Goal: Transaction & Acquisition: Purchase product/service

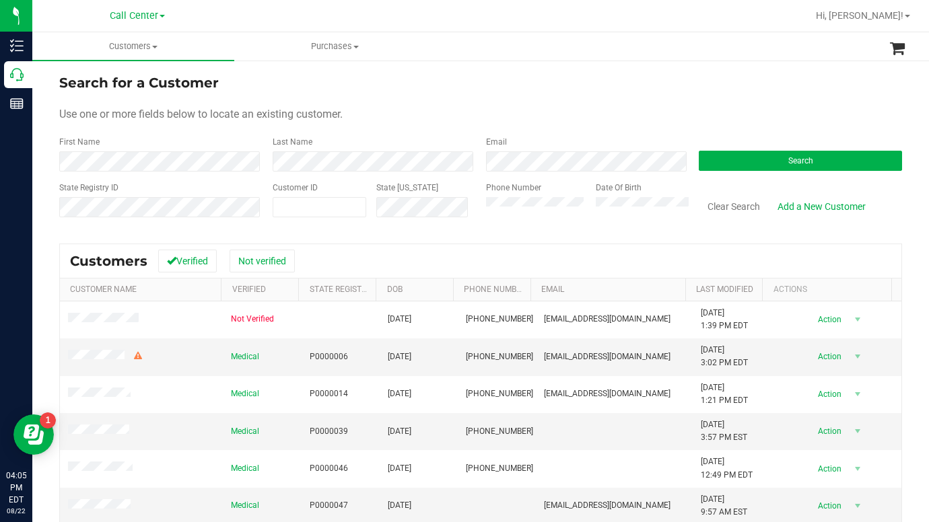
click at [725, 101] on form "Search for a Customer Use one or more fields below to locate an existing custom…" at bounding box center [480, 151] width 842 height 157
click at [728, 90] on div "Search for a Customer" at bounding box center [480, 83] width 842 height 20
click at [674, 107] on form "Search for a Customer Use one or more fields below to locate an existing custom…" at bounding box center [480, 151] width 842 height 157
click at [713, 118] on div "Use one or more fields below to locate an existing customer." at bounding box center [480, 114] width 842 height 16
click at [700, 161] on button "Search" at bounding box center [799, 161] width 203 height 20
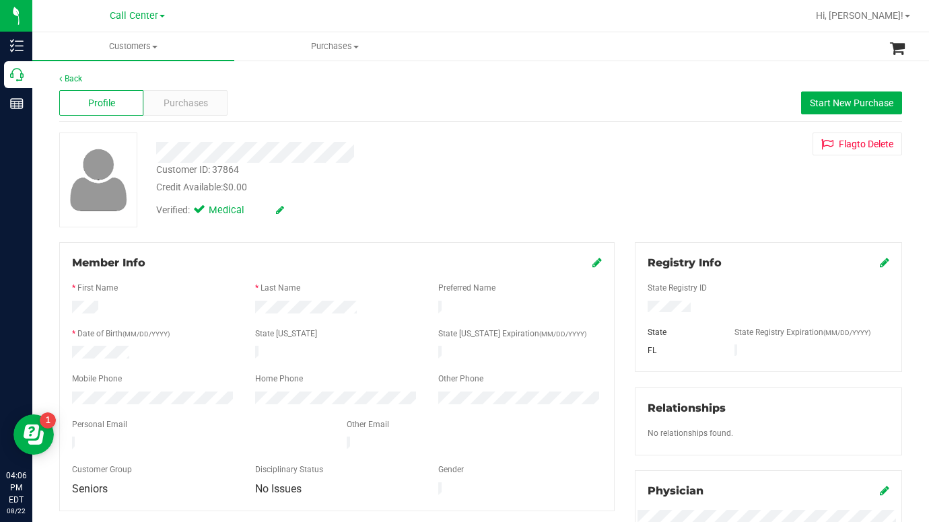
click at [815, 207] on div "Customer ID: 37864 Credit Available: $0.00 Verified: Medical Flag to [GEOGRAPHI…" at bounding box center [480, 180] width 863 height 95
click at [725, 205] on div "Customer ID: 37864 Credit Available: $0.00 Verified: Medical Flag to [GEOGRAPHI…" at bounding box center [480, 180] width 863 height 95
click at [106, 343] on div at bounding box center [337, 344] width 530 height 3
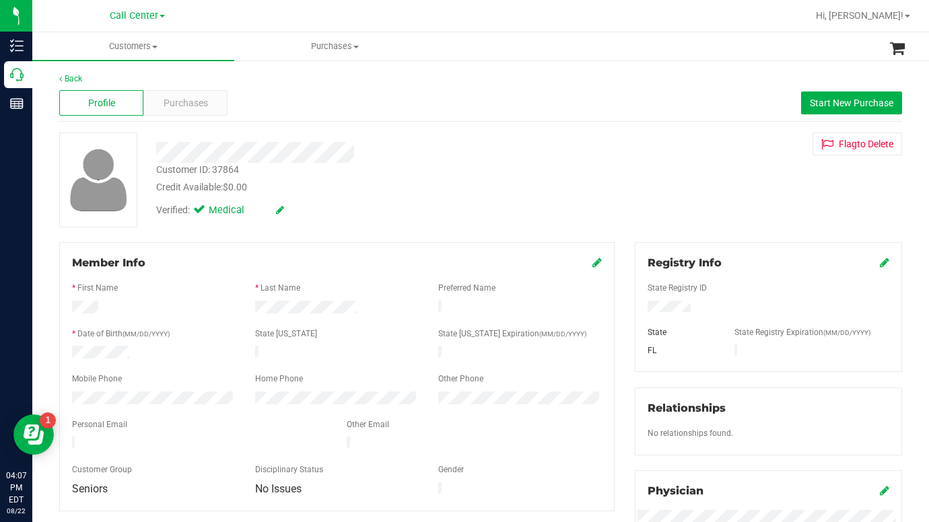
copy div
click at [724, 223] on div "Customer ID: 37864 Credit Available: $0.00 Verified: Medical Flag to [GEOGRAPHI…" at bounding box center [480, 180] width 863 height 95
click at [825, 106] on span "Start New Purchase" at bounding box center [850, 103] width 83 height 11
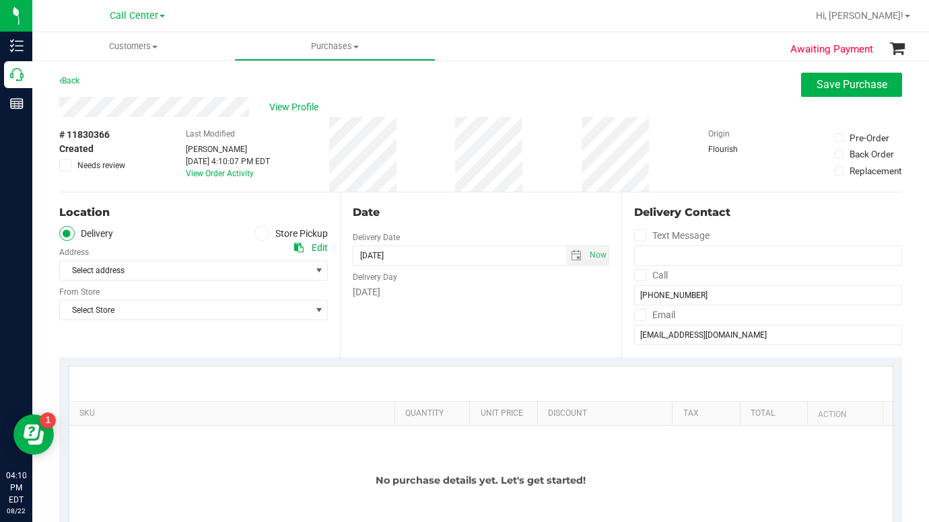
click at [254, 232] on span at bounding box center [261, 233] width 15 height 15
click at [0, 0] on input "Store Pickup" at bounding box center [0, 0] width 0 height 0
click at [314, 271] on span "select" at bounding box center [319, 270] width 11 height 11
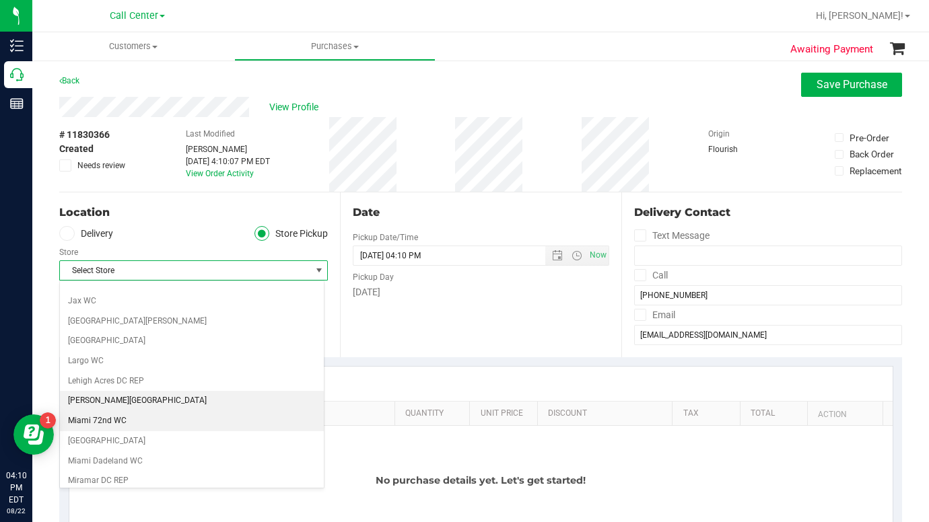
scroll to position [336, 0]
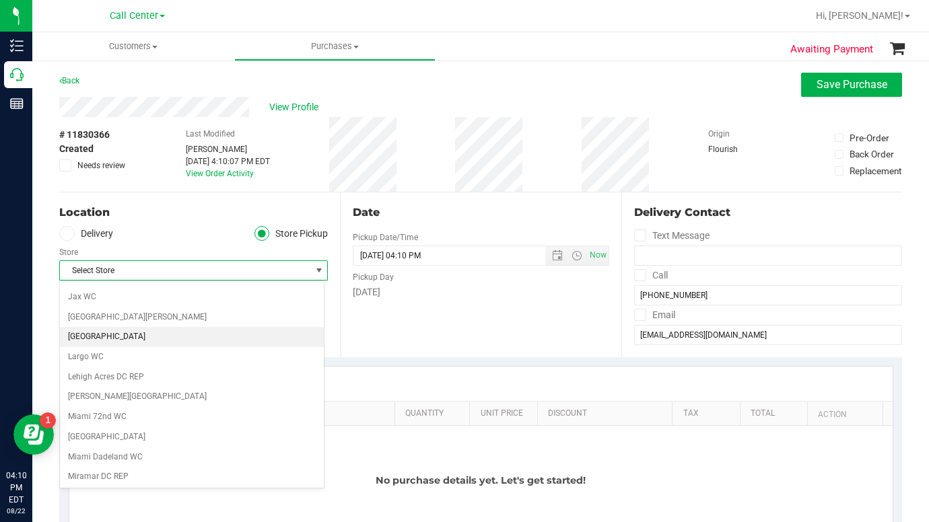
click at [83, 338] on li "[GEOGRAPHIC_DATA]" at bounding box center [192, 337] width 264 height 20
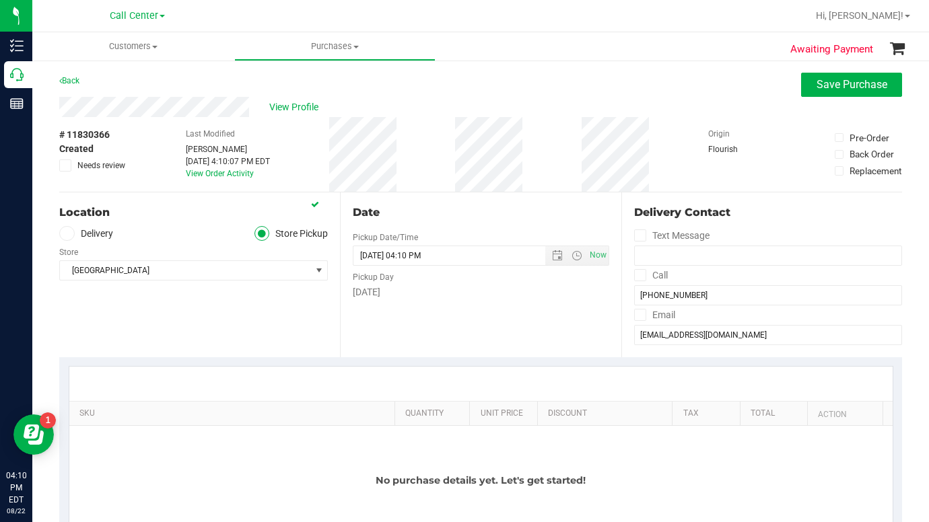
click at [158, 467] on div "No purchase details yet. Let's get started!" at bounding box center [480, 480] width 823 height 109
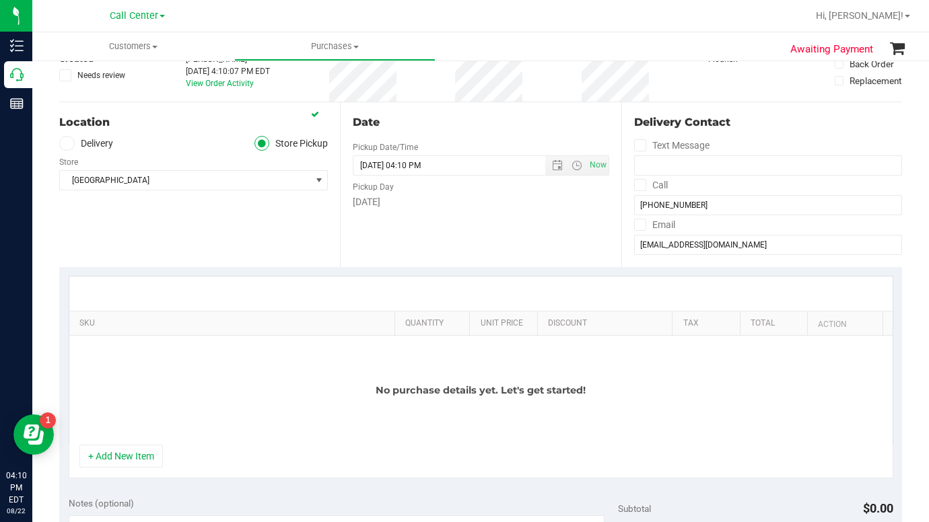
scroll to position [135, 0]
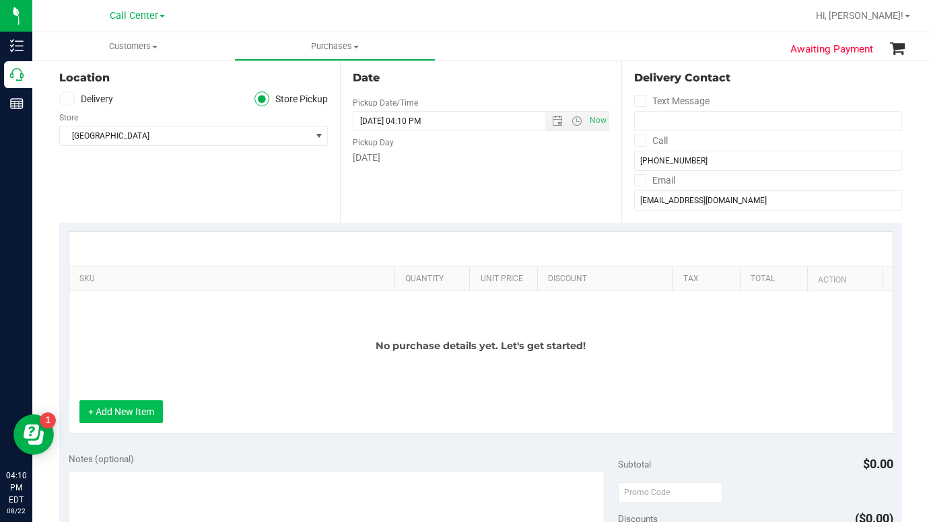
click at [112, 407] on button "+ Add New Item" at bounding box center [120, 411] width 83 height 23
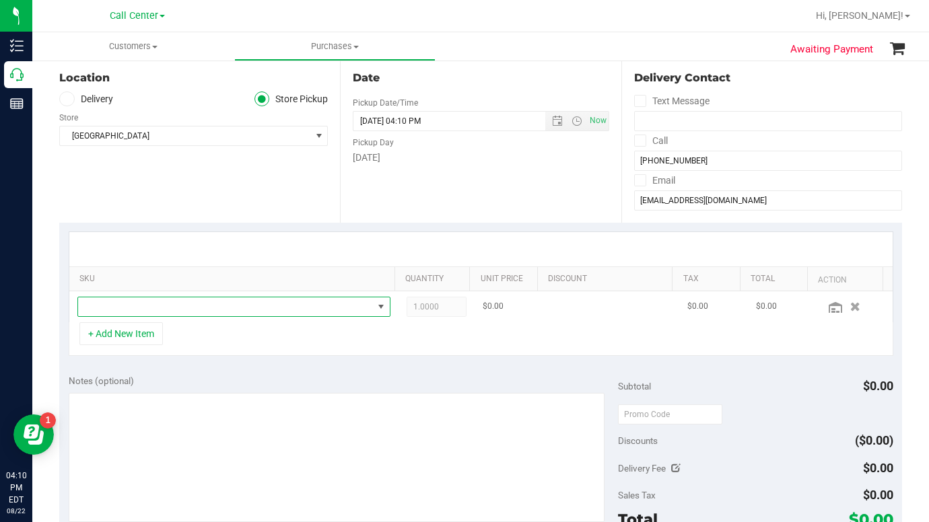
click at [112, 303] on span "NO DATA FOUND" at bounding box center [225, 306] width 295 height 19
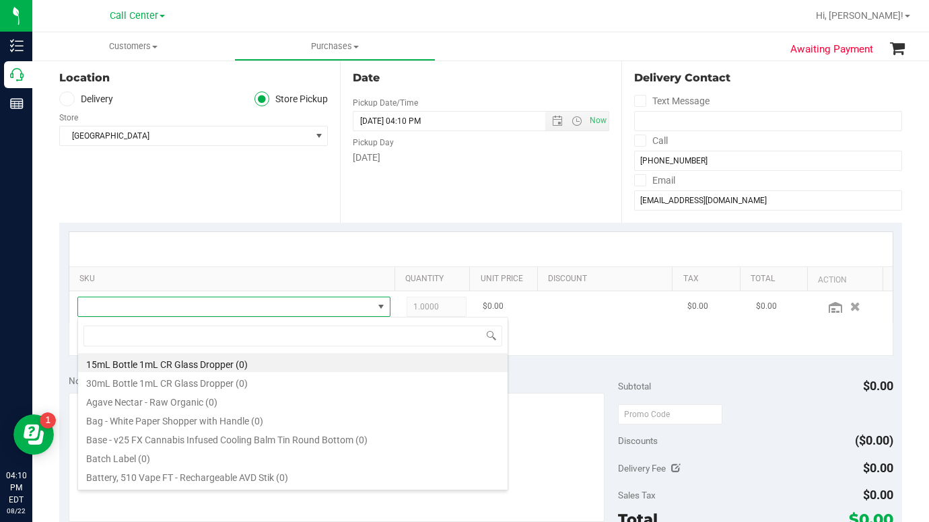
scroll to position [20, 301]
type input "G"
type input "Hot"
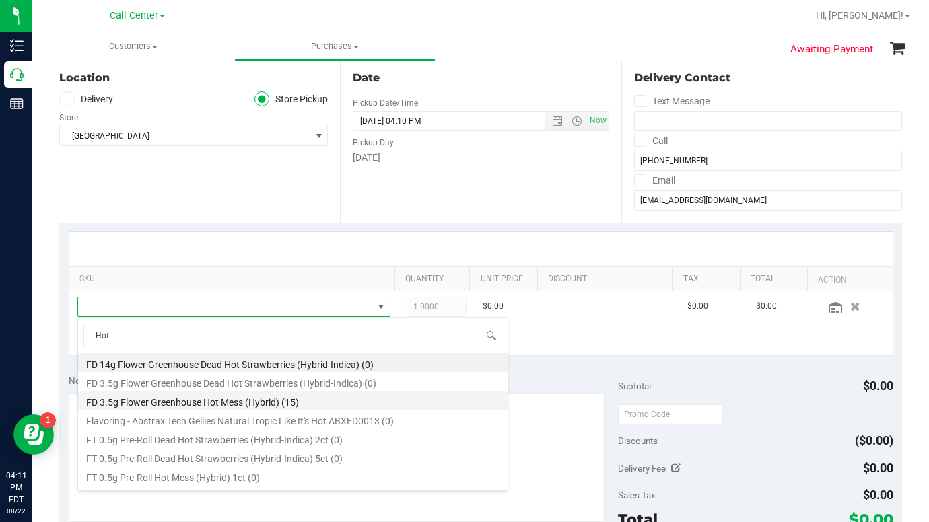
click at [162, 404] on li "FD 3.5g Flower Greenhouse Hot Mess (Hybrid) (15)" at bounding box center [292, 400] width 429 height 19
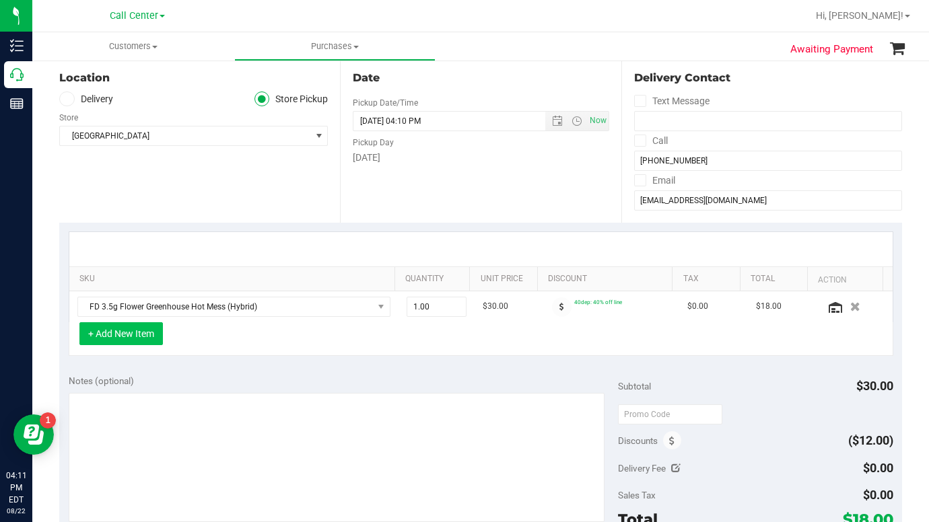
click at [112, 336] on button "+ Add New Item" at bounding box center [120, 333] width 83 height 23
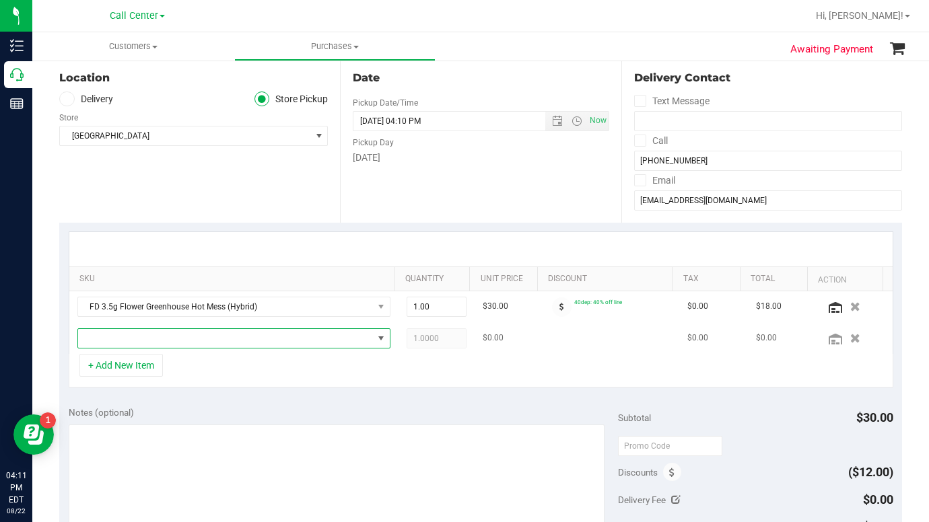
click at [110, 338] on span "NO DATA FOUND" at bounding box center [225, 338] width 295 height 19
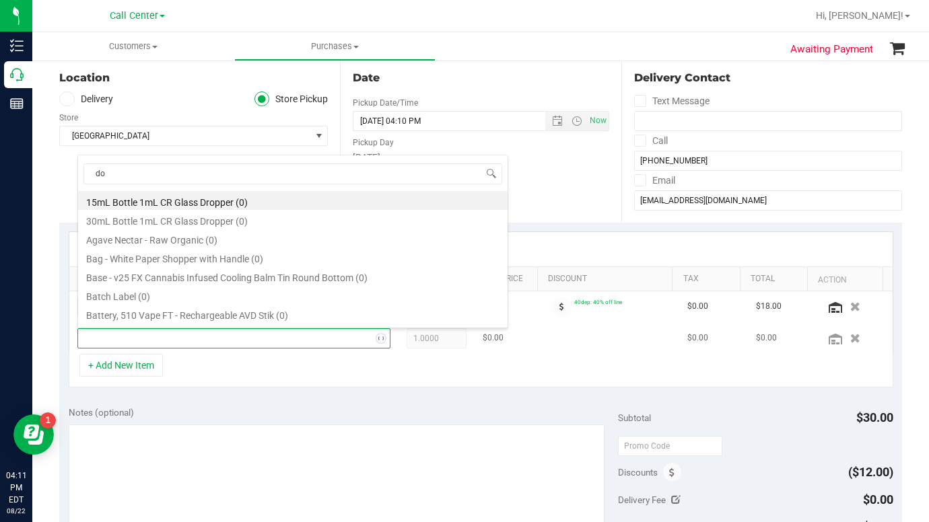
type input "don"
click at [133, 205] on li "FD 3.5g Flower Greenhouse Don Dada (Hybrid) (9)" at bounding box center [292, 200] width 429 height 19
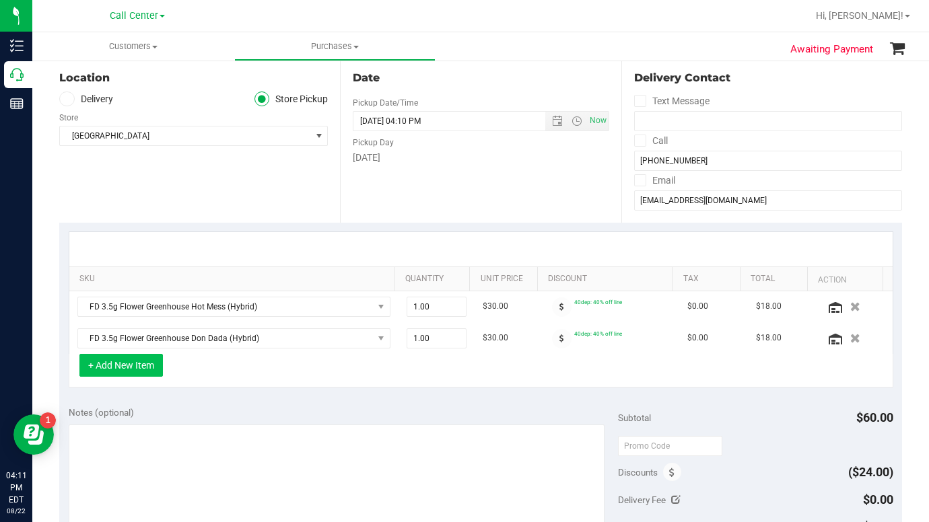
click at [116, 367] on button "+ Add New Item" at bounding box center [120, 365] width 83 height 23
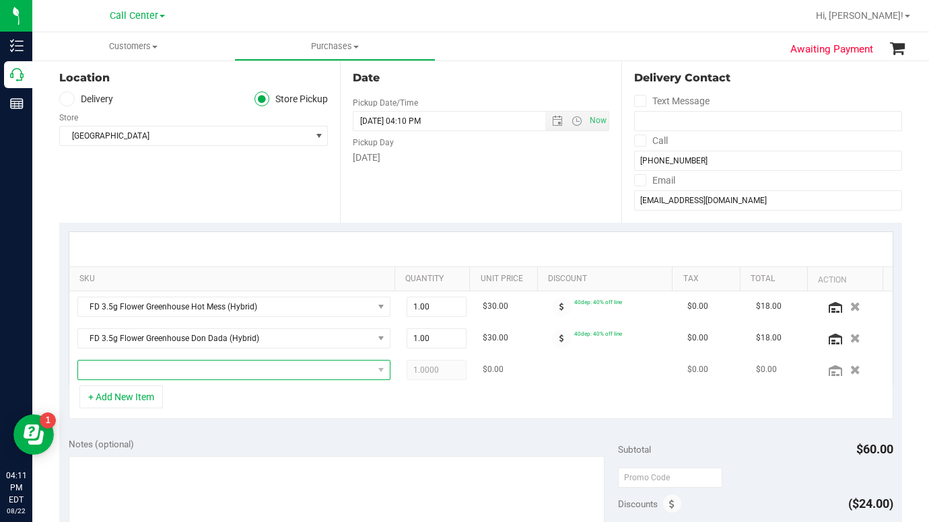
click at [115, 375] on span "NO DATA FOUND" at bounding box center [225, 370] width 295 height 19
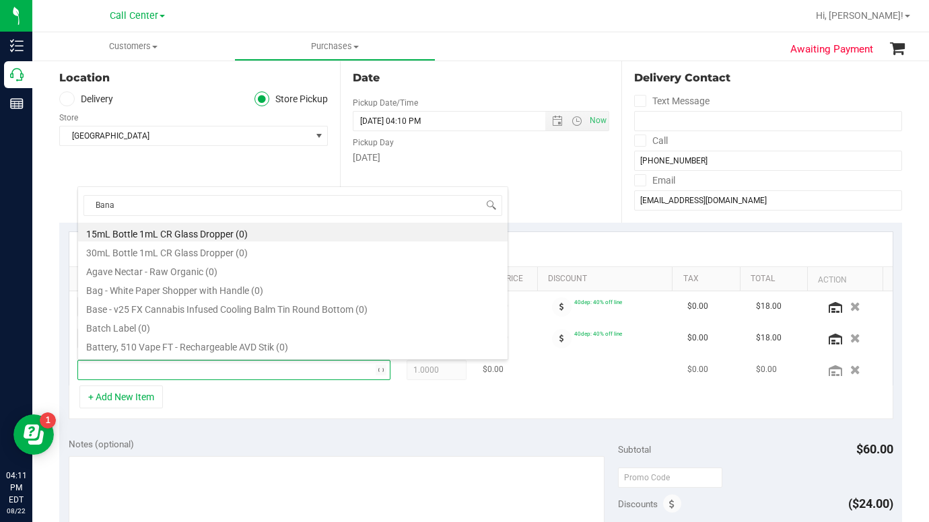
type input "[MEDICAL_DATA]"
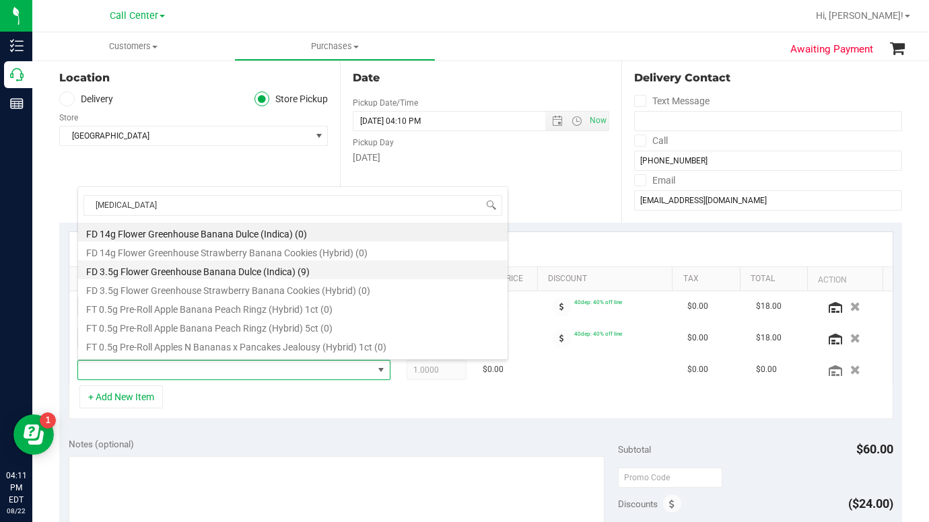
click at [102, 272] on li "FD 3.5g Flower Greenhouse Banana Dulce (Indica) (9)" at bounding box center [292, 269] width 429 height 19
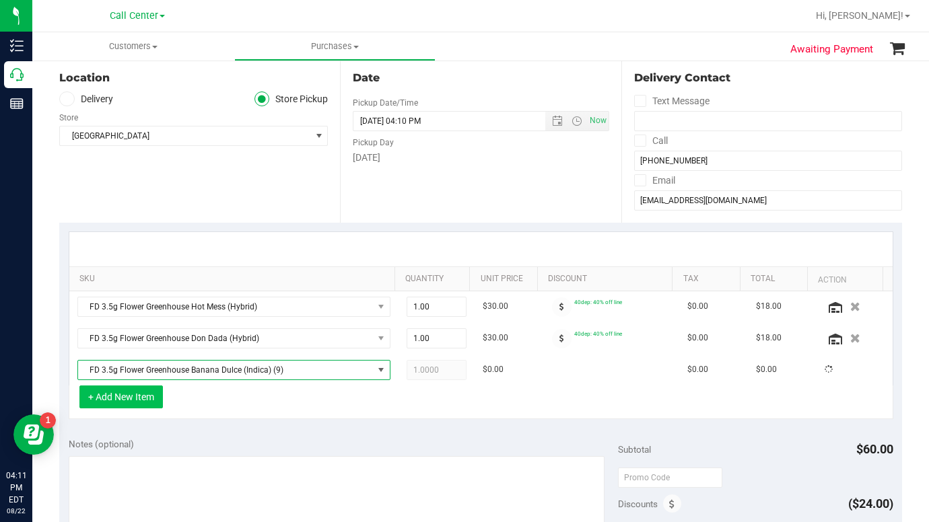
click at [108, 400] on button "+ Add New Item" at bounding box center [120, 397] width 83 height 23
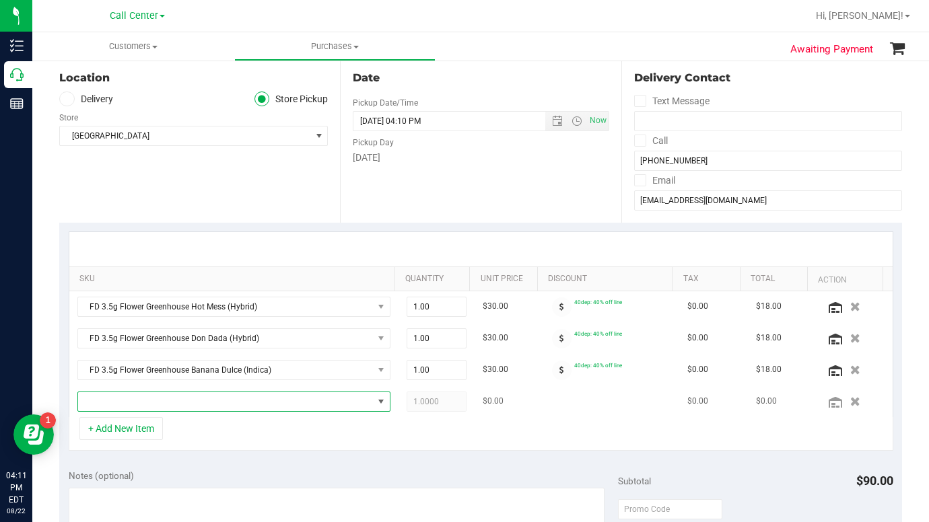
click at [109, 400] on span "NO DATA FOUND" at bounding box center [225, 401] width 295 height 19
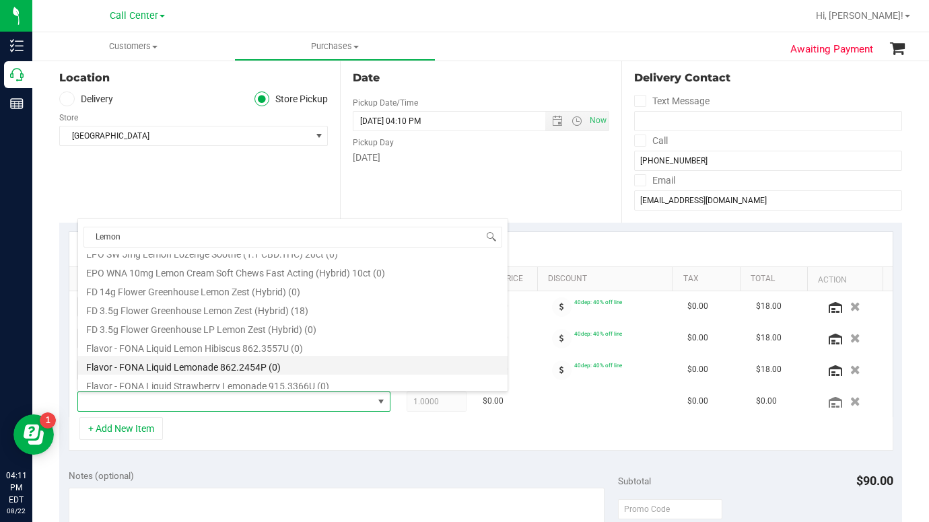
scroll to position [67, 0]
drag, startPoint x: 141, startPoint y: 237, endPoint x: 83, endPoint y: 239, distance: 57.9
click at [83, 239] on input "Lemon" at bounding box center [292, 237] width 419 height 21
type input "zest"
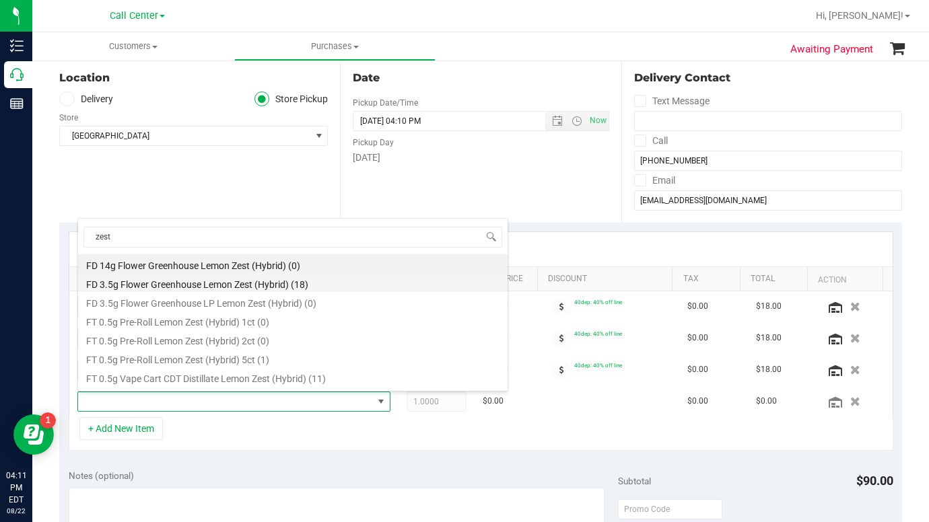
click at [155, 285] on li "FD 3.5g Flower Greenhouse Lemon Zest (Hybrid) (18)" at bounding box center [292, 282] width 429 height 19
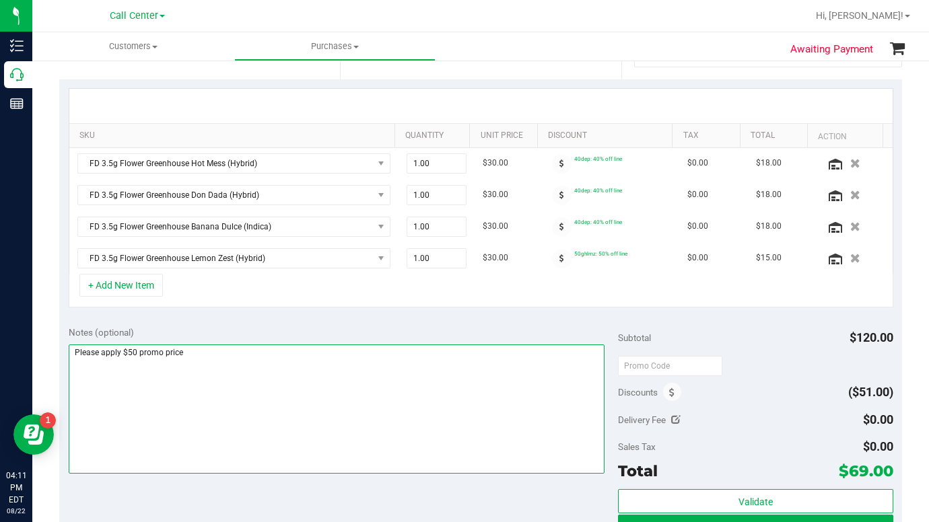
scroll to position [336, 0]
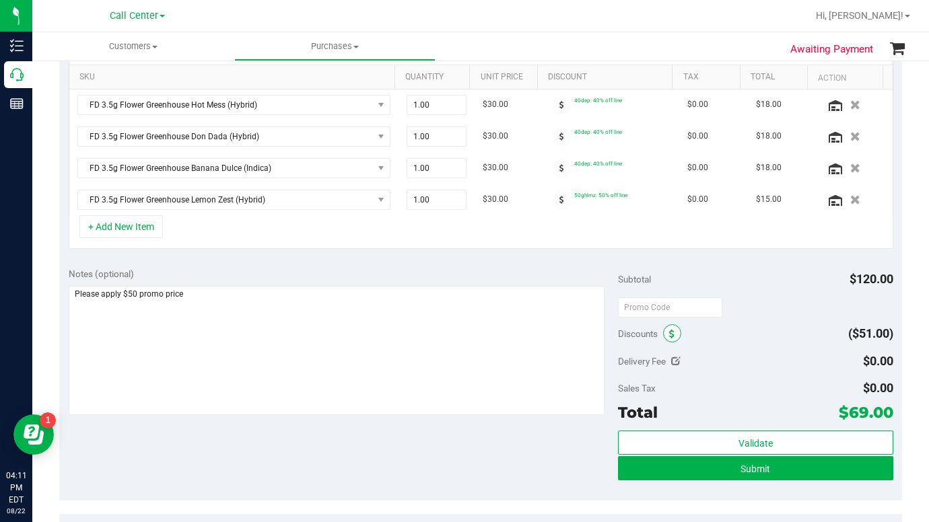
click at [669, 335] on icon at bounding box center [671, 334] width 5 height 9
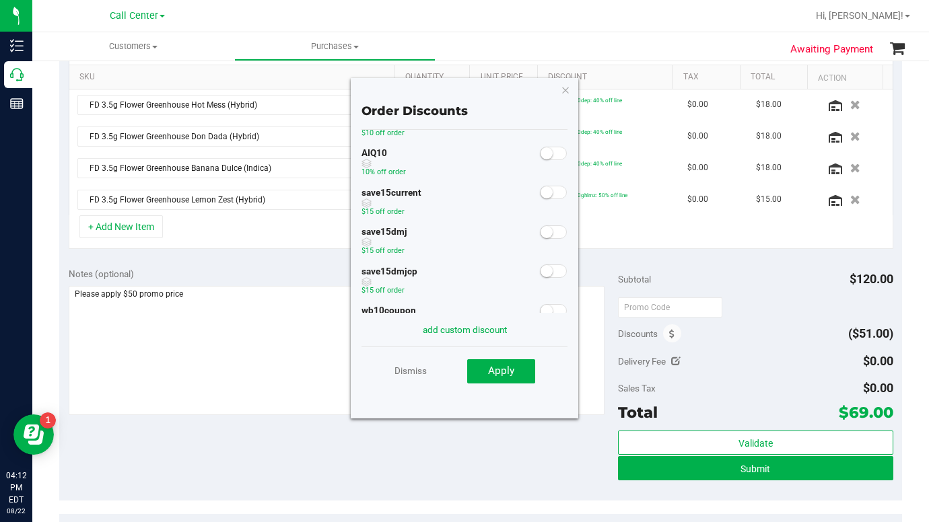
scroll to position [0, 0]
click at [566, 92] on icon "button" at bounding box center [564, 89] width 9 height 16
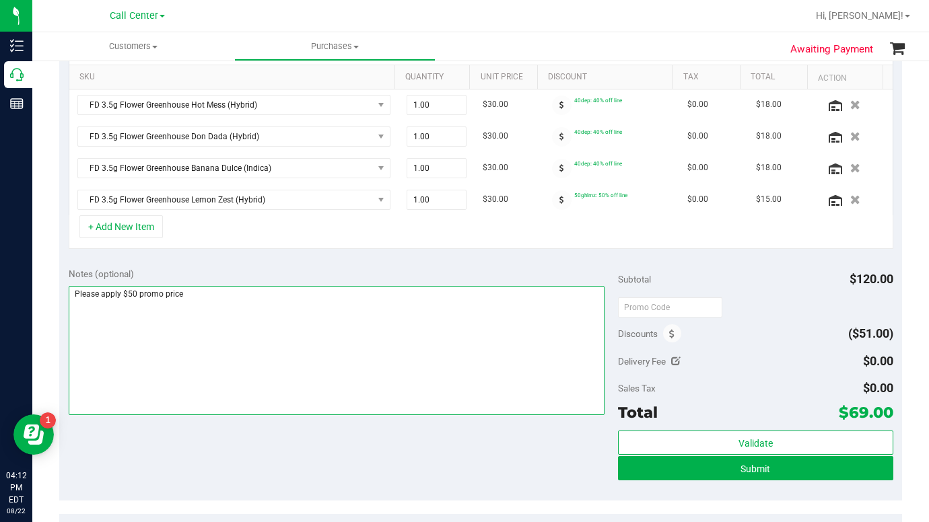
click at [491, 390] on textarea at bounding box center [337, 350] width 536 height 129
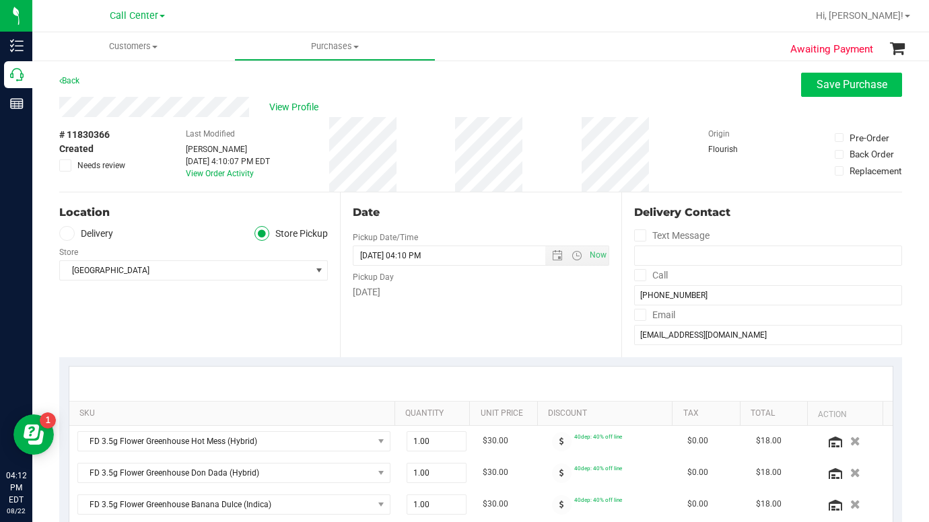
type textarea "Please apply $50 promo price LC CC"
click at [820, 87] on span "Save Purchase" at bounding box center [851, 84] width 71 height 13
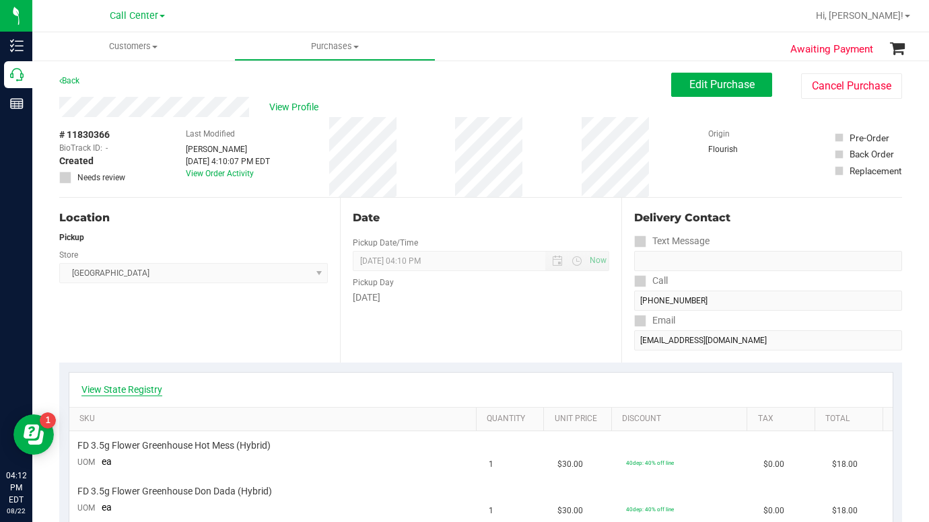
click at [129, 392] on link "View State Registry" at bounding box center [121, 389] width 81 height 13
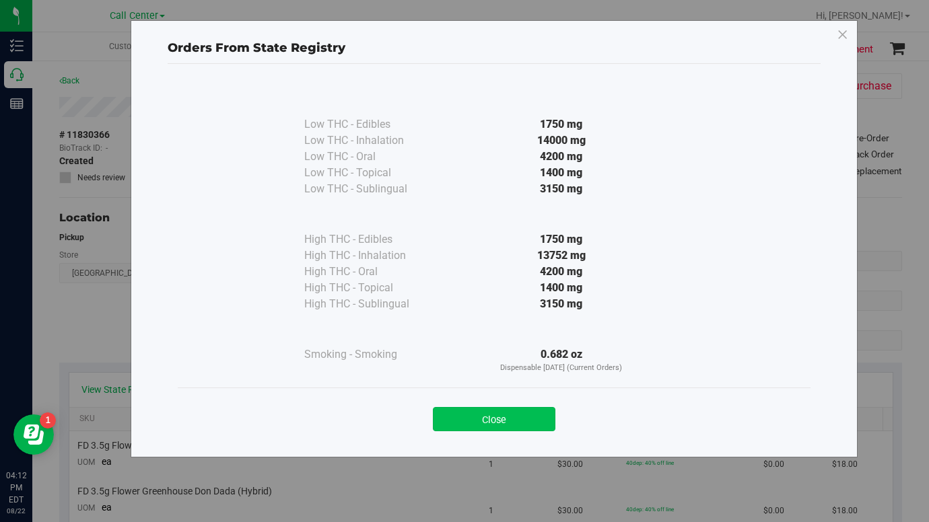
click at [462, 424] on button "Close" at bounding box center [494, 419] width 122 height 24
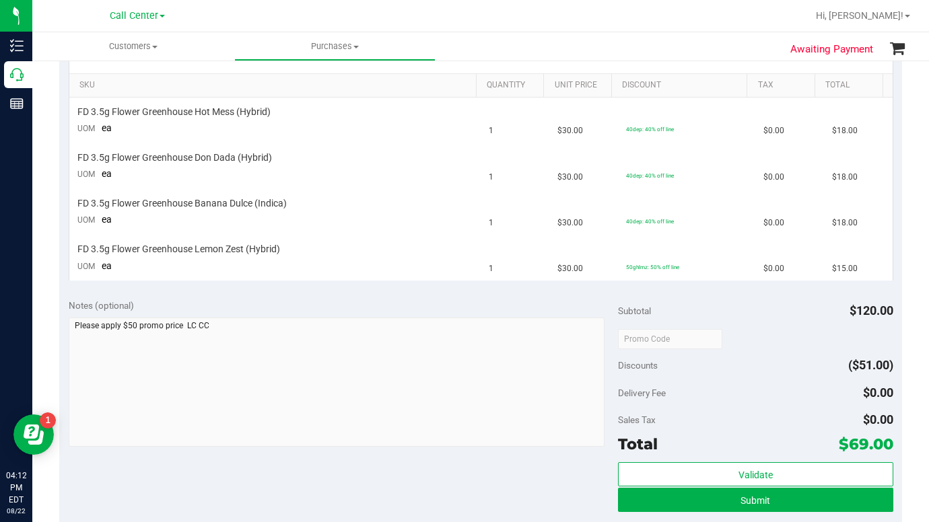
scroll to position [336, 0]
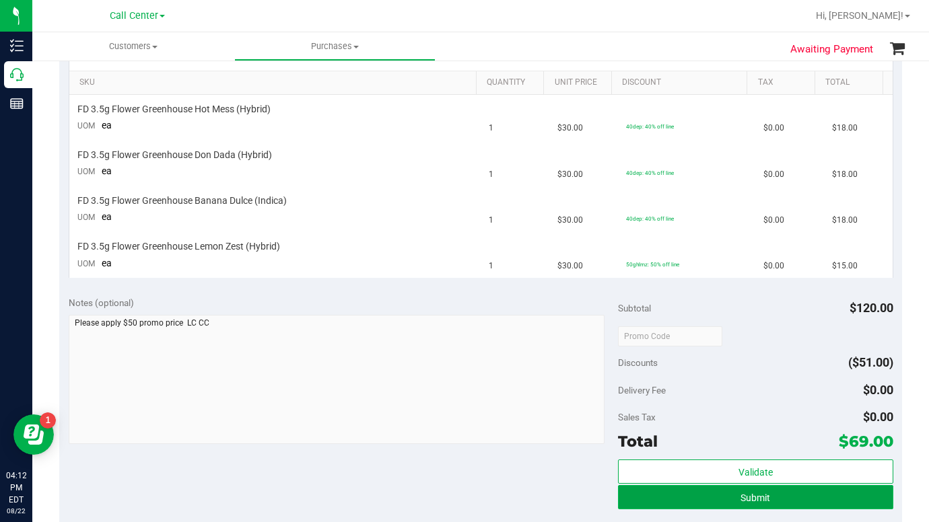
click at [645, 498] on button "Submit" at bounding box center [755, 497] width 275 height 24
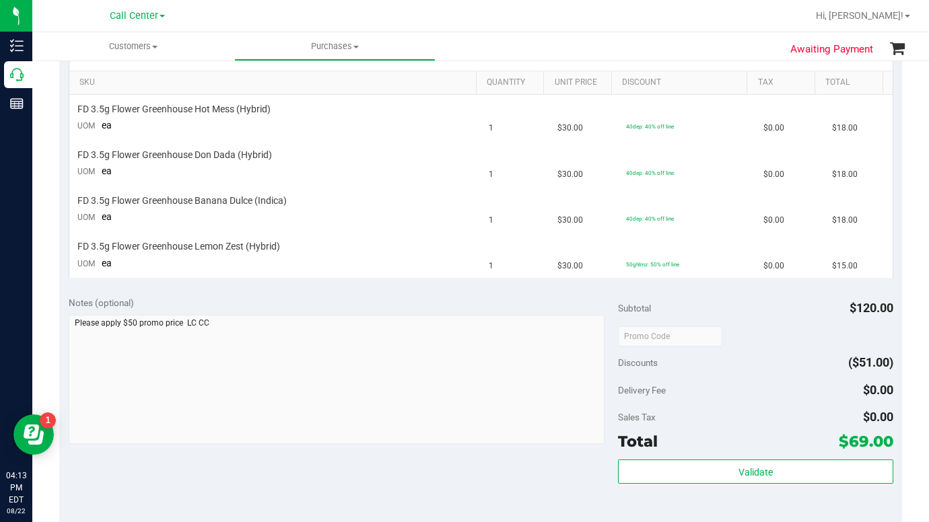
click at [741, 383] on div "Delivery Fee $0.00" at bounding box center [755, 390] width 275 height 24
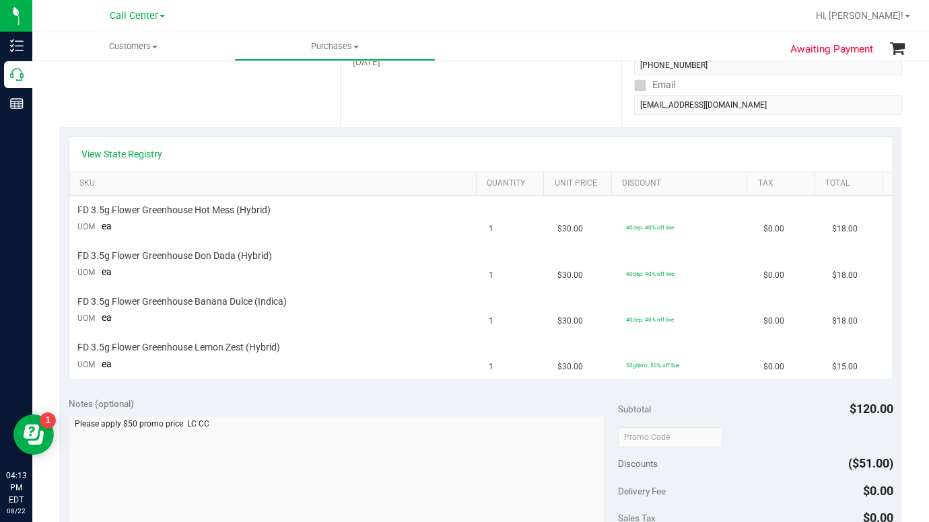
scroll to position [0, 0]
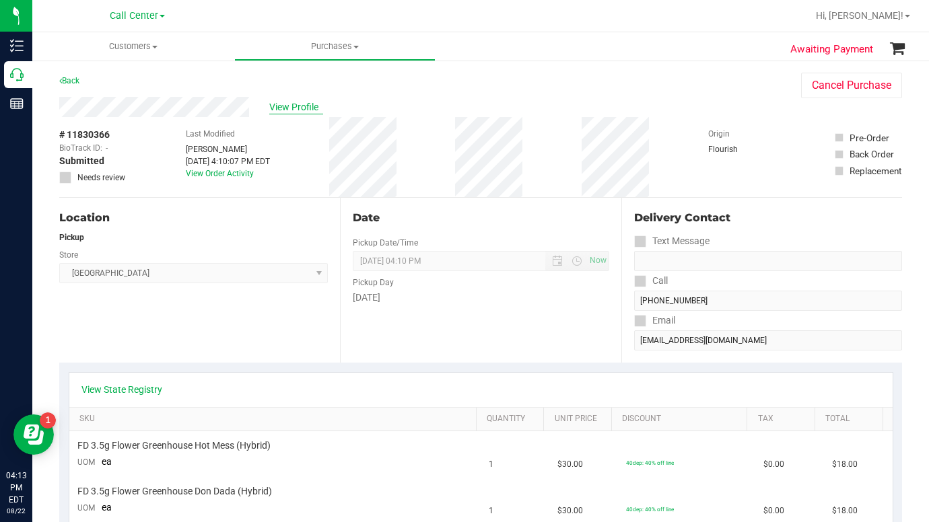
click at [282, 101] on span "View Profile" at bounding box center [296, 107] width 54 height 14
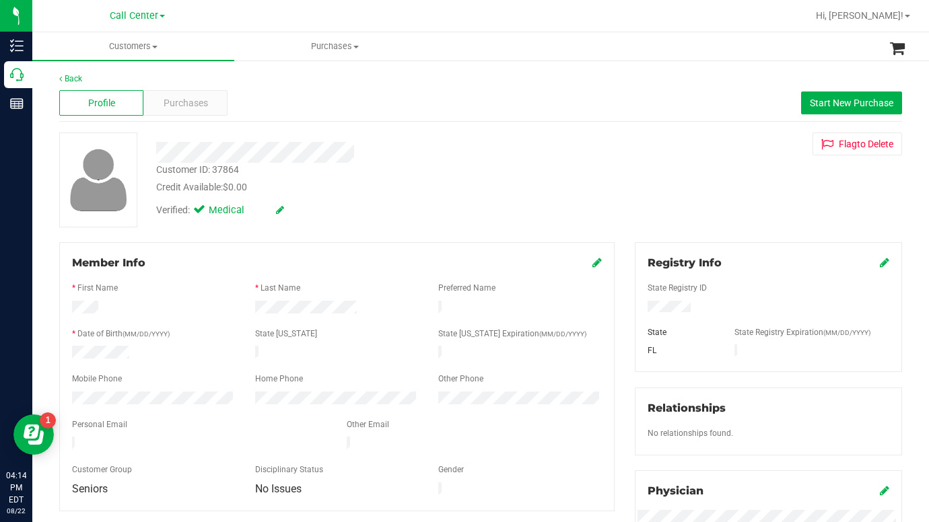
click at [155, 48] on span "Customers" at bounding box center [133, 46] width 202 height 12
click at [79, 87] on li "All customers" at bounding box center [133, 81] width 202 height 16
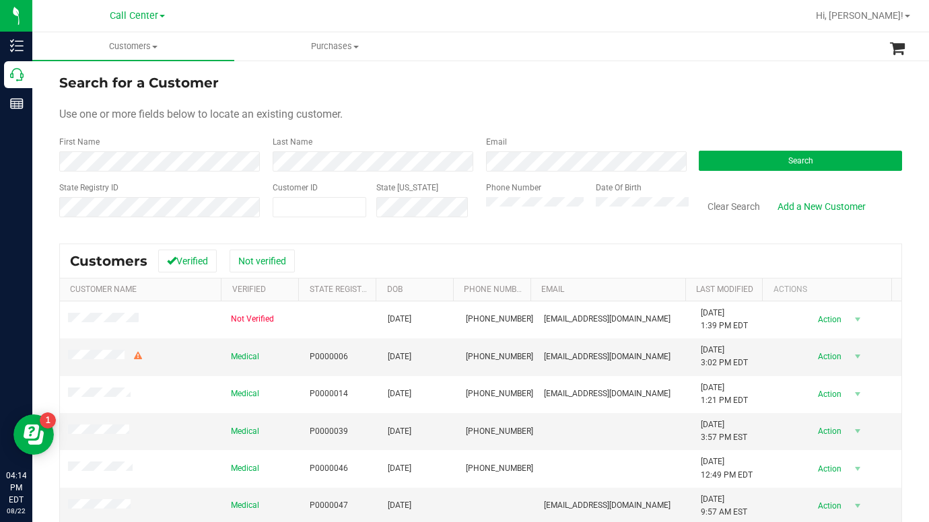
click at [384, 102] on form "Search for a Customer Use one or more fields below to locate an existing custom…" at bounding box center [480, 151] width 842 height 157
click at [762, 120] on div "Use one or more fields below to locate an existing customer." at bounding box center [480, 114] width 842 height 16
click at [742, 118] on div "Use one or more fields below to locate an existing customer." at bounding box center [480, 114] width 842 height 16
click at [624, 120] on div "Use one or more fields below to locate an existing customer." at bounding box center [480, 114] width 842 height 16
click at [634, 101] on form "Search for a Customer Use one or more fields below to locate an existing custom…" at bounding box center [480, 151] width 842 height 157
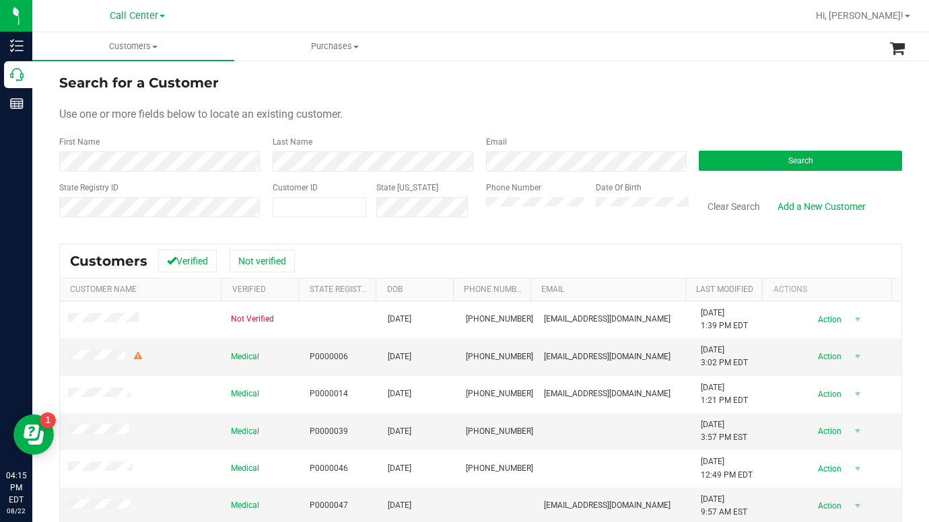
click at [427, 126] on form "Search for a Customer Use one or more fields below to locate an existing custom…" at bounding box center [480, 151] width 842 height 157
click at [569, 133] on form "Search for a Customer Use one or more fields below to locate an existing custom…" at bounding box center [480, 151] width 842 height 157
click at [701, 145] on div "Search" at bounding box center [794, 154] width 213 height 36
click at [284, 212] on span at bounding box center [320, 207] width 94 height 20
click at [715, 161] on button "Search" at bounding box center [799, 161] width 203 height 20
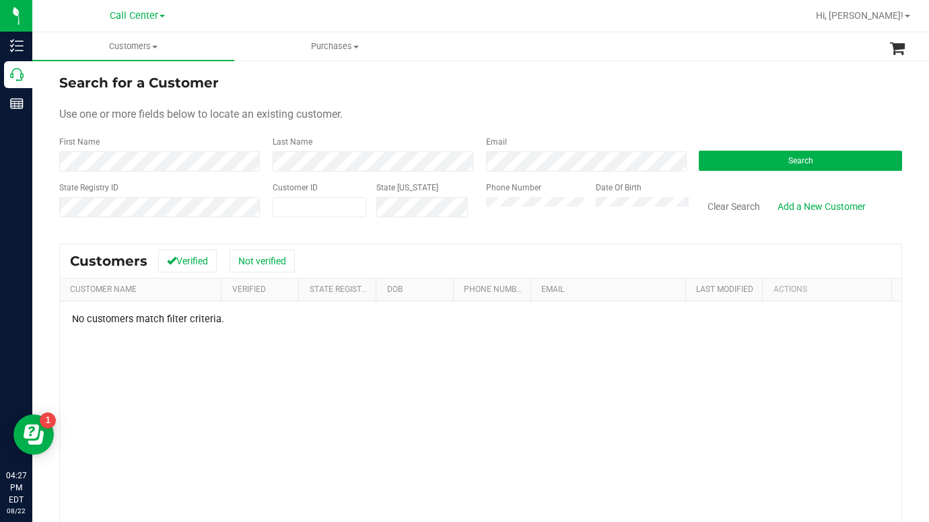
click at [432, 418] on div "No customers match filter criteria." at bounding box center [480, 471] width 841 height 341
click at [379, 404] on div "No customers match filter criteria." at bounding box center [480, 471] width 841 height 341
click at [370, 406] on div "No customers match filter criteria." at bounding box center [480, 471] width 841 height 341
click at [367, 439] on div "No customers match filter criteria." at bounding box center [480, 471] width 841 height 341
click at [754, 93] on form "Search for a Customer Use one or more fields below to locate an existing custom…" at bounding box center [480, 151] width 842 height 157
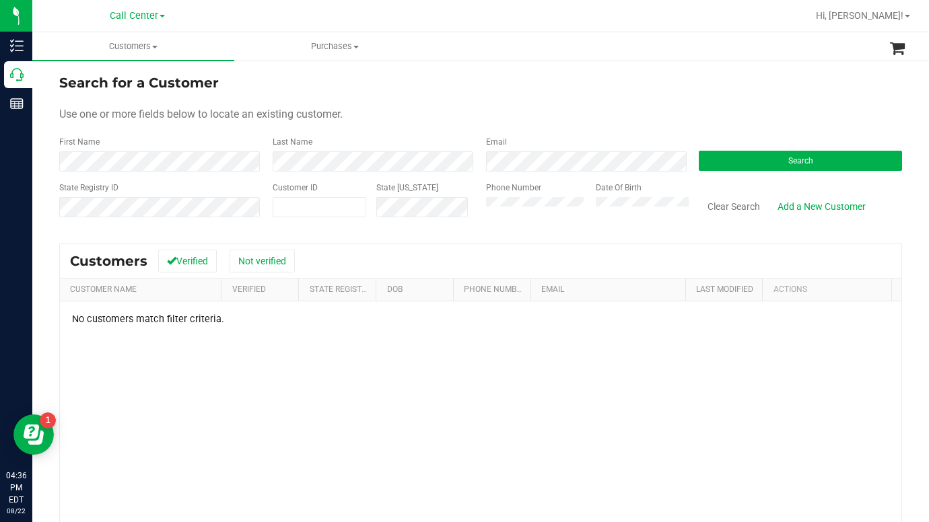
drag, startPoint x: 711, startPoint y: 103, endPoint x: 688, endPoint y: 110, distance: 23.8
click at [711, 103] on form "Search for a Customer Use one or more fields below to locate an existing custom…" at bounding box center [480, 151] width 842 height 157
click at [797, 117] on div "Use one or more fields below to locate an existing customer." at bounding box center [480, 114] width 842 height 16
click at [731, 159] on button "Search" at bounding box center [799, 161] width 203 height 20
click at [741, 384] on div "No customers match filter criteria." at bounding box center [480, 471] width 841 height 341
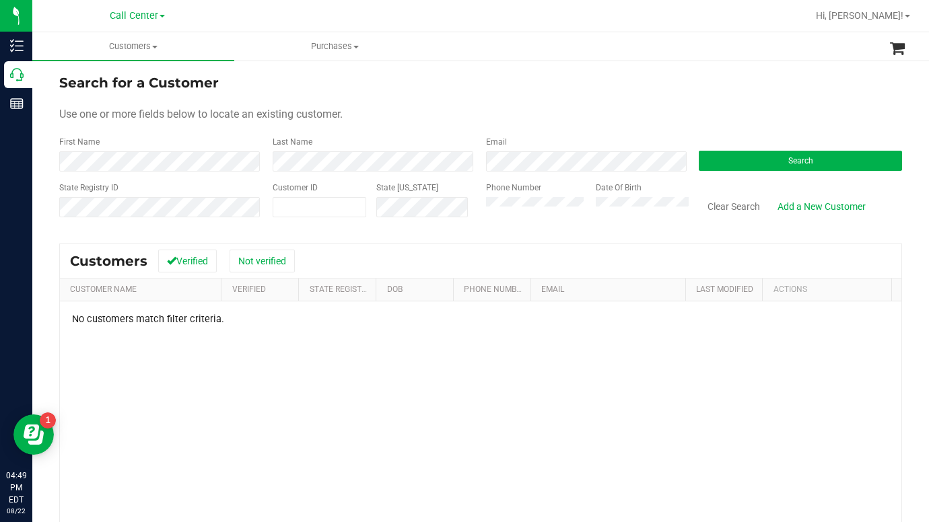
click at [741, 100] on form "Search for a Customer Use one or more fields below to locate an existing custom…" at bounding box center [480, 151] width 842 height 157
click at [281, 205] on span at bounding box center [320, 207] width 94 height 20
type input "113295"
click at [767, 161] on button "Search" at bounding box center [799, 161] width 203 height 20
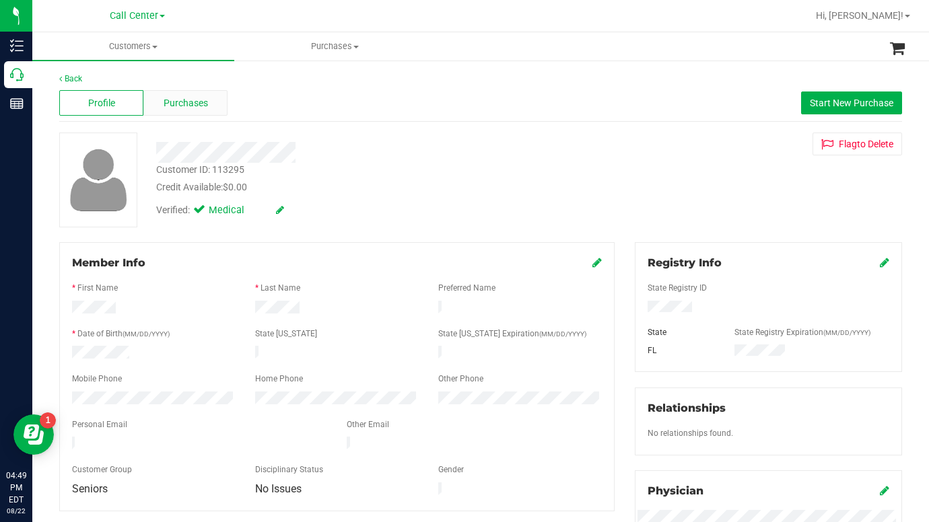
click at [188, 104] on span "Purchases" at bounding box center [186, 103] width 44 height 14
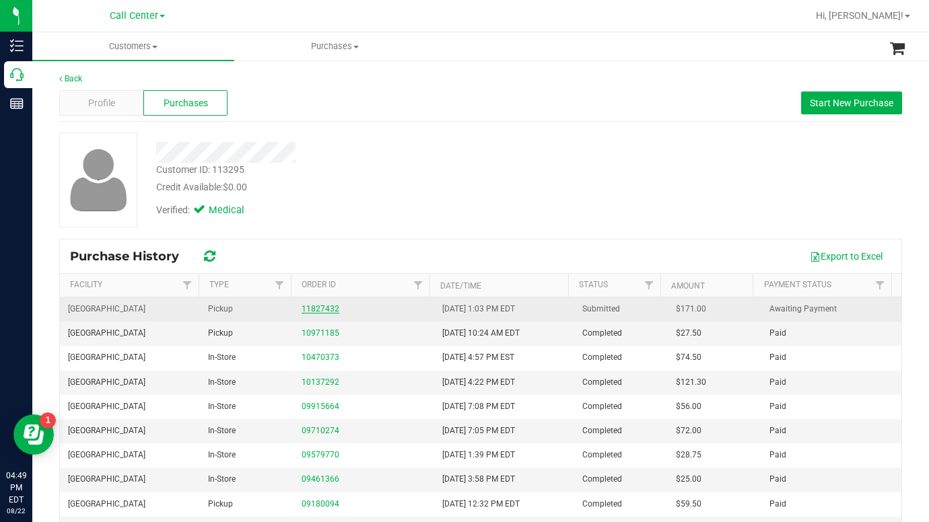
click at [301, 312] on link "11827432" at bounding box center [320, 308] width 38 height 9
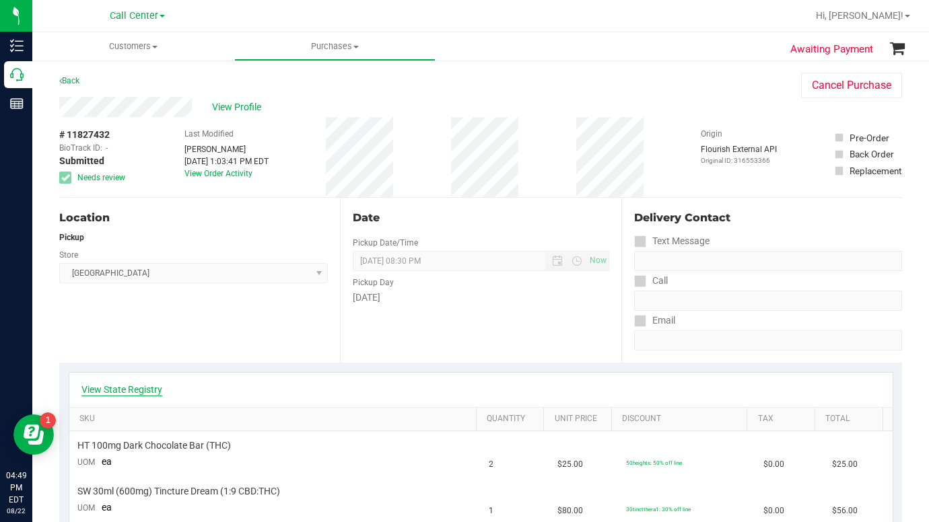
click at [153, 390] on link "View State Registry" at bounding box center [121, 389] width 81 height 13
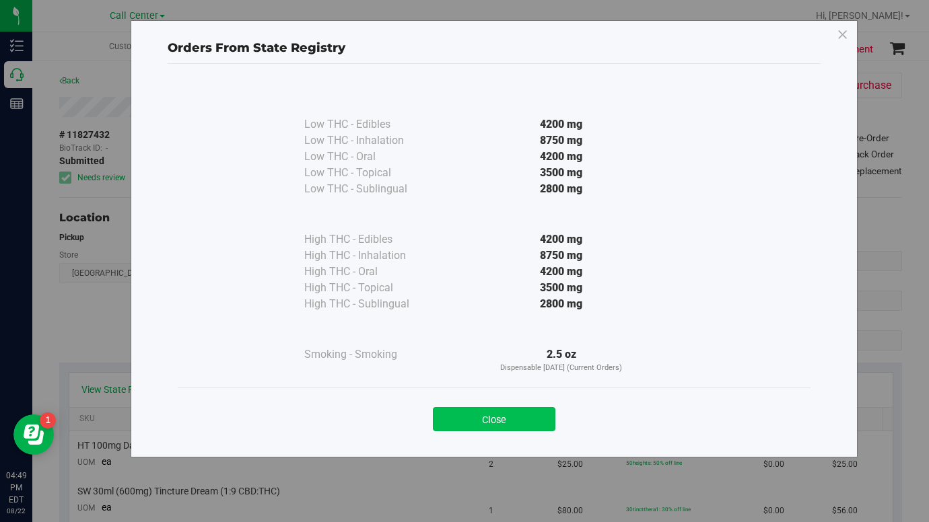
click at [494, 423] on button "Close" at bounding box center [494, 419] width 122 height 24
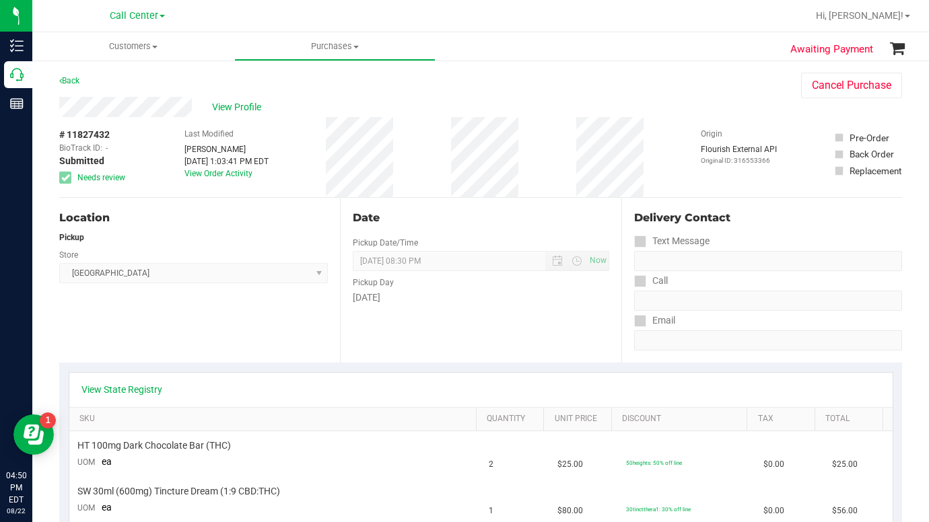
click at [726, 100] on div "View Profile" at bounding box center [416, 107] width 715 height 20
click at [157, 390] on link "View State Registry" at bounding box center [121, 389] width 81 height 13
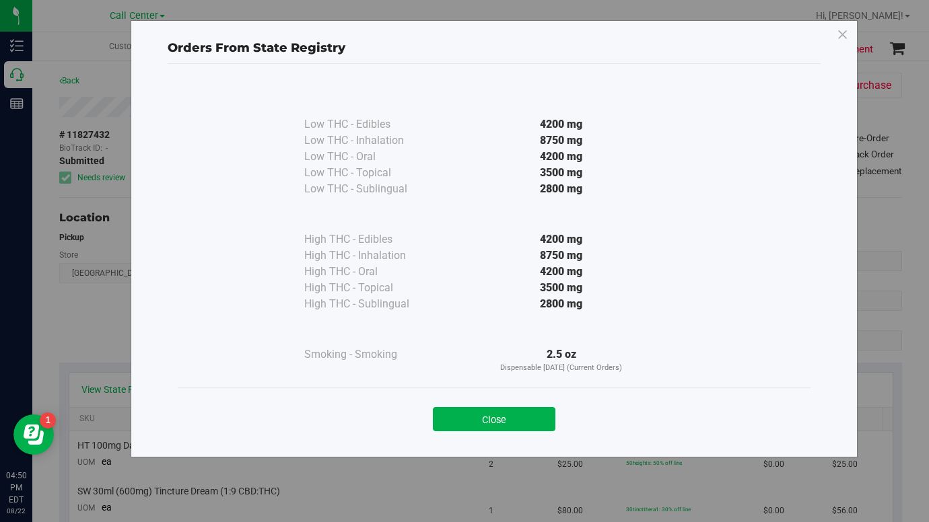
click at [481, 432] on div "Close" at bounding box center [494, 415] width 632 height 55
click at [479, 423] on button "Close" at bounding box center [494, 419] width 122 height 24
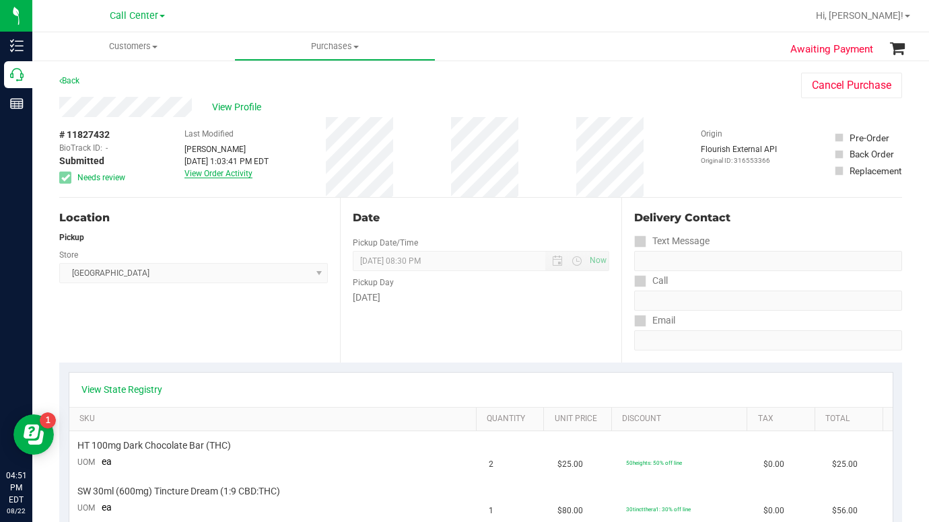
click at [192, 175] on link "View Order Activity" at bounding box center [218, 173] width 68 height 9
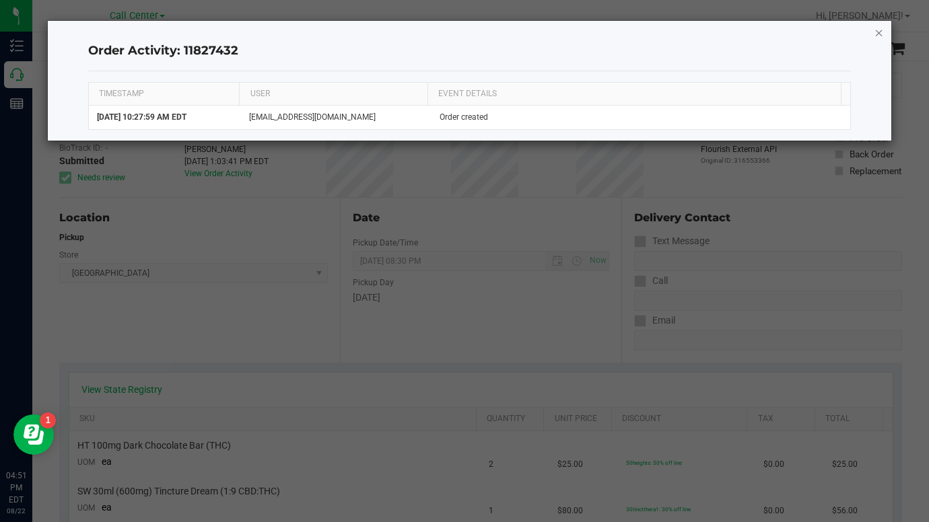
click at [883, 32] on icon "button" at bounding box center [878, 32] width 9 height 16
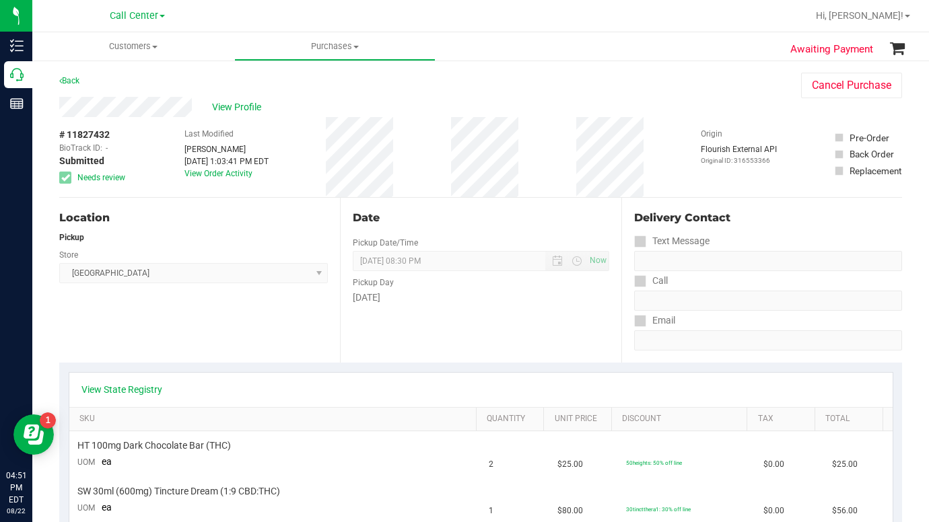
click at [213, 339] on div "Location Pickup Store [GEOGRAPHIC_DATA] WC Select Store [PERSON_NAME][GEOGRAPHI…" at bounding box center [199, 280] width 281 height 165
click at [155, 50] on span "Customers" at bounding box center [133, 46] width 202 height 12
click at [94, 83] on span "All customers" at bounding box center [80, 80] width 97 height 11
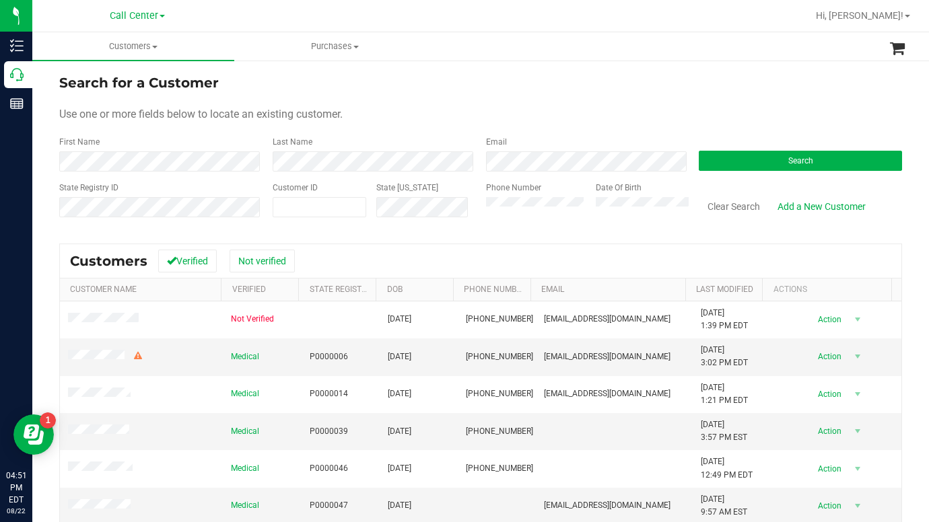
click at [710, 90] on div "Search for a Customer" at bounding box center [480, 83] width 842 height 20
click at [445, 120] on div "Use one or more fields below to locate an existing customer." at bounding box center [480, 114] width 842 height 16
click at [760, 108] on div "Use one or more fields below to locate an existing customer." at bounding box center [480, 114] width 842 height 16
click at [737, 159] on button "Search" at bounding box center [799, 161] width 203 height 20
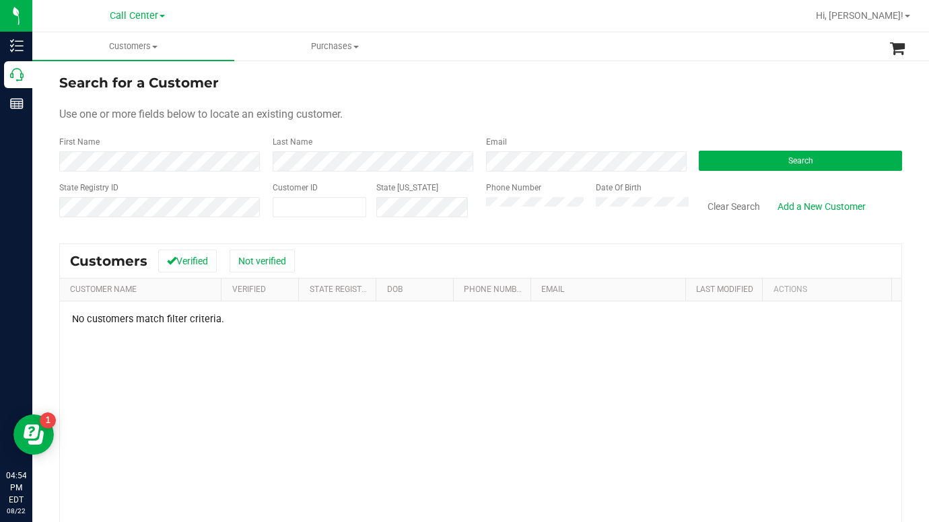
click at [585, 124] on form "Search for a Customer Use one or more fields below to locate an existing custom…" at bounding box center [480, 151] width 842 height 157
click at [775, 115] on div "Use one or more fields below to locate an existing customer." at bounding box center [480, 114] width 842 height 16
click at [723, 121] on div "Use one or more fields below to locate an existing customer." at bounding box center [480, 114] width 842 height 16
drag, startPoint x: 690, startPoint y: 82, endPoint x: 663, endPoint y: 130, distance: 54.5
click at [689, 81] on div "Search for a Customer" at bounding box center [480, 83] width 842 height 20
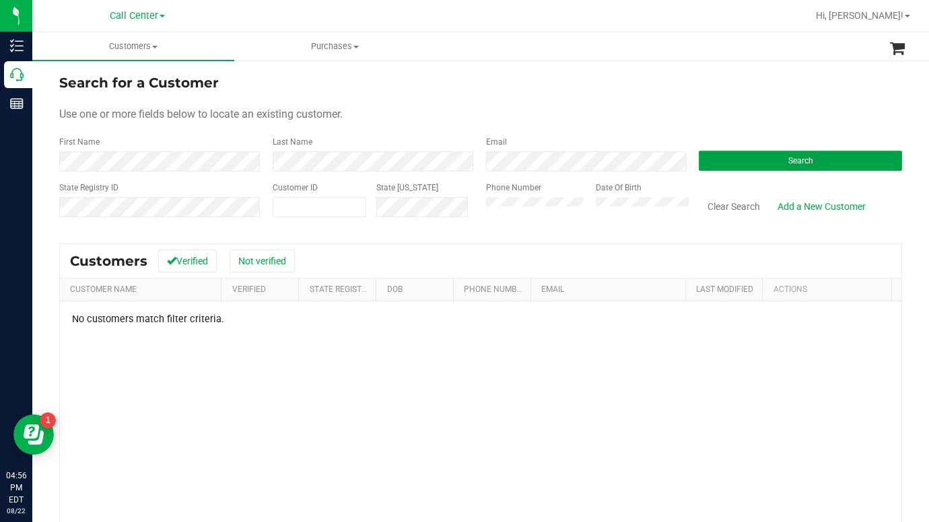
click at [714, 157] on button "Search" at bounding box center [799, 161] width 203 height 20
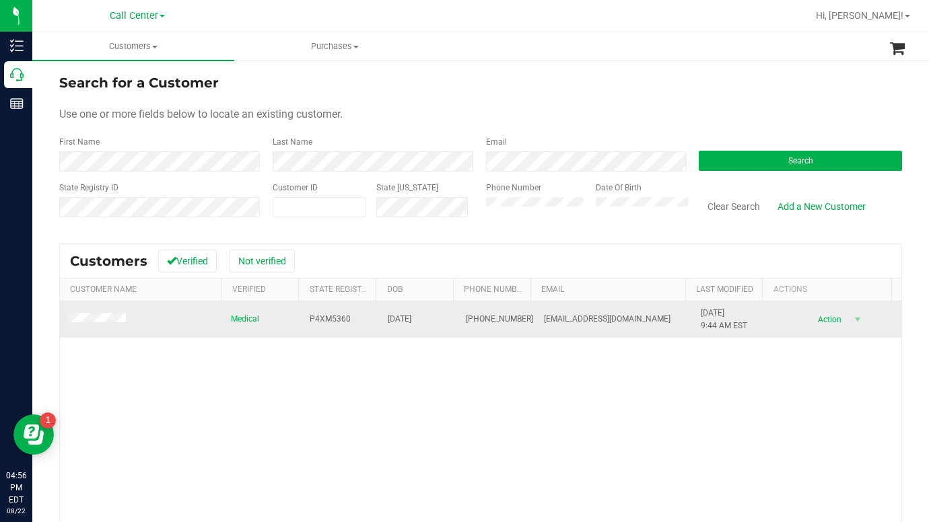
click at [80, 326] on span at bounding box center [99, 319] width 62 height 13
click at [61, 314] on td at bounding box center [141, 319] width 163 height 36
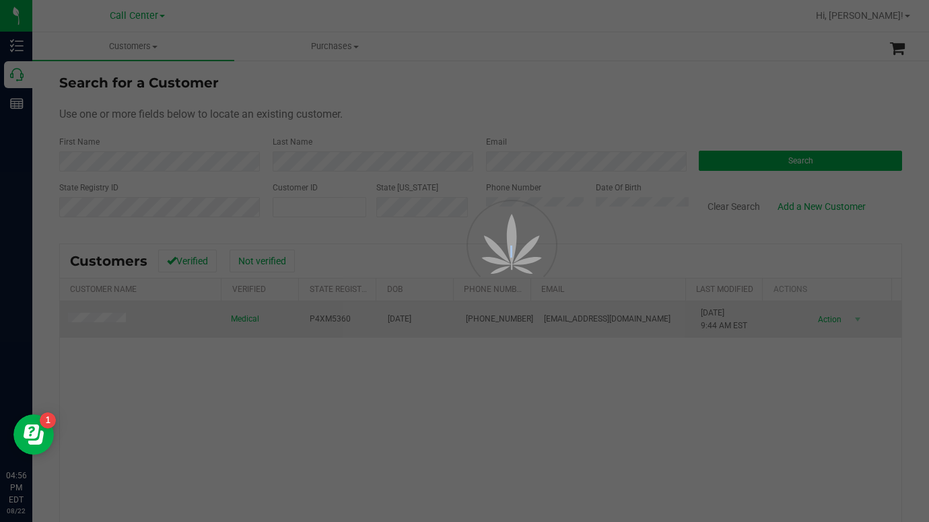
click at [89, 318] on div at bounding box center [464, 261] width 929 height 522
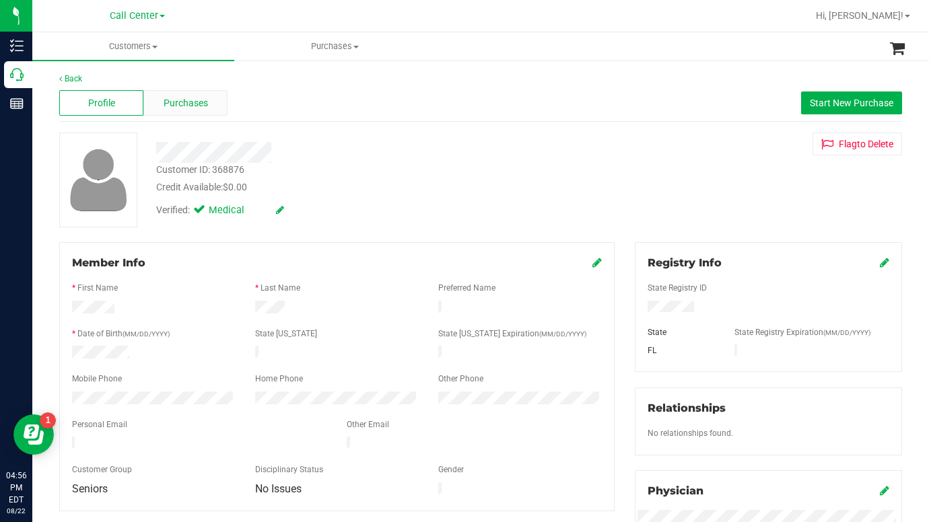
click at [186, 102] on span "Purchases" at bounding box center [186, 103] width 44 height 14
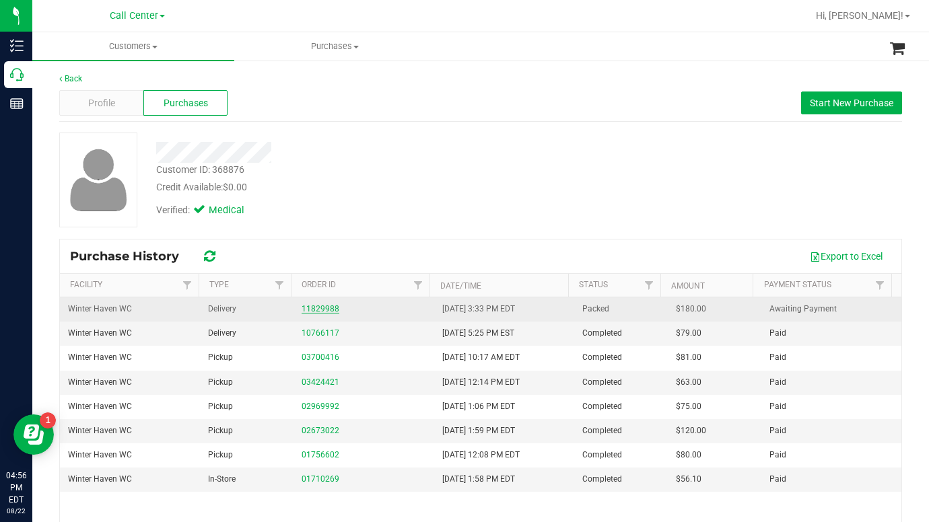
click at [308, 305] on link "11829988" at bounding box center [320, 308] width 38 height 9
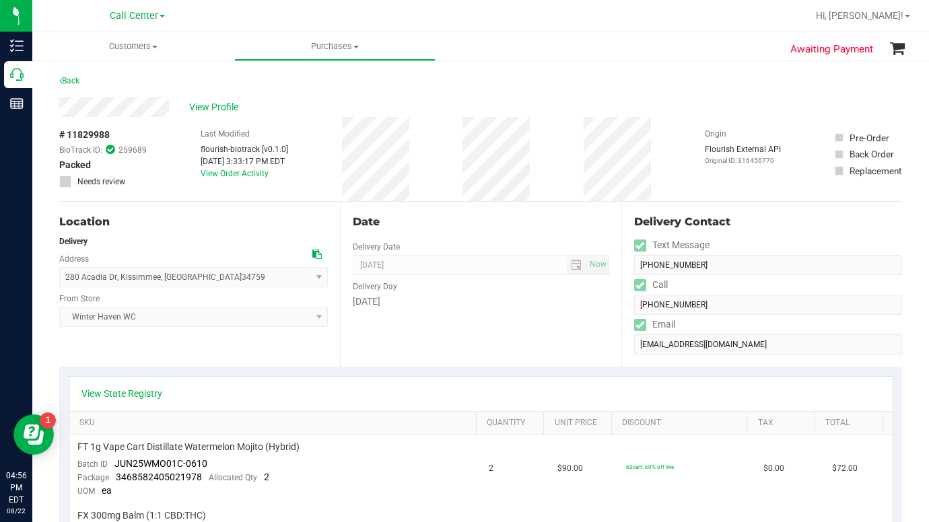
click at [233, 361] on div "Location Delivery Address 280 Acadia Dr , [GEOGRAPHIC_DATA] , [GEOGRAPHIC_DATA]…" at bounding box center [199, 284] width 281 height 165
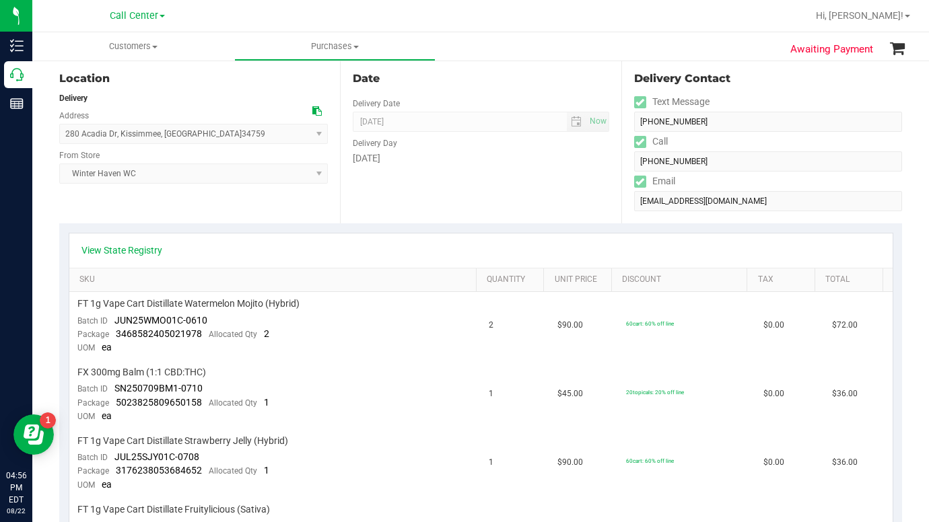
scroll to position [135, 0]
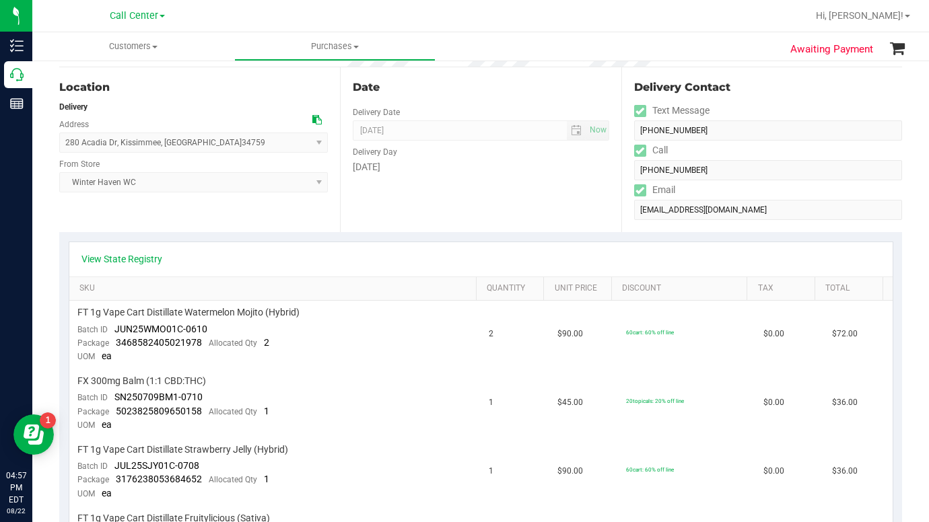
click at [705, 54] on ul "Customers All customers Add a new customer All physicians Purchases All purchas…" at bounding box center [496, 46] width 929 height 29
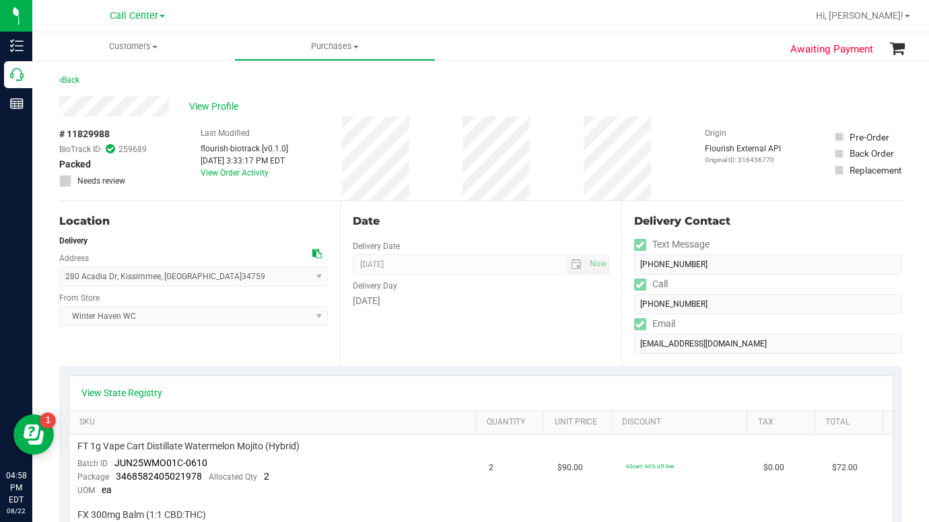
scroll to position [0, 0]
click at [153, 46] on span at bounding box center [154, 47] width 5 height 3
click at [109, 75] on span "All customers" at bounding box center [80, 80] width 97 height 11
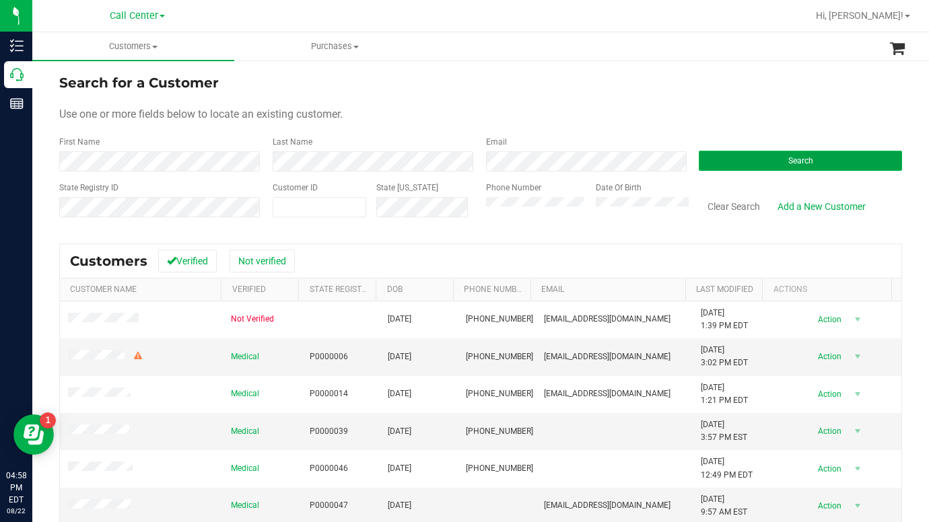
click at [730, 166] on button "Search" at bounding box center [799, 161] width 203 height 20
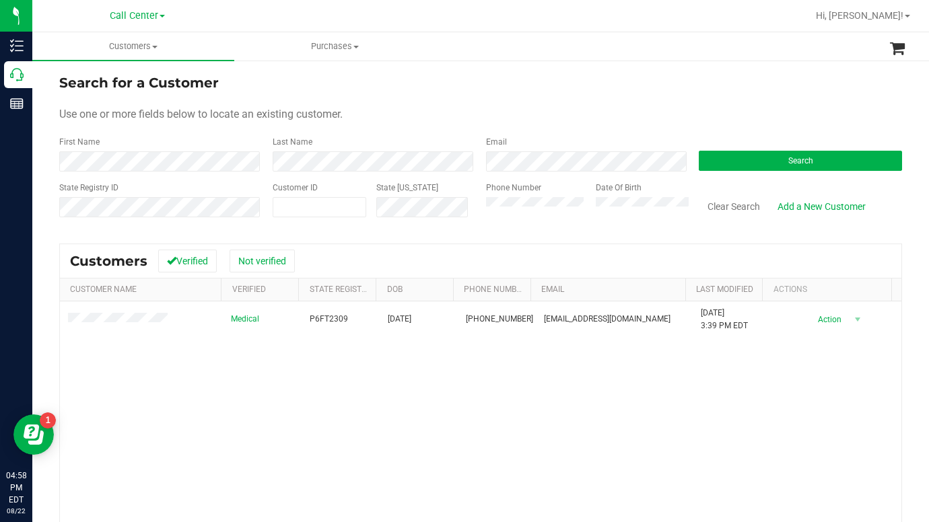
click at [724, 117] on div "Use one or more fields below to locate an existing customer." at bounding box center [480, 114] width 842 height 16
drag, startPoint x: 678, startPoint y: 96, endPoint x: 659, endPoint y: 96, distance: 18.9
click at [679, 96] on form "Search for a Customer Use one or more fields below to locate an existing custom…" at bounding box center [480, 151] width 842 height 157
click at [153, 48] on span at bounding box center [154, 47] width 5 height 3
click at [89, 79] on span "All customers" at bounding box center [80, 80] width 97 height 11
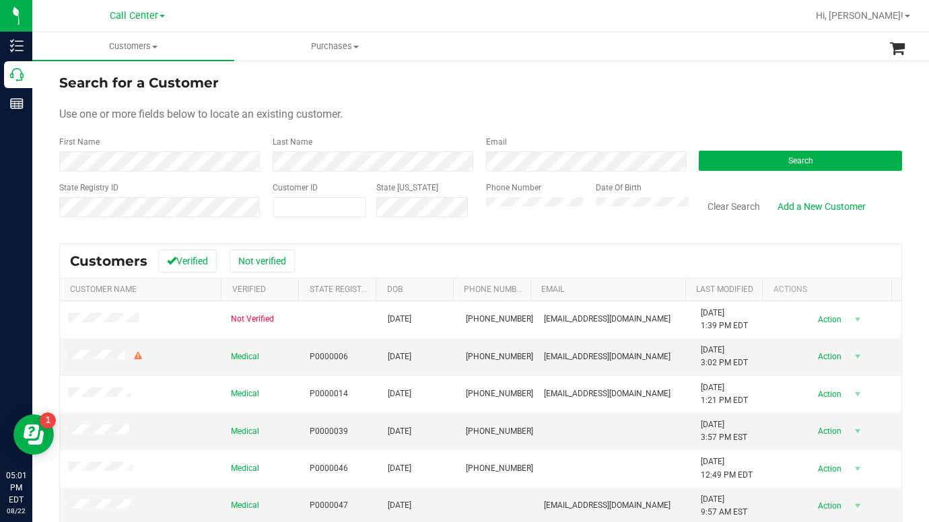
click at [682, 87] on div "Search for a Customer" at bounding box center [480, 83] width 842 height 20
click at [318, 209] on span at bounding box center [320, 207] width 94 height 20
click at [709, 161] on button "Search" at bounding box center [799, 161] width 203 height 20
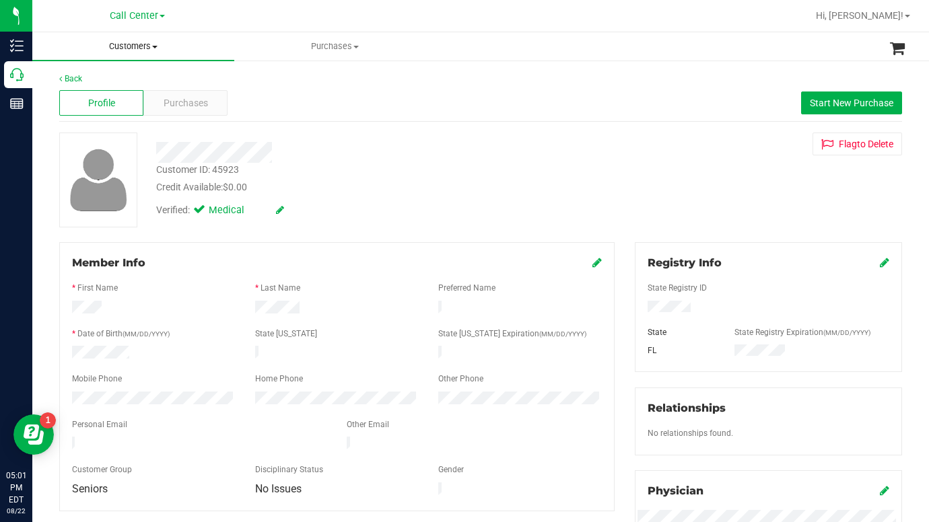
click at [157, 47] on span at bounding box center [154, 47] width 5 height 3
click at [117, 81] on span "All customers" at bounding box center [80, 80] width 97 height 11
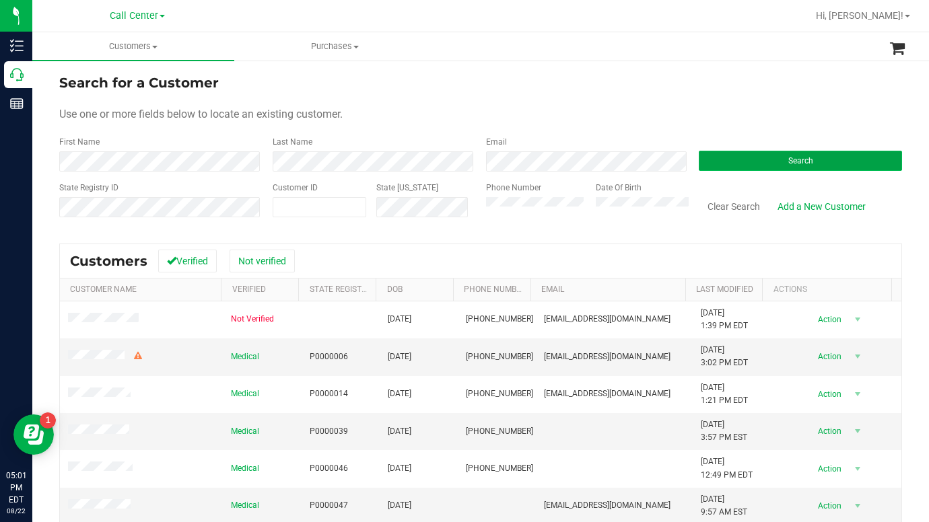
click at [708, 163] on button "Search" at bounding box center [799, 161] width 203 height 20
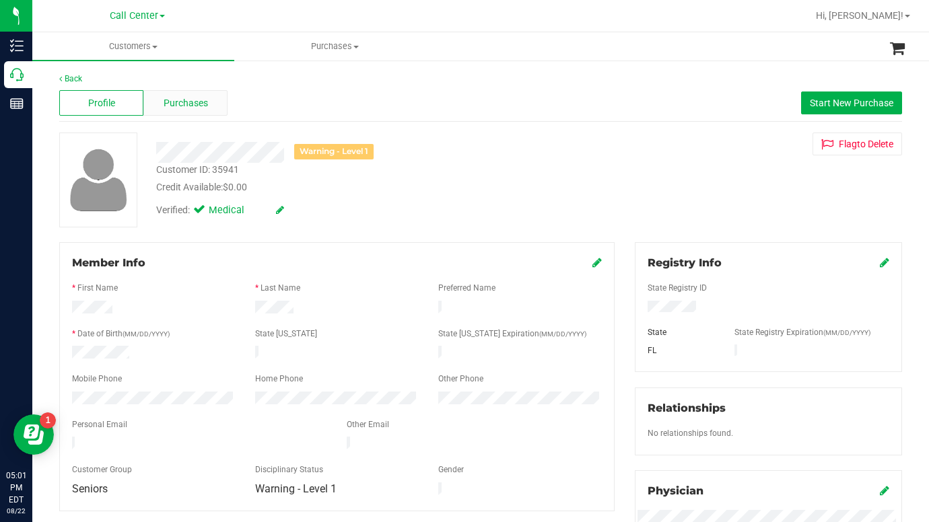
click at [167, 105] on span "Purchases" at bounding box center [186, 103] width 44 height 14
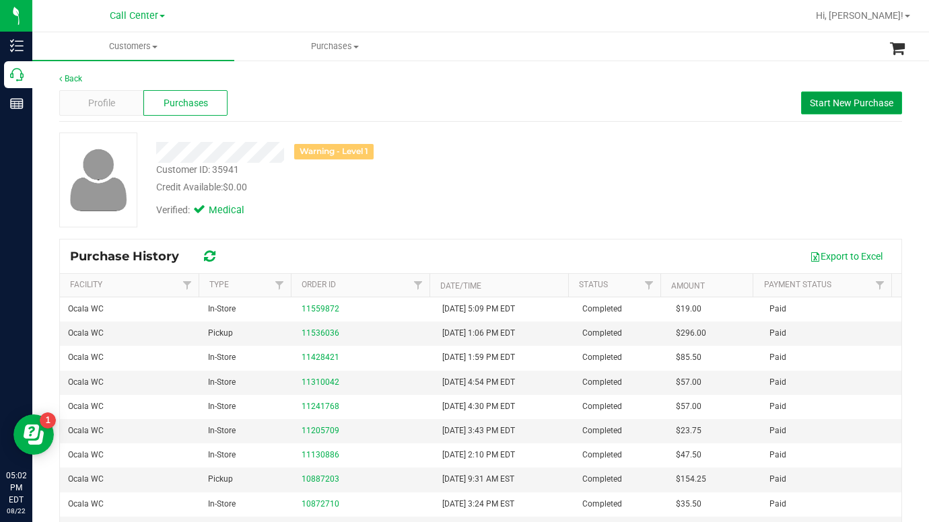
click at [820, 107] on span "Start New Purchase" at bounding box center [850, 103] width 83 height 11
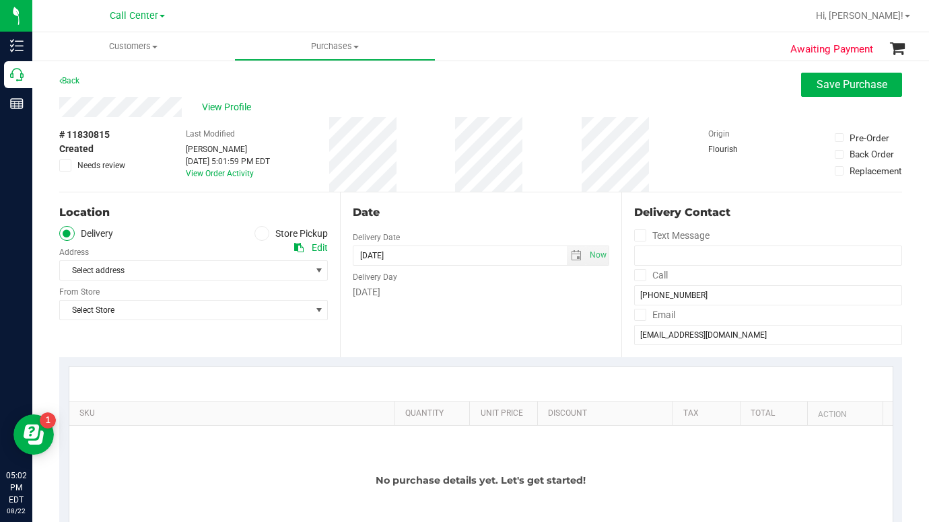
click at [250, 232] on ul "Delivery Store Pickup" at bounding box center [193, 233] width 268 height 15
click at [258, 233] on icon at bounding box center [262, 233] width 8 height 0
click at [0, 0] on input "Store Pickup" at bounding box center [0, 0] width 0 height 0
click at [134, 275] on span "Select Store" at bounding box center [185, 270] width 250 height 19
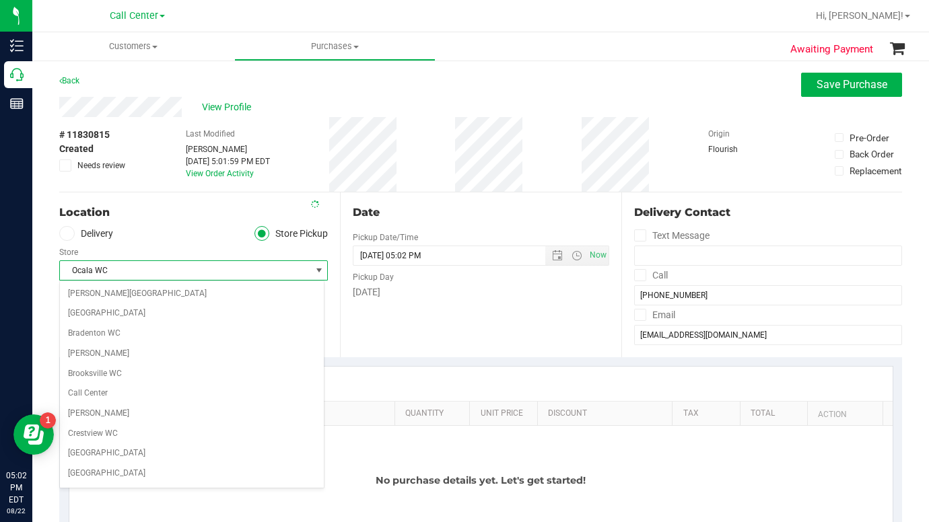
scroll to position [419, 0]
click at [94, 473] on li "Ocala WC" at bounding box center [192, 475] width 264 height 20
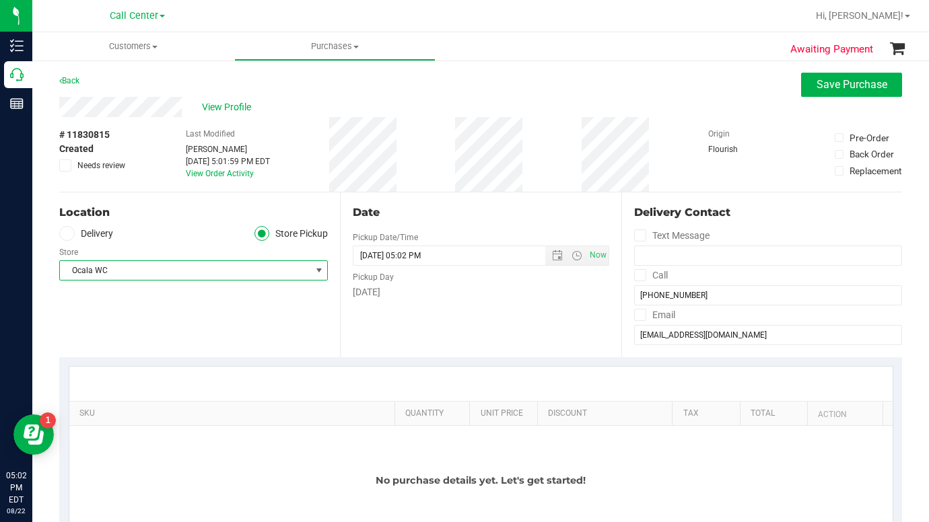
click at [166, 336] on div "Location Delivery Store Pickup Store Ocala WC Select Store [PERSON_NAME][GEOGRA…" at bounding box center [199, 274] width 281 height 165
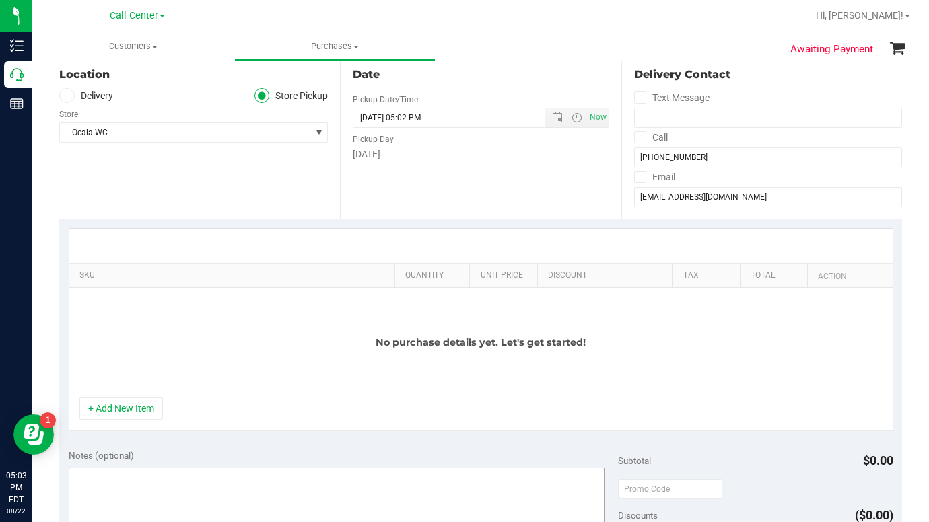
scroll to position [269, 0]
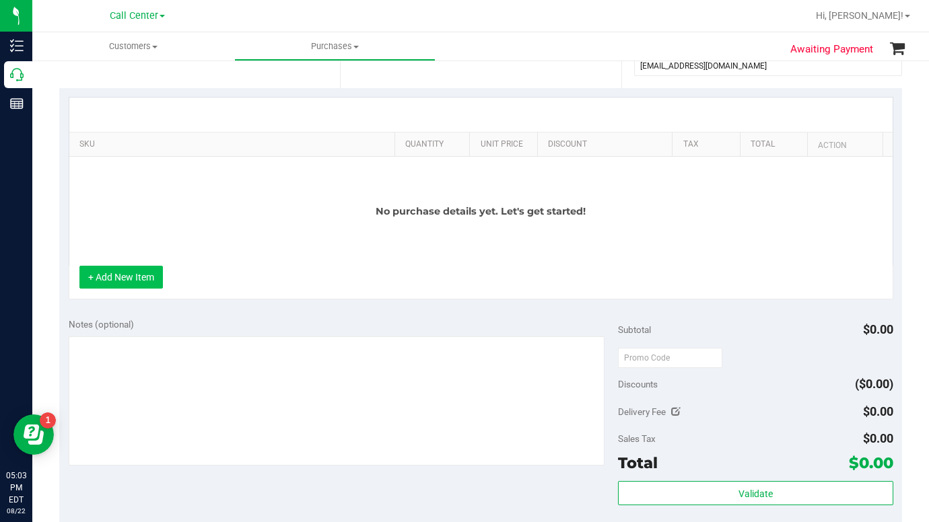
click at [133, 277] on button "+ Add New Item" at bounding box center [120, 277] width 83 height 23
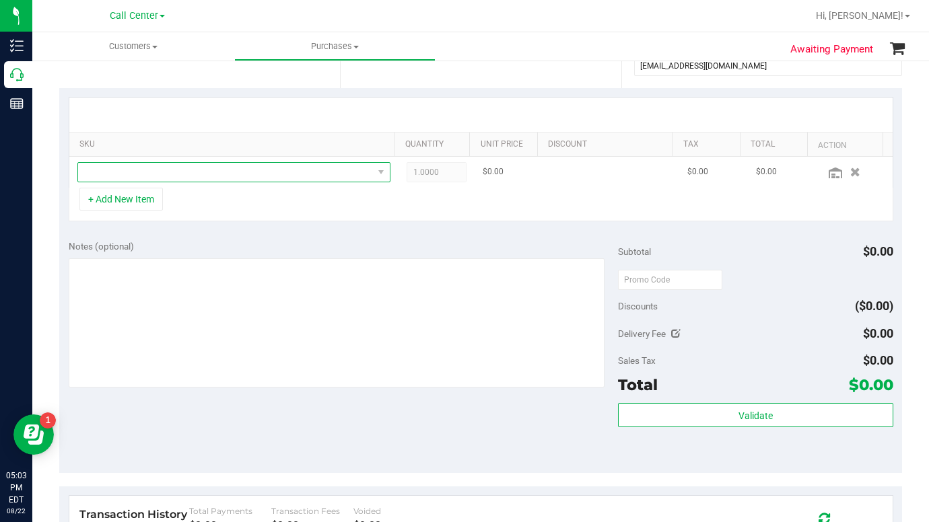
click at [96, 180] on span "NO DATA FOUND" at bounding box center [225, 172] width 295 height 19
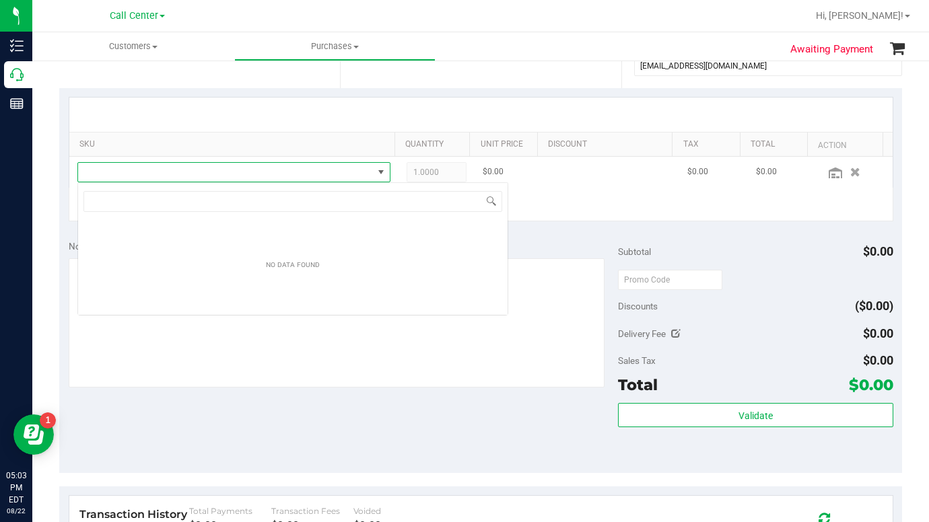
scroll to position [20, 305]
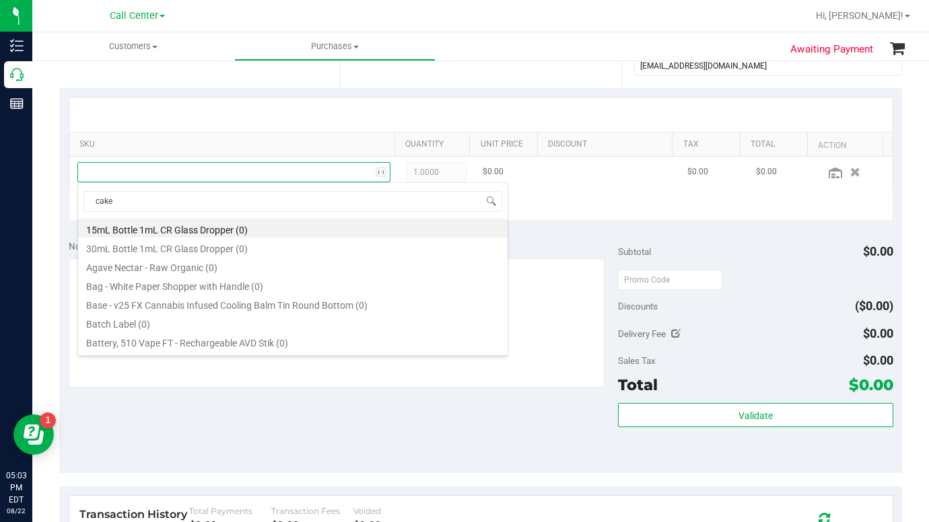
type input "cakez"
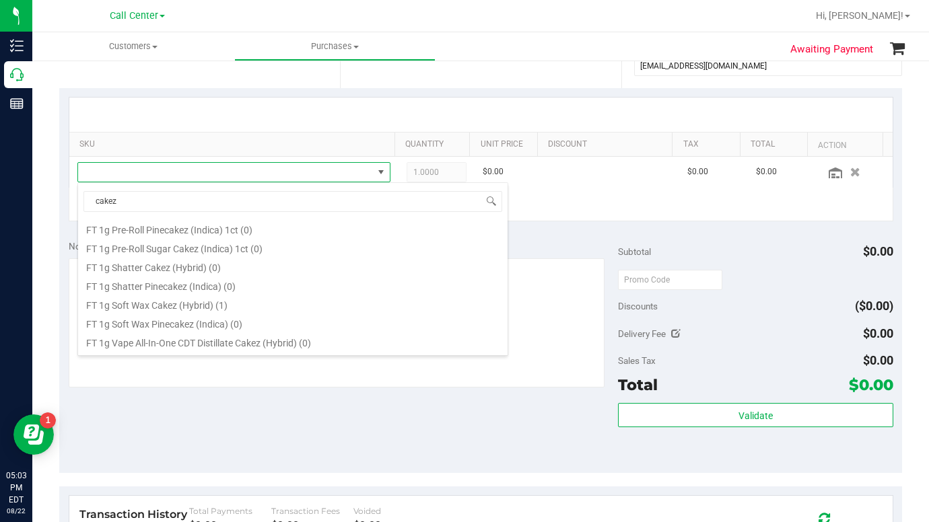
scroll to position [606, 0]
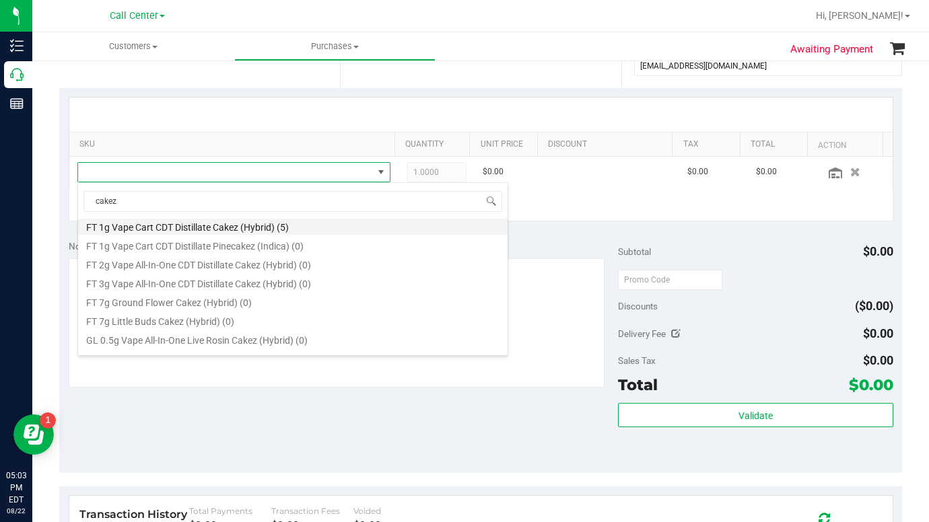
click at [157, 228] on li "FT 1g Vape Cart CDT Distillate Cakez (Hybrid) (5)" at bounding box center [292, 225] width 429 height 19
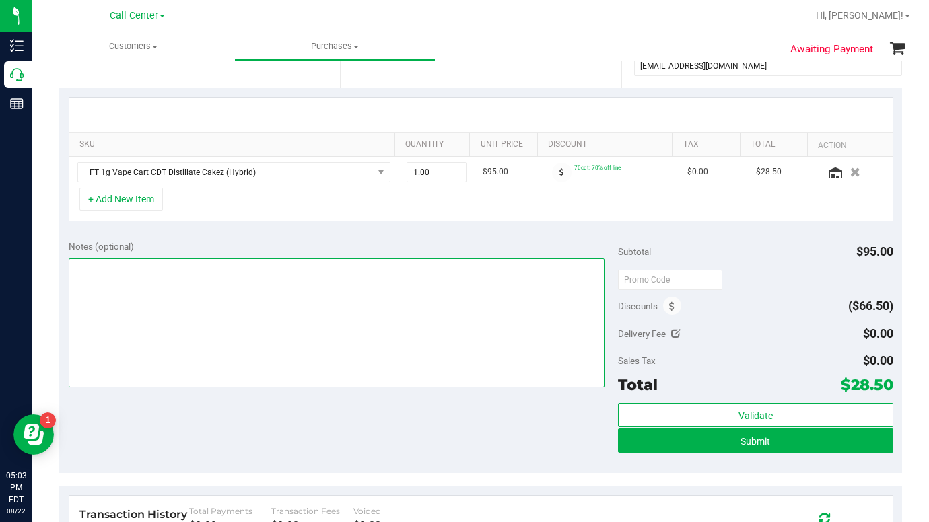
click at [145, 312] on textarea at bounding box center [337, 322] width 536 height 129
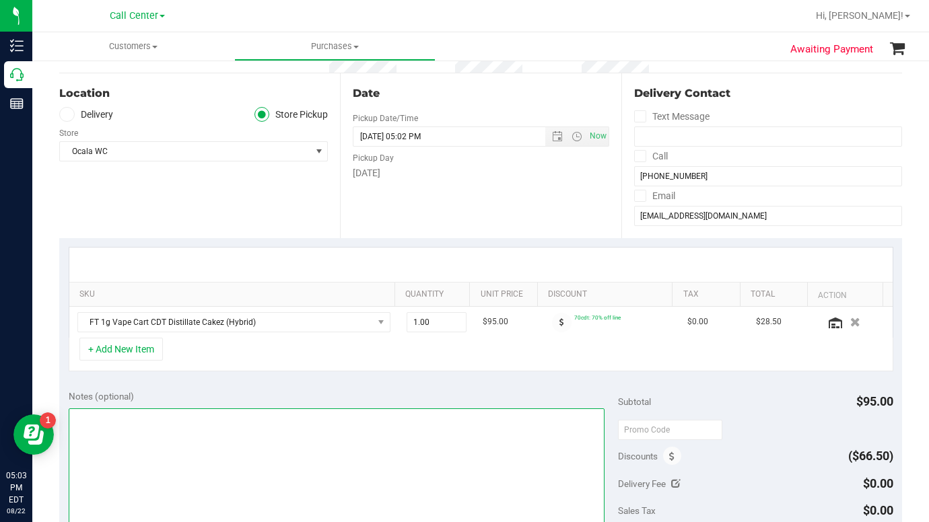
scroll to position [67, 0]
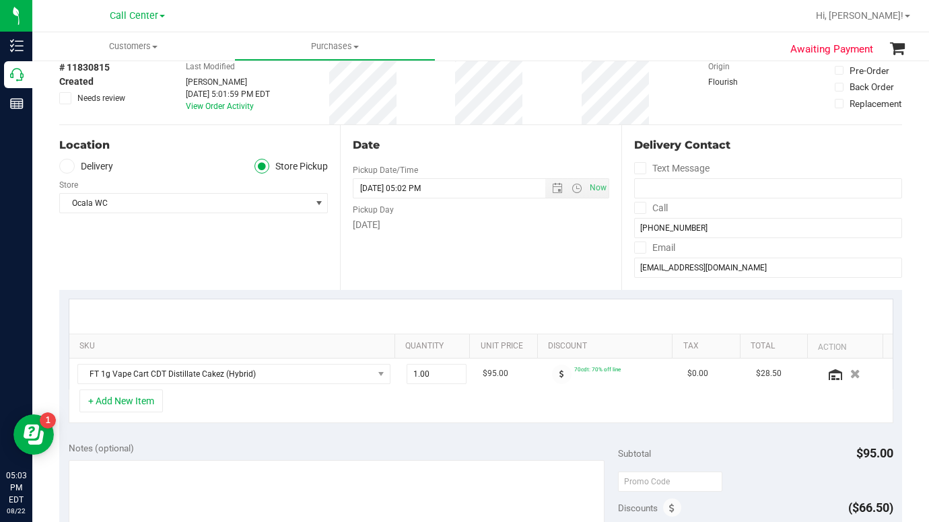
click at [172, 258] on div "Location Delivery Store Pickup Store Ocala WC Select Store [PERSON_NAME][GEOGRA…" at bounding box center [199, 207] width 281 height 165
click at [775, 149] on div "Delivery Contact" at bounding box center [768, 145] width 268 height 16
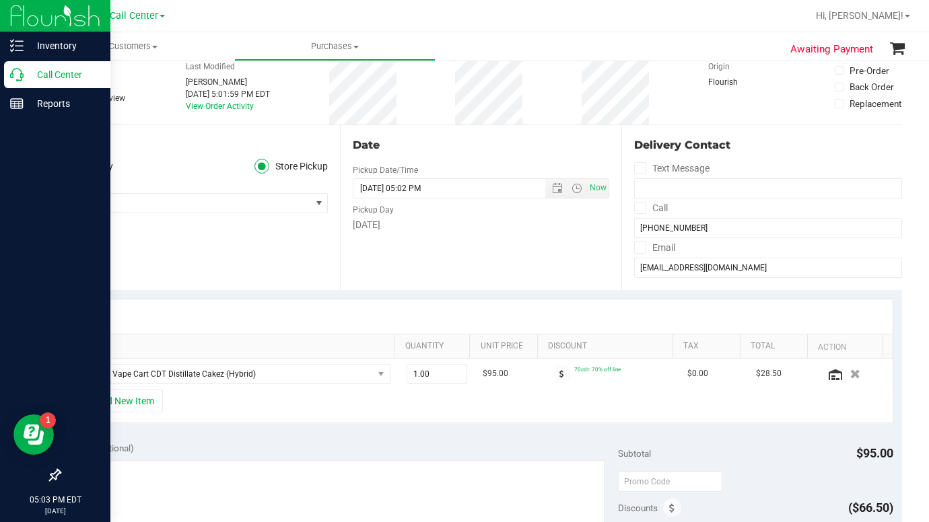
drag, startPoint x: 162, startPoint y: 261, endPoint x: 13, endPoint y: 182, distance: 169.2
click at [161, 260] on div "Location Delivery Store Pickup Store Ocala WC Select Store [PERSON_NAME][GEOGRA…" at bounding box center [199, 207] width 281 height 165
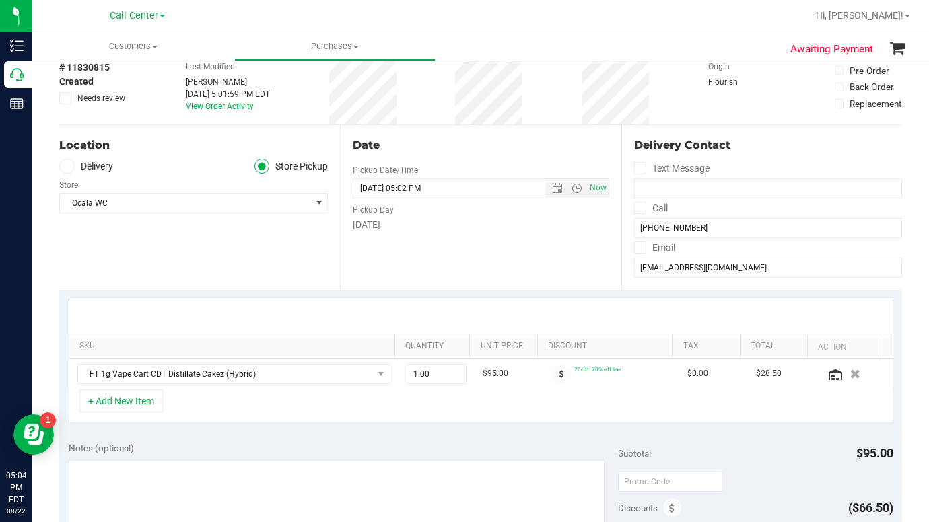
click at [739, 403] on div "+ Add New Item" at bounding box center [481, 407] width 824 height 34
click at [126, 409] on button "+ Add New Item" at bounding box center [120, 401] width 83 height 23
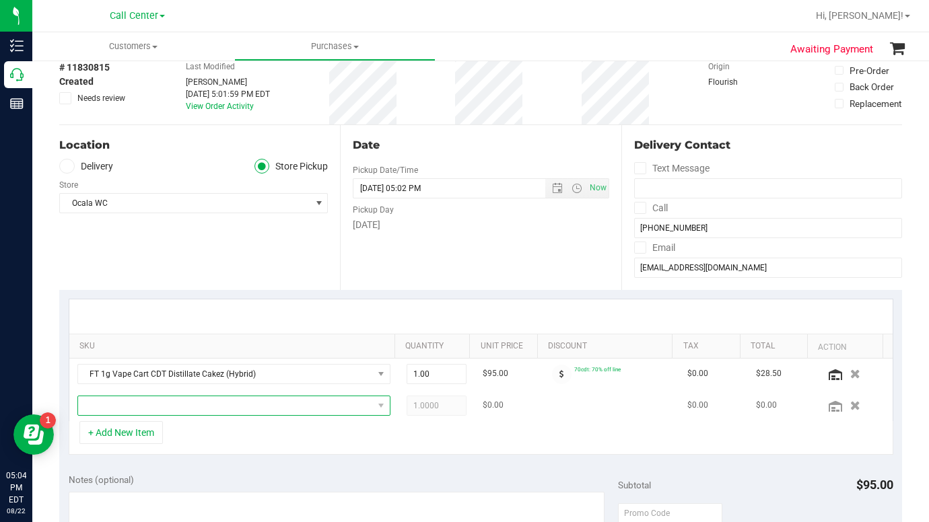
click at [133, 412] on span "NO DATA FOUND" at bounding box center [225, 405] width 295 height 19
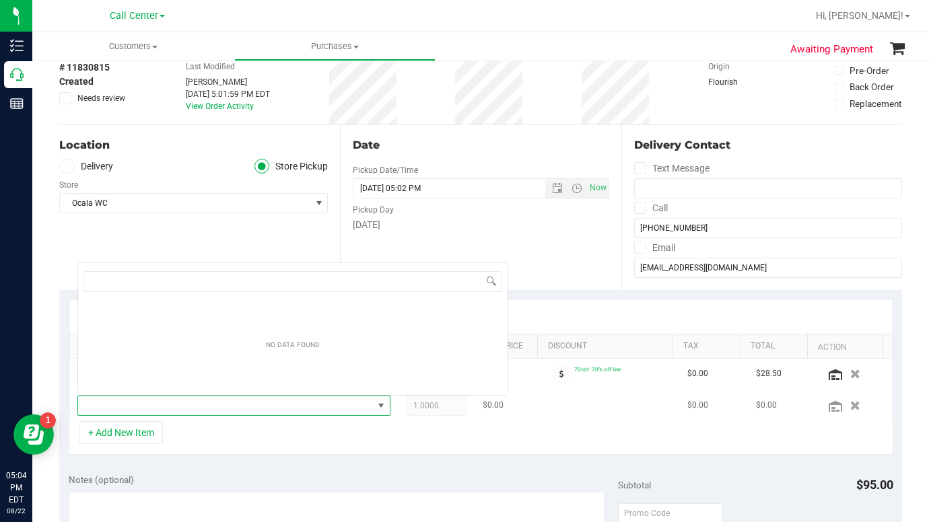
scroll to position [20, 301]
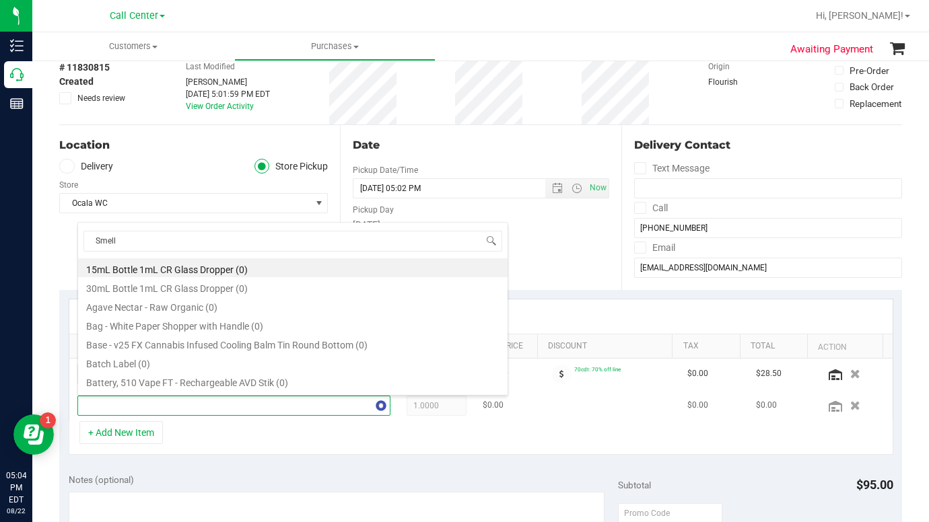
type input "Smelly"
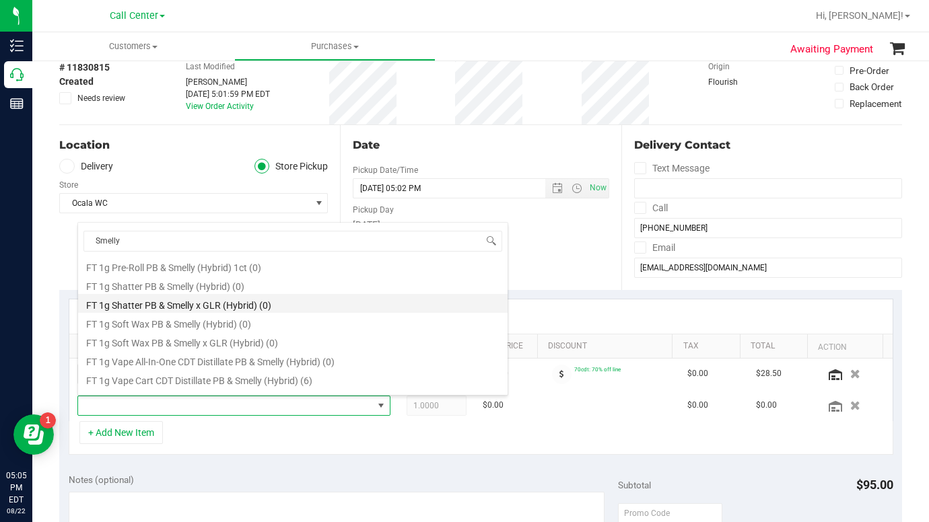
scroll to position [269, 0]
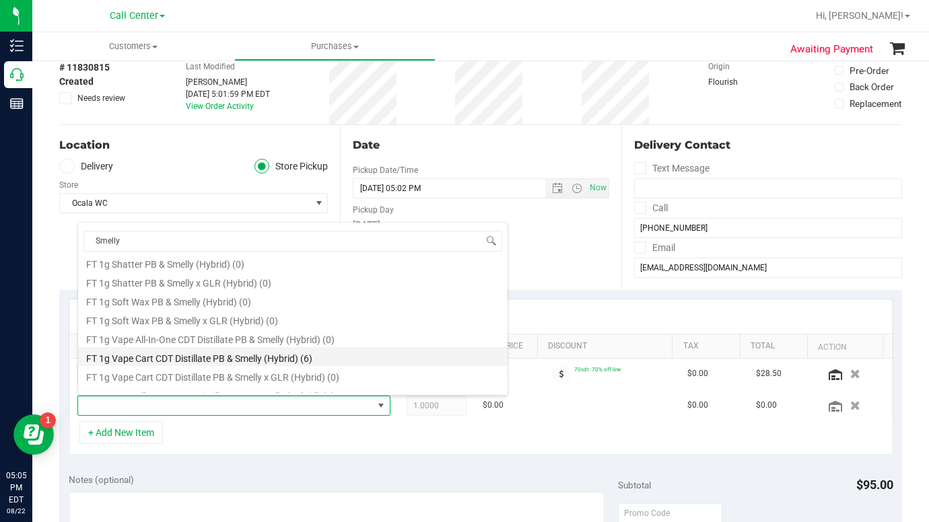
click at [150, 359] on li "FT 1g Vape Cart CDT Distillate PB & Smelly (Hybrid) (6)" at bounding box center [292, 356] width 429 height 19
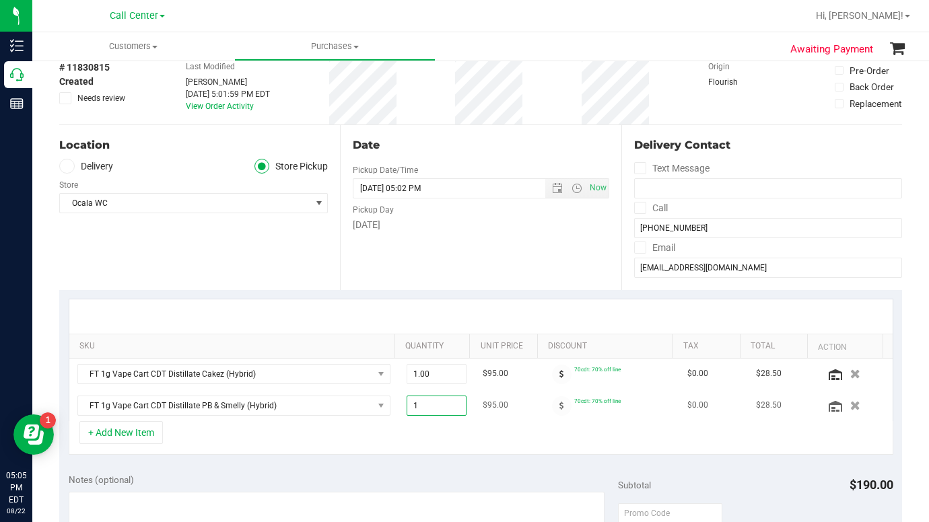
drag, startPoint x: 406, startPoint y: 406, endPoint x: 417, endPoint y: 406, distance: 11.4
click at [418, 407] on span "1.00 1" at bounding box center [436, 406] width 60 height 20
type input "2"
type input "2.00"
drag, startPoint x: 312, startPoint y: 449, endPoint x: 309, endPoint y: 442, distance: 8.1
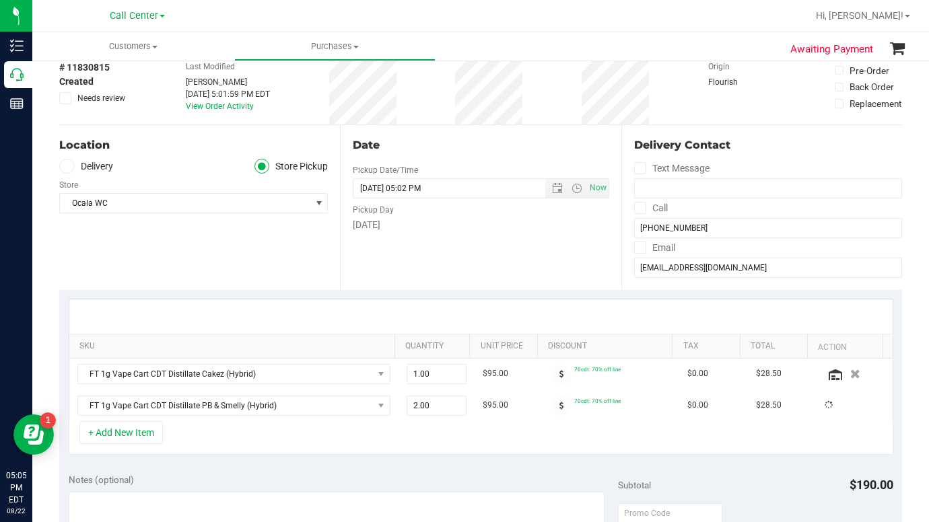
click at [312, 449] on div "+ Add New Item" at bounding box center [481, 438] width 824 height 34
click at [296, 446] on div "+ Add New Item" at bounding box center [481, 438] width 824 height 34
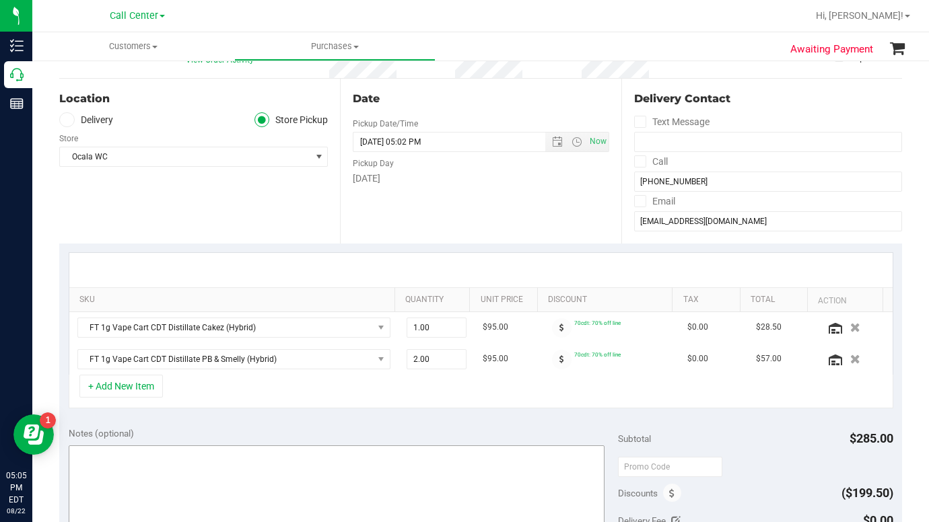
scroll to position [135, 0]
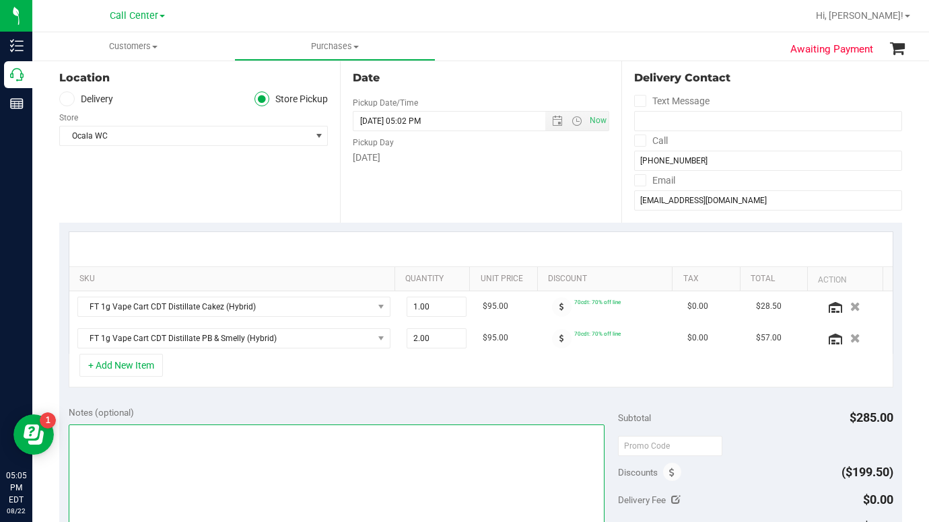
click at [112, 447] on textarea at bounding box center [337, 489] width 536 height 129
type textarea "LC CC"
click at [286, 377] on div "+ Add New Item" at bounding box center [481, 371] width 824 height 34
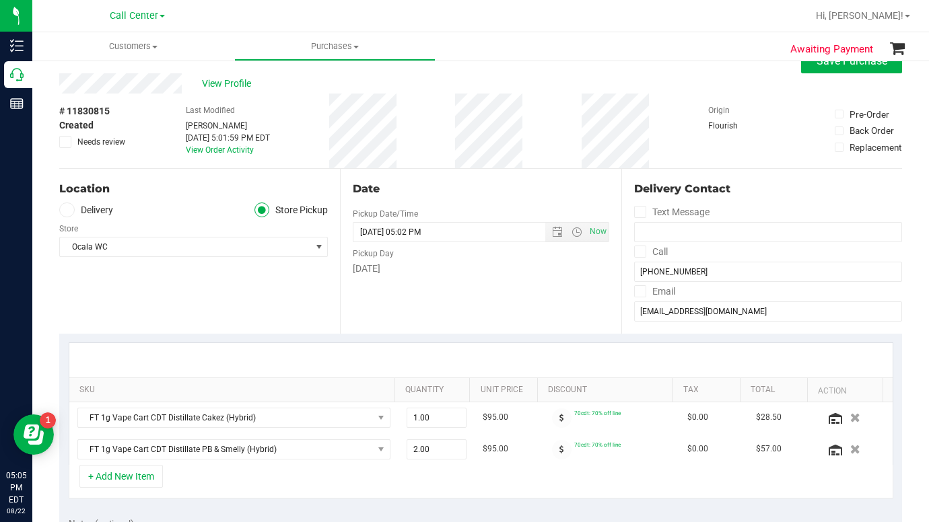
scroll to position [0, 0]
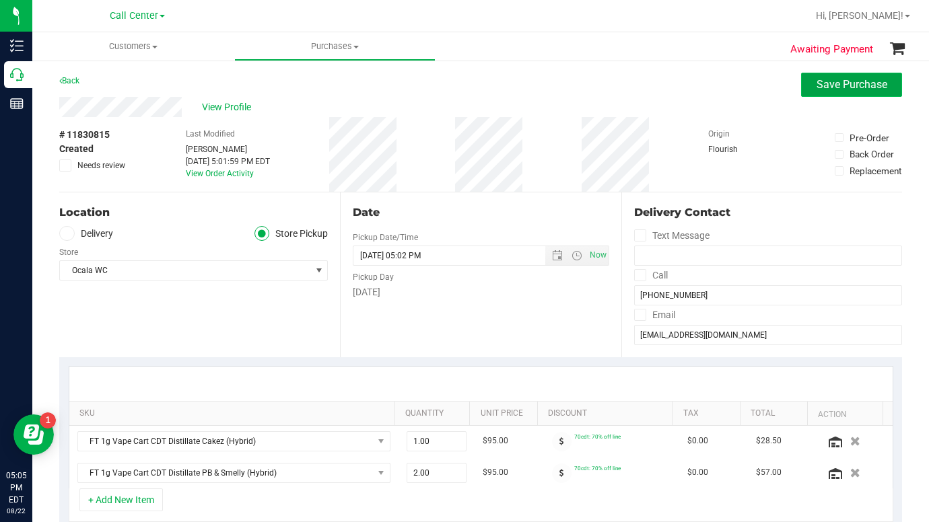
click at [813, 76] on button "Save Purchase" at bounding box center [851, 85] width 101 height 24
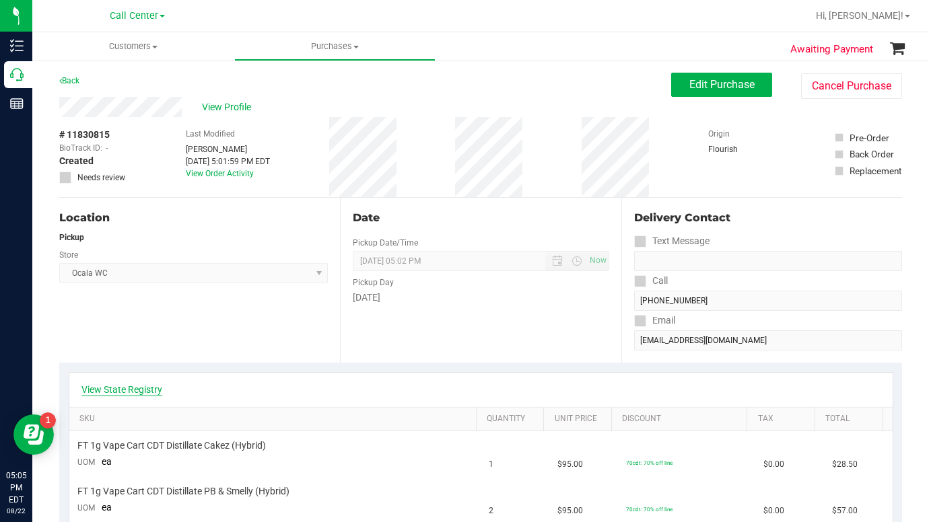
click at [130, 388] on link "View State Registry" at bounding box center [121, 389] width 81 height 13
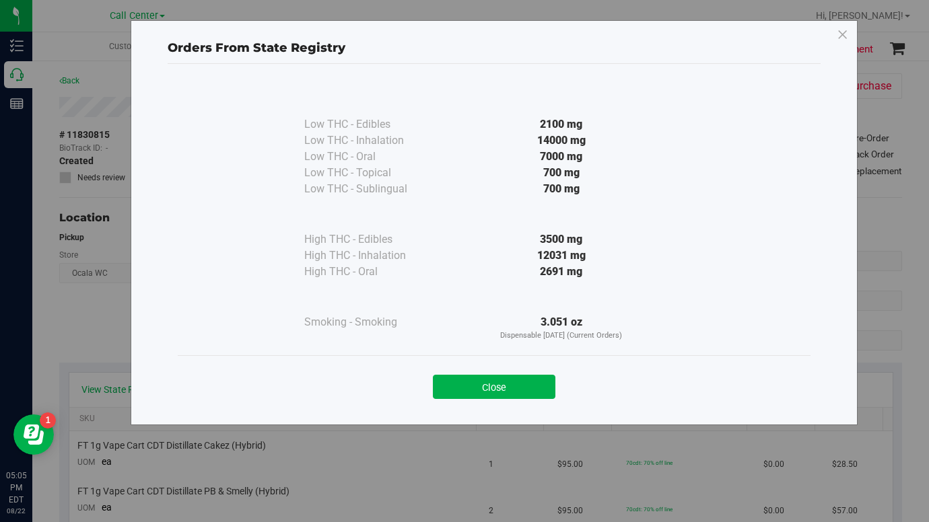
click at [464, 391] on button "Close" at bounding box center [494, 387] width 122 height 24
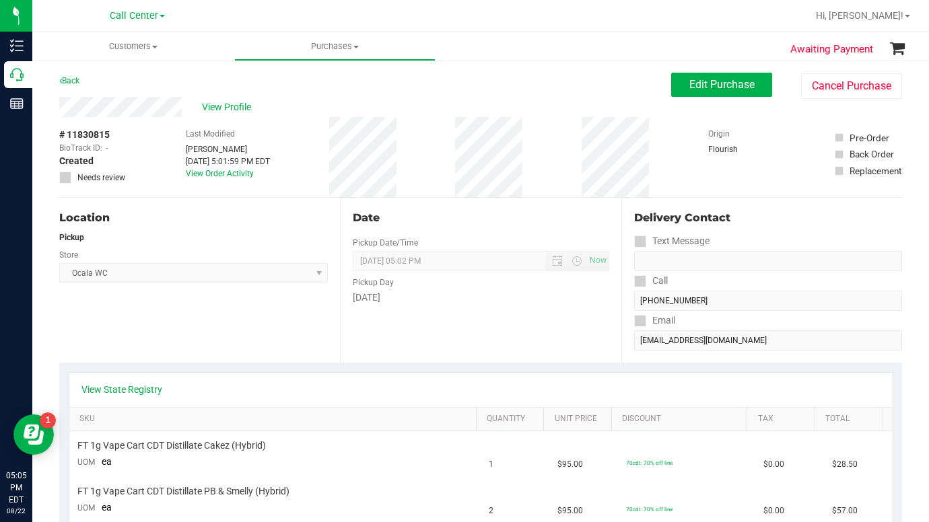
click at [248, 345] on div "Location Pickup Store Ocala WC Select Store [PERSON_NAME][GEOGRAPHIC_DATA] [PER…" at bounding box center [199, 280] width 281 height 165
drag, startPoint x: 762, startPoint y: 176, endPoint x: 649, endPoint y: 211, distance: 118.3
click at [762, 176] on div "Origin Flourish" at bounding box center [741, 157] width 67 height 80
click at [248, 347] on div "Location Pickup Store Ocala WC Select Store [PERSON_NAME][GEOGRAPHIC_DATA] [PER…" at bounding box center [199, 280] width 281 height 165
click at [172, 338] on div "Location Pickup Store Ocala WC Select Store [PERSON_NAME][GEOGRAPHIC_DATA] [PER…" at bounding box center [199, 280] width 281 height 165
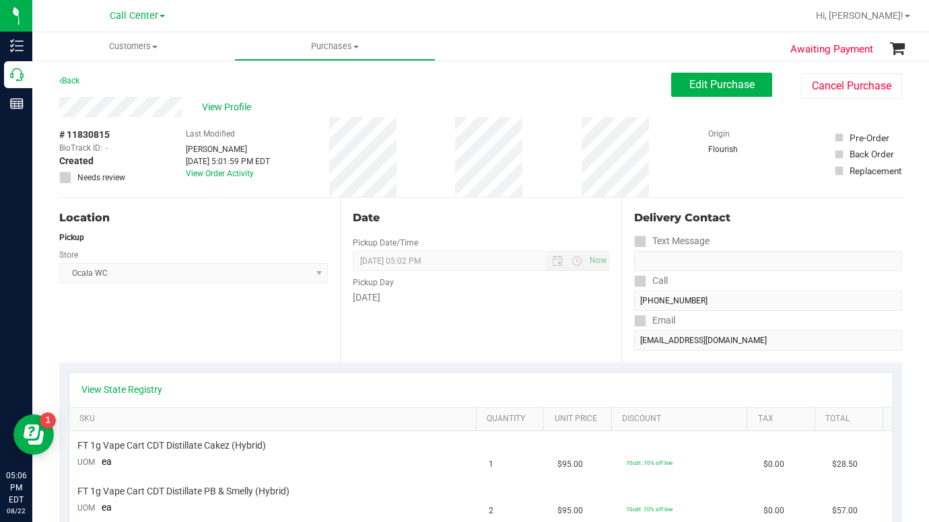
click at [708, 186] on div "Origin Flourish" at bounding box center [741, 157] width 67 height 80
click at [192, 328] on div "Location Pickup Store Ocala WC Select Store [PERSON_NAME][GEOGRAPHIC_DATA] [PER…" at bounding box center [199, 280] width 281 height 165
click at [200, 340] on div "Location Pickup Store Ocala WC Select Store [PERSON_NAME][GEOGRAPHIC_DATA] [PER…" at bounding box center [199, 280] width 281 height 165
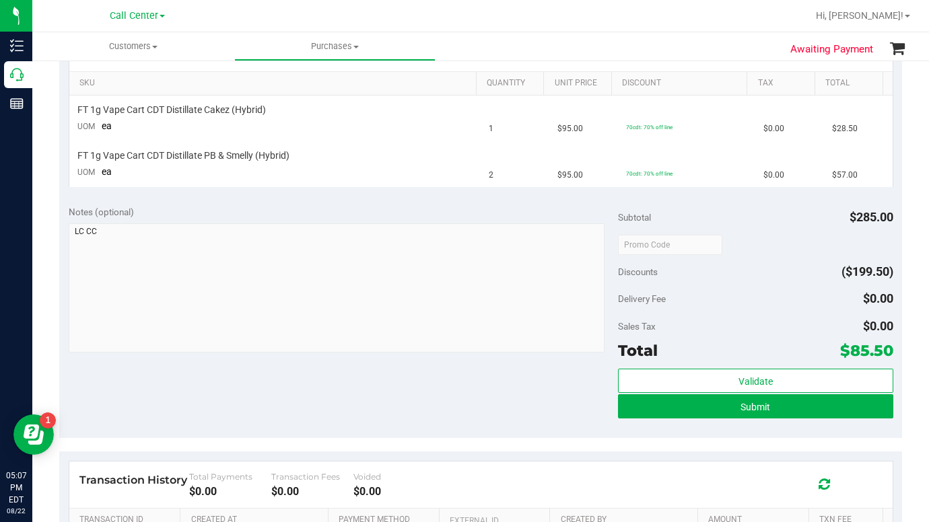
scroll to position [336, 0]
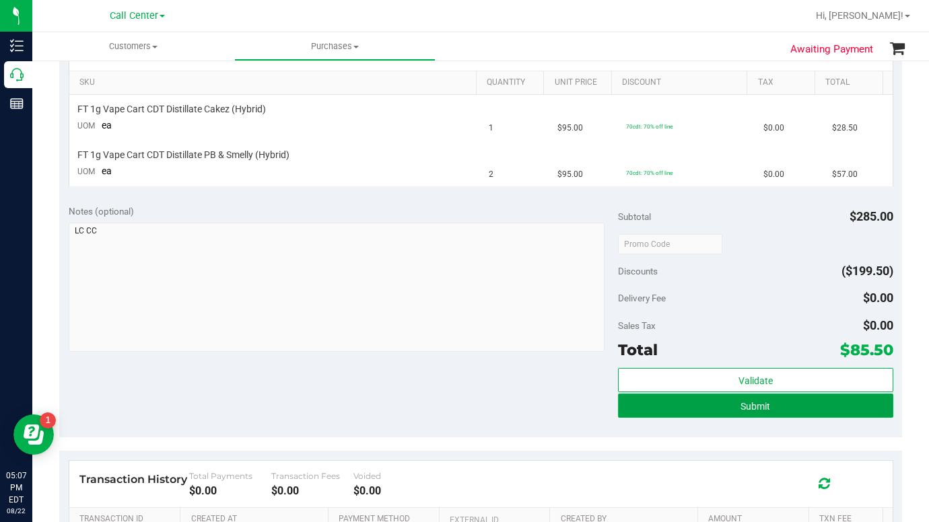
click at [649, 404] on button "Submit" at bounding box center [755, 406] width 275 height 24
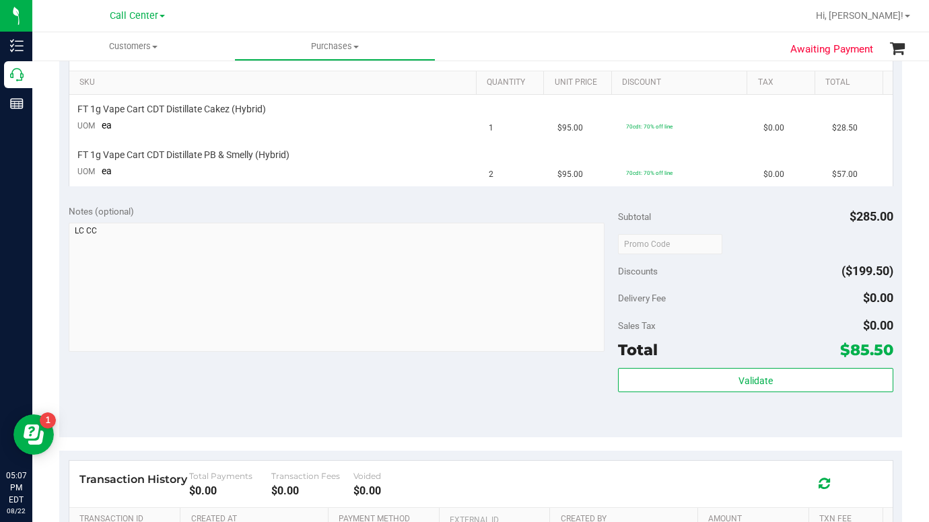
click at [331, 392] on div "Notes (optional) Subtotal $285.00 Discounts ($199.50) Delivery Fee $0.00 Sales …" at bounding box center [480, 316] width 842 height 242
click at [316, 402] on div "Notes (optional) Subtotal $285.00 Discounts ($199.50) Delivery Fee $0.00 Sales …" at bounding box center [480, 316] width 842 height 242
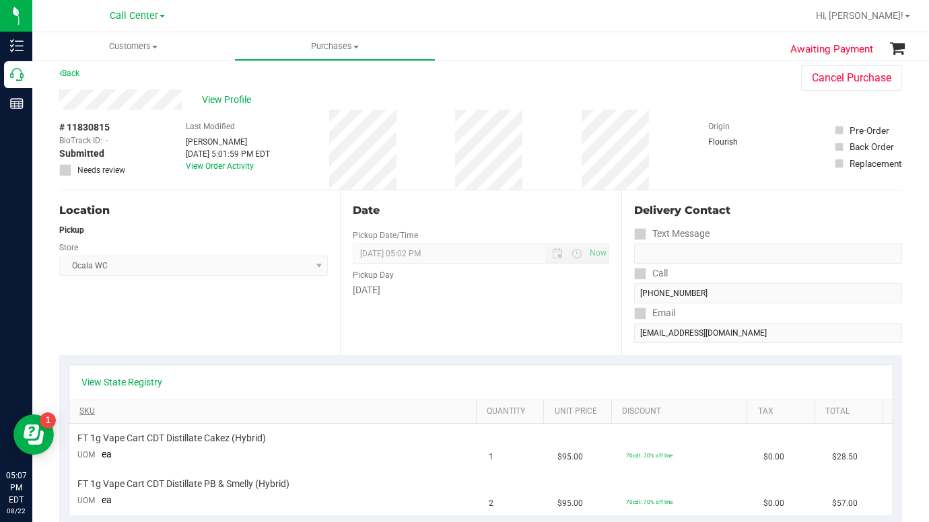
scroll to position [0, 0]
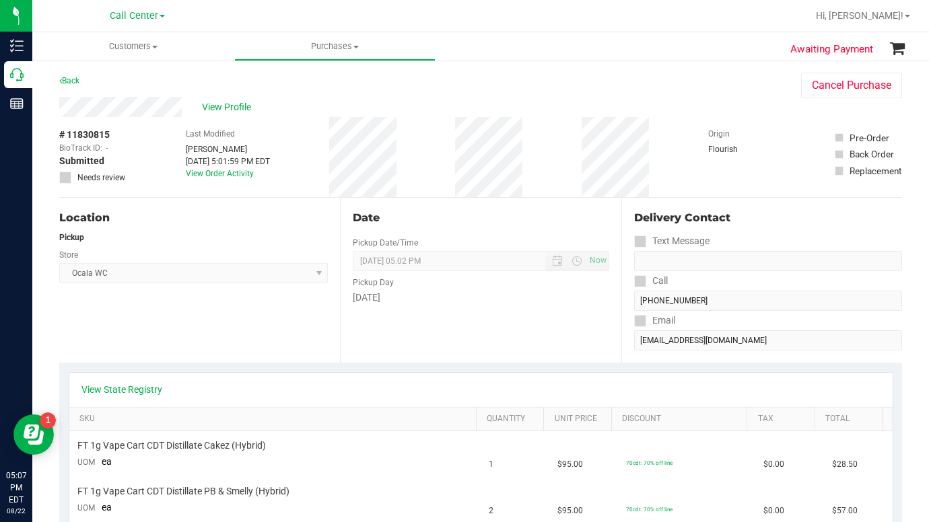
click at [194, 341] on div "Location Pickup Store Ocala WC Select Store [PERSON_NAME][GEOGRAPHIC_DATA] [PER…" at bounding box center [199, 280] width 281 height 165
click at [227, 328] on div "Location Pickup Store Ocala WC Select Store [PERSON_NAME][GEOGRAPHIC_DATA] [PER…" at bounding box center [199, 280] width 281 height 165
click at [205, 336] on div "Location Pickup Store Ocala WC Select Store [PERSON_NAME][GEOGRAPHIC_DATA] [PER…" at bounding box center [199, 280] width 281 height 165
click at [195, 328] on div "Location Pickup Store Ocala WC Select Store [PERSON_NAME][GEOGRAPHIC_DATA] [PER…" at bounding box center [199, 280] width 281 height 165
click at [168, 335] on div "Location Pickup Store Ocala WC Select Store [PERSON_NAME][GEOGRAPHIC_DATA] [PER…" at bounding box center [199, 280] width 281 height 165
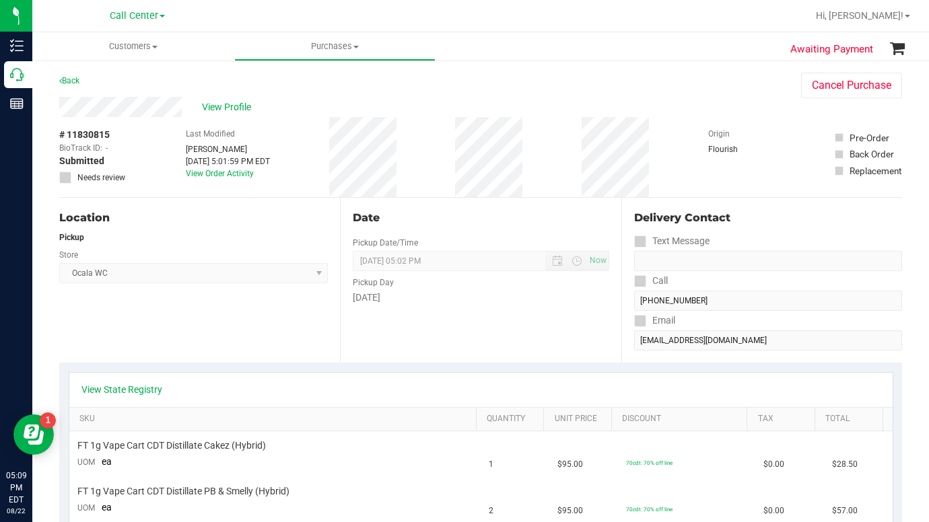
click at [160, 334] on div "Location Pickup Store Ocala WC Select Store [PERSON_NAME][GEOGRAPHIC_DATA] [PER…" at bounding box center [199, 280] width 281 height 165
click at [110, 312] on div "Location Pickup Store Ocala WC Select Store [PERSON_NAME][GEOGRAPHIC_DATA] [PER…" at bounding box center [199, 280] width 281 height 165
click at [692, 100] on div "View Profile" at bounding box center [416, 107] width 715 height 20
click at [225, 106] on span "View Profile" at bounding box center [229, 107] width 54 height 14
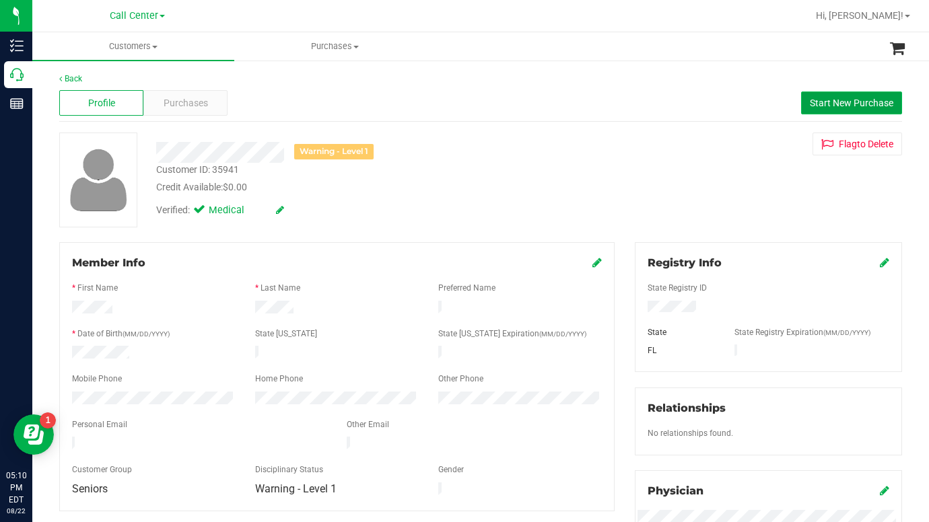
click at [840, 94] on button "Start New Purchase" at bounding box center [851, 103] width 101 height 23
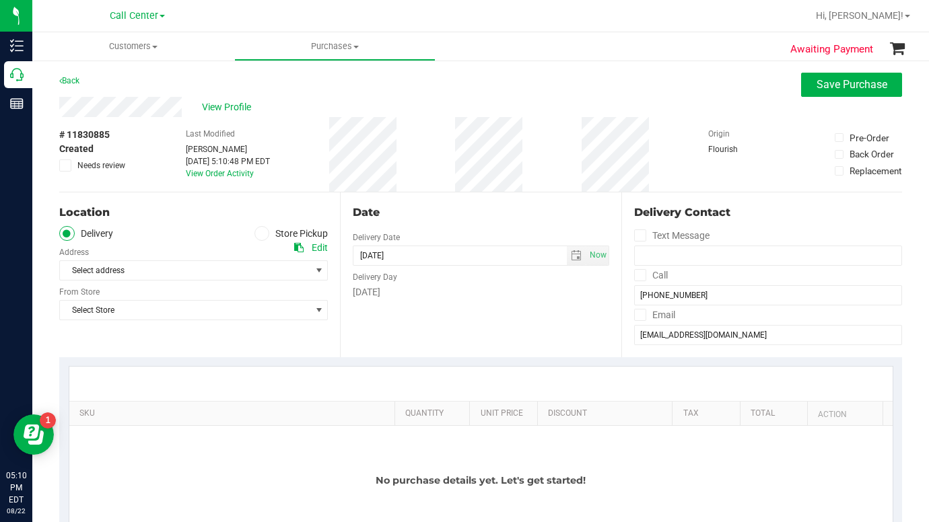
click at [259, 233] on icon at bounding box center [262, 233] width 8 height 0
click at [0, 0] on input "Store Pickup" at bounding box center [0, 0] width 0 height 0
click at [163, 271] on span "Select Store" at bounding box center [185, 270] width 250 height 19
click at [98, 266] on span "Select Store" at bounding box center [185, 270] width 250 height 19
click at [180, 275] on span "Select Store" at bounding box center [185, 270] width 250 height 19
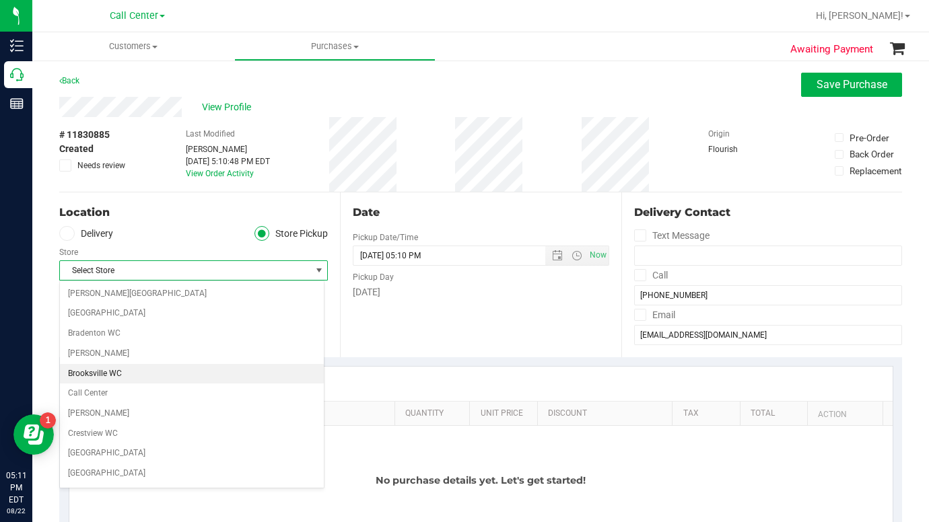
click at [98, 377] on li "Brooksville WC" at bounding box center [192, 374] width 264 height 20
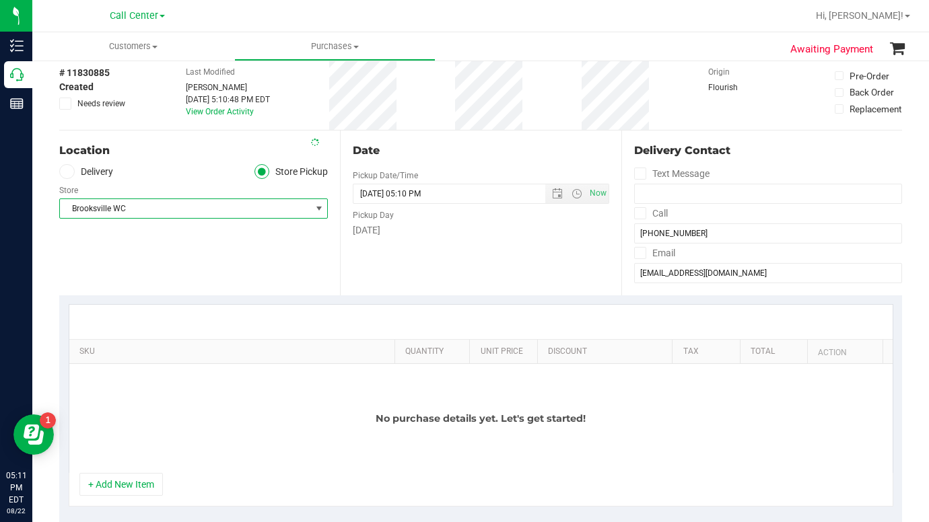
scroll to position [135, 0]
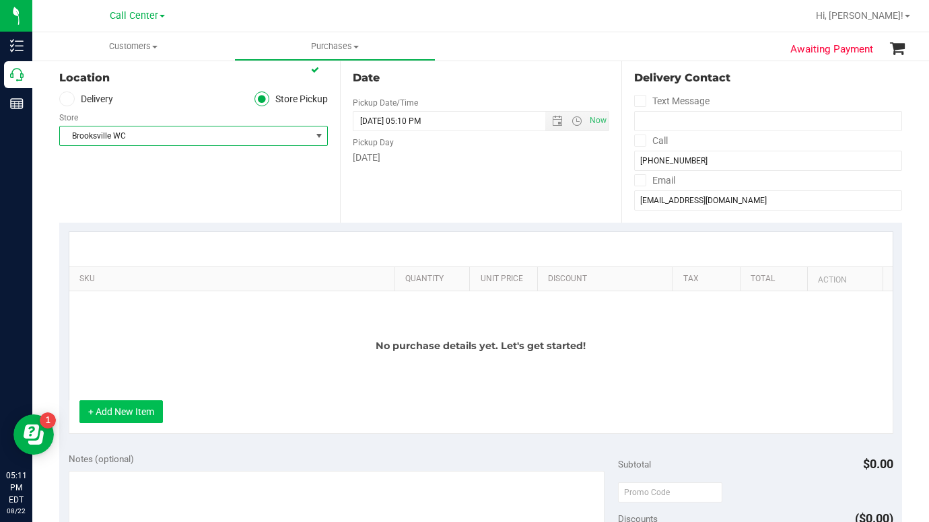
click at [136, 418] on button "+ Add New Item" at bounding box center [120, 411] width 83 height 23
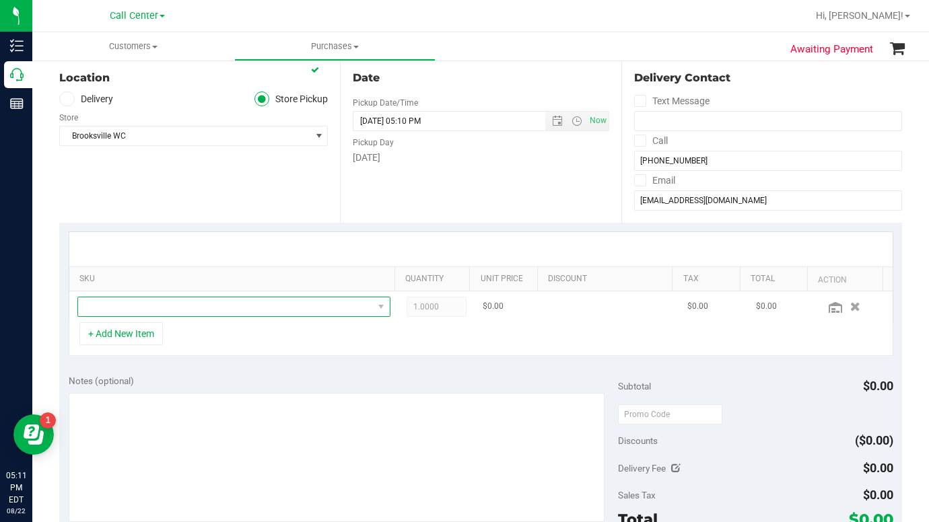
click at [105, 312] on span "NO DATA FOUND" at bounding box center [225, 306] width 295 height 19
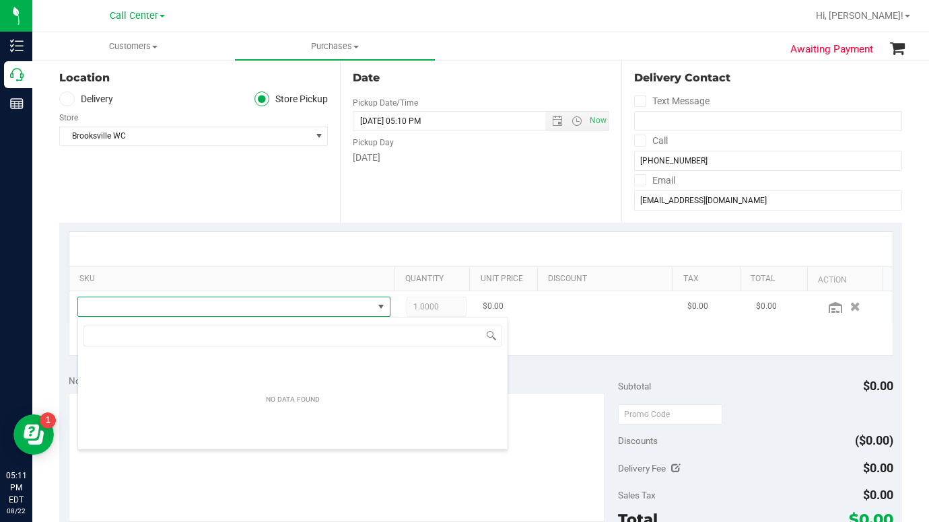
scroll to position [20, 301]
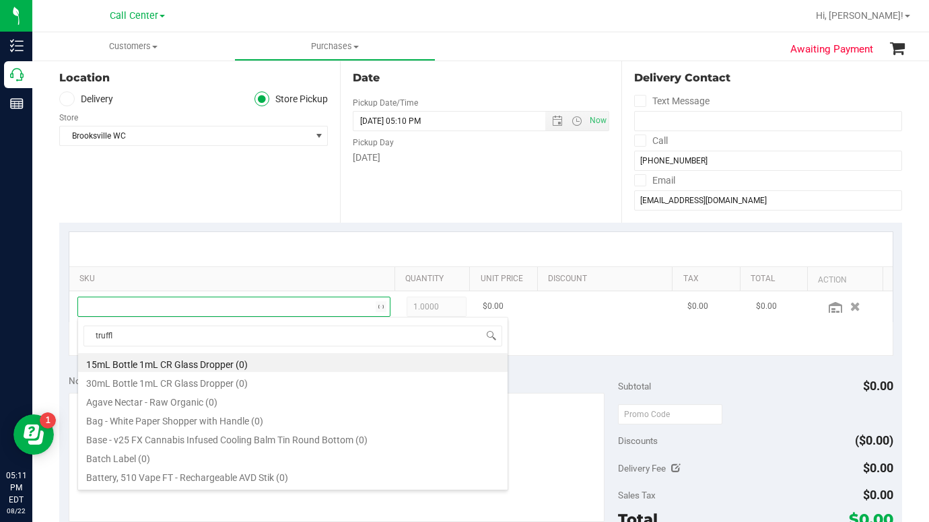
type input "truffle"
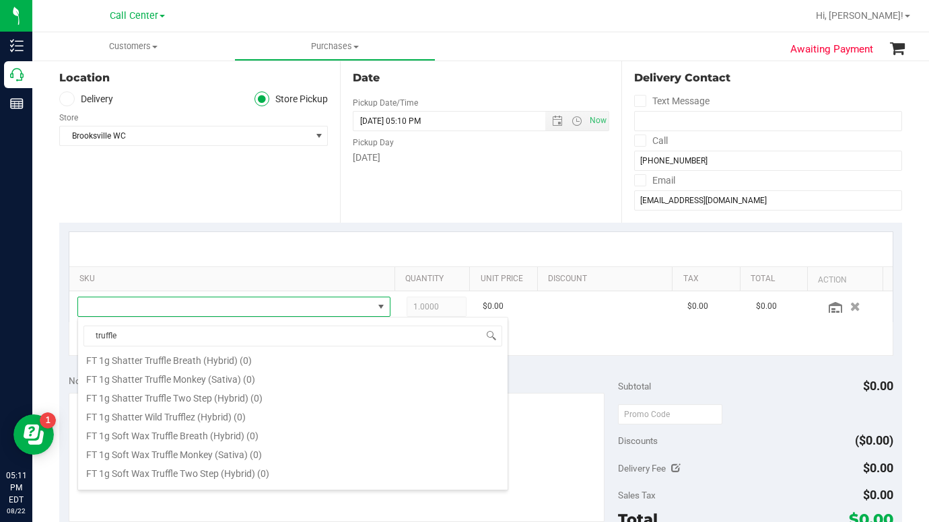
scroll to position [606, 0]
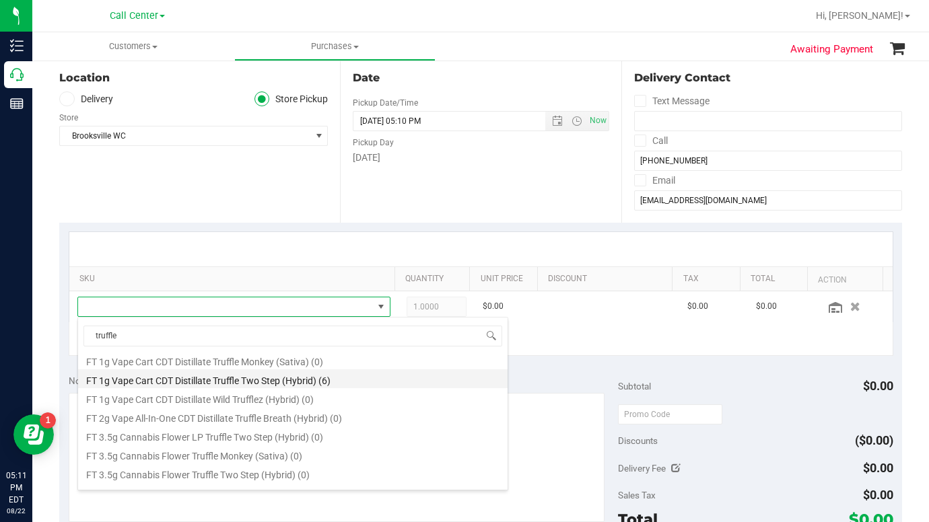
click at [146, 374] on li "FT 1g Vape Cart CDT Distillate Truffle Two Step (Hybrid) (6)" at bounding box center [292, 378] width 429 height 19
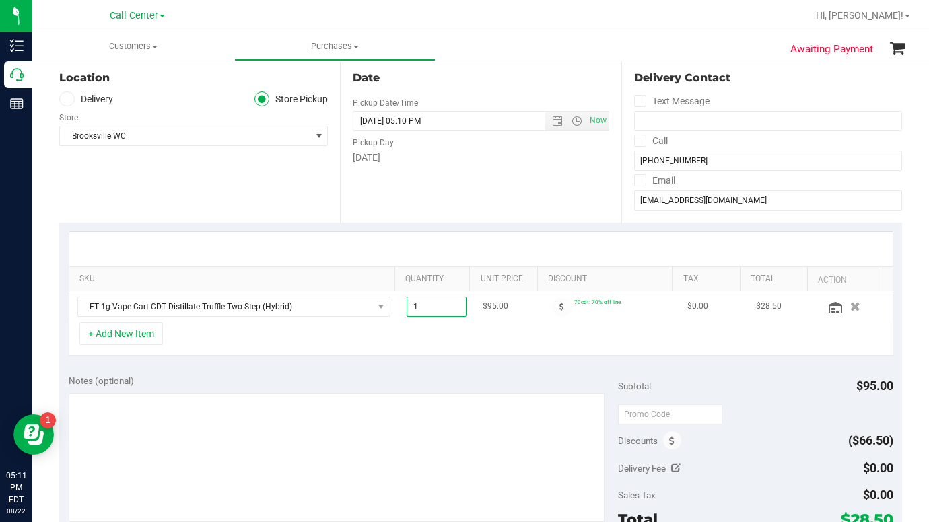
click at [412, 306] on span "1.00 1" at bounding box center [436, 307] width 60 height 20
type input "2"
type input "2.00"
click at [332, 328] on div "+ Add New Item" at bounding box center [481, 339] width 824 height 34
click at [135, 336] on button "+ Add New Item" at bounding box center [120, 333] width 83 height 23
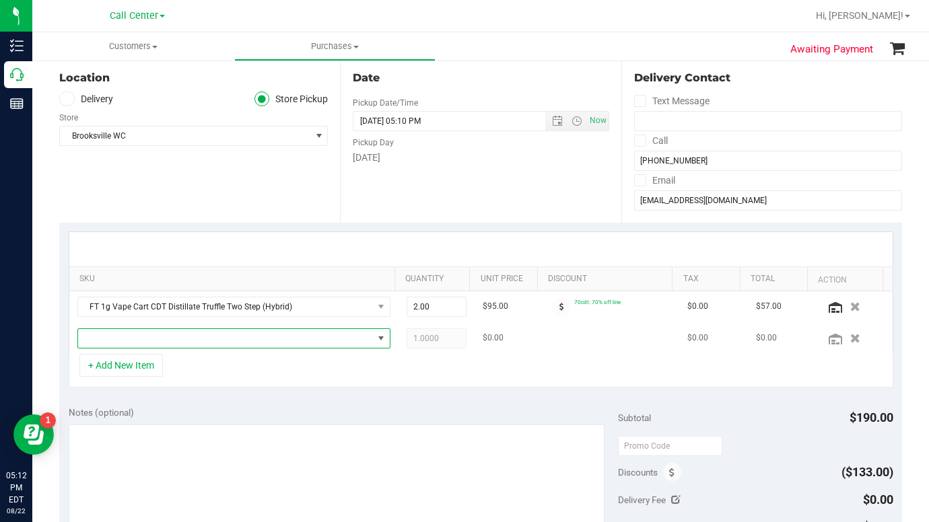
click at [129, 346] on span "NO DATA FOUND" at bounding box center [225, 338] width 295 height 19
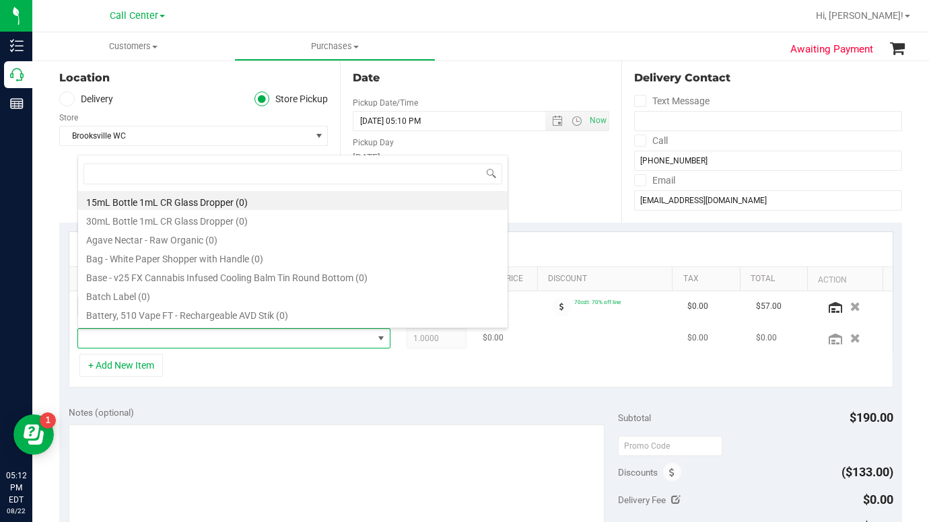
scroll to position [20, 301]
type input "cakez"
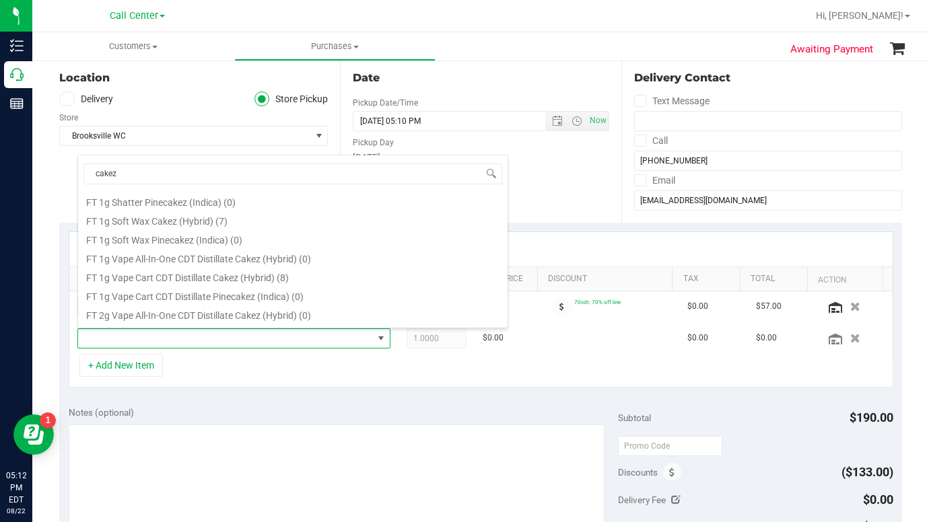
scroll to position [538, 0]
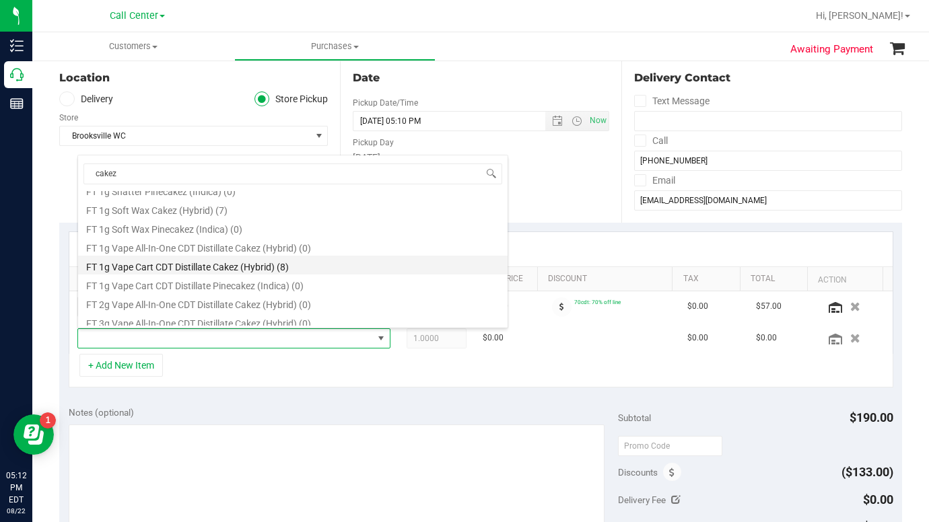
click at [155, 270] on li "FT 1g Vape Cart CDT Distillate Cakez (Hybrid) (8)" at bounding box center [292, 265] width 429 height 19
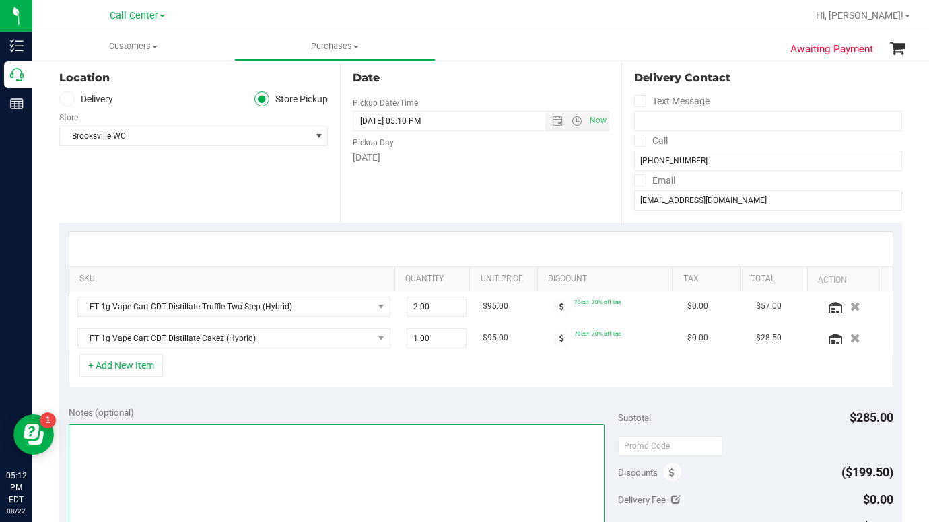
click at [120, 444] on textarea at bounding box center [337, 489] width 536 height 129
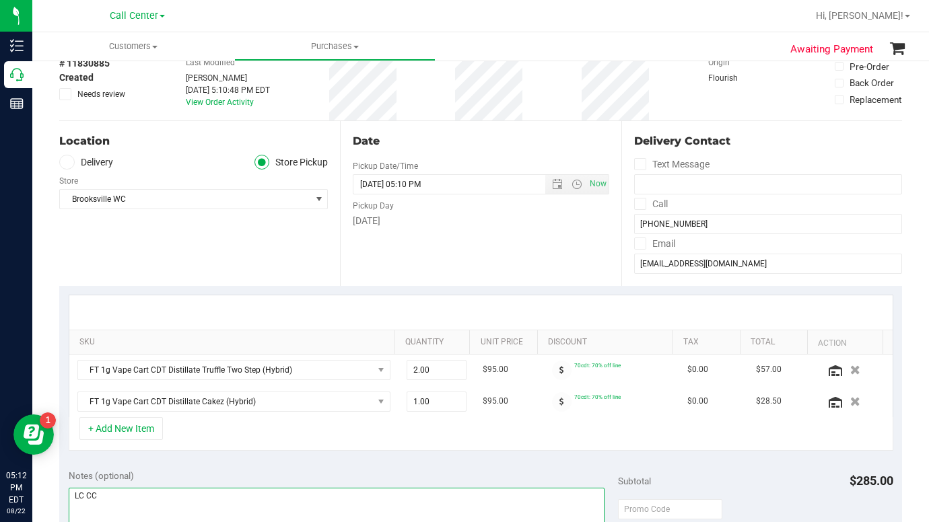
scroll to position [269, 0]
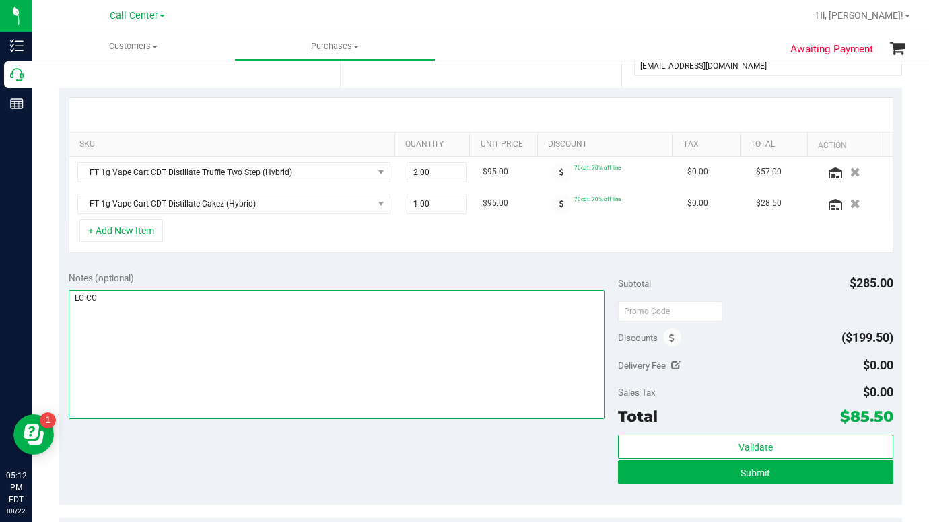
click at [369, 394] on textarea at bounding box center [337, 354] width 536 height 129
type textarea "LC CC"
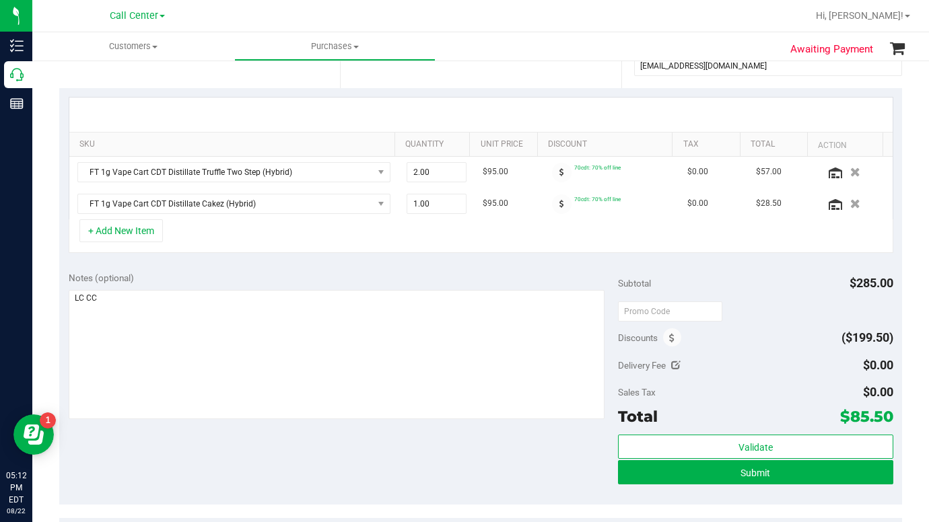
drag, startPoint x: 486, startPoint y: 481, endPoint x: 546, endPoint y: 488, distance: 60.9
click at [485, 481] on div "Notes (optional) Subtotal $285.00 Discounts ($199.50) Delivery Fee $0.00 Sales …" at bounding box center [480, 383] width 842 height 242
click at [645, 471] on button "Submit" at bounding box center [755, 472] width 275 height 24
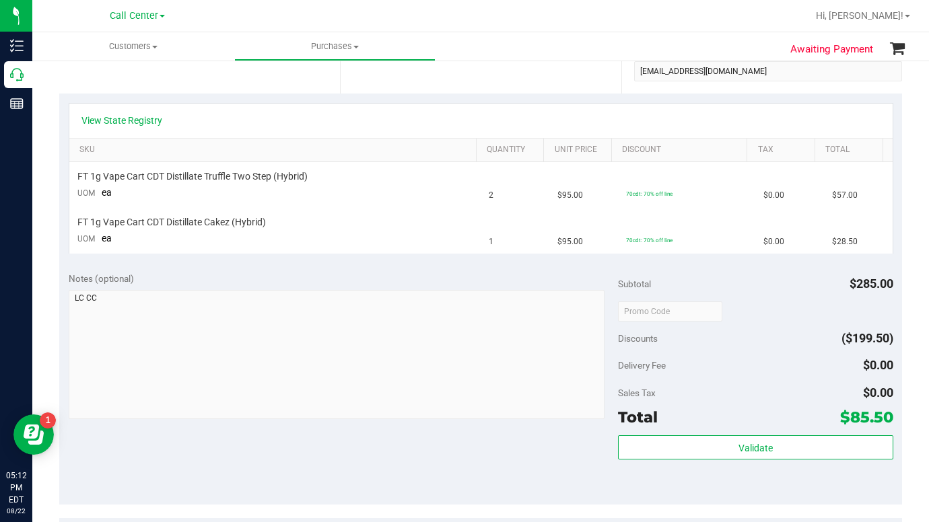
click at [324, 466] on div "Notes (optional) Subtotal $285.00 Discounts ($199.50) Delivery Fee $0.00 Sales …" at bounding box center [480, 383] width 842 height 242
click at [332, 461] on div "Notes (optional) Subtotal $285.00 Discounts ($199.50) Delivery Fee $0.00 Sales …" at bounding box center [480, 383] width 842 height 242
click at [320, 460] on div "Notes (optional) Subtotal $285.00 Discounts ($199.50) Delivery Fee $0.00 Sales …" at bounding box center [480, 383] width 842 height 242
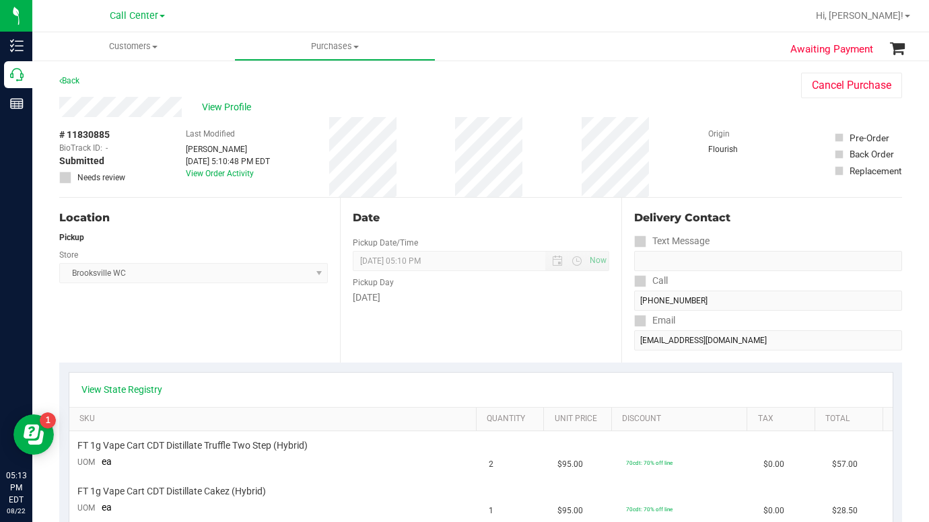
click at [209, 341] on div "Location Pickup Store [GEOGRAPHIC_DATA] WC Select Store [PERSON_NAME][GEOGRAPHI…" at bounding box center [199, 280] width 281 height 165
click at [224, 109] on span "View Profile" at bounding box center [229, 107] width 54 height 14
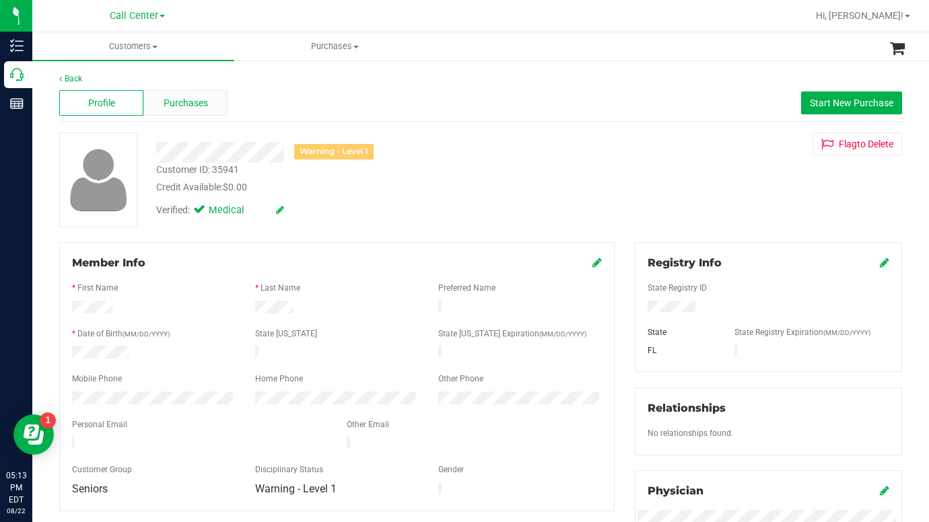
click at [168, 96] on span "Purchases" at bounding box center [186, 103] width 44 height 14
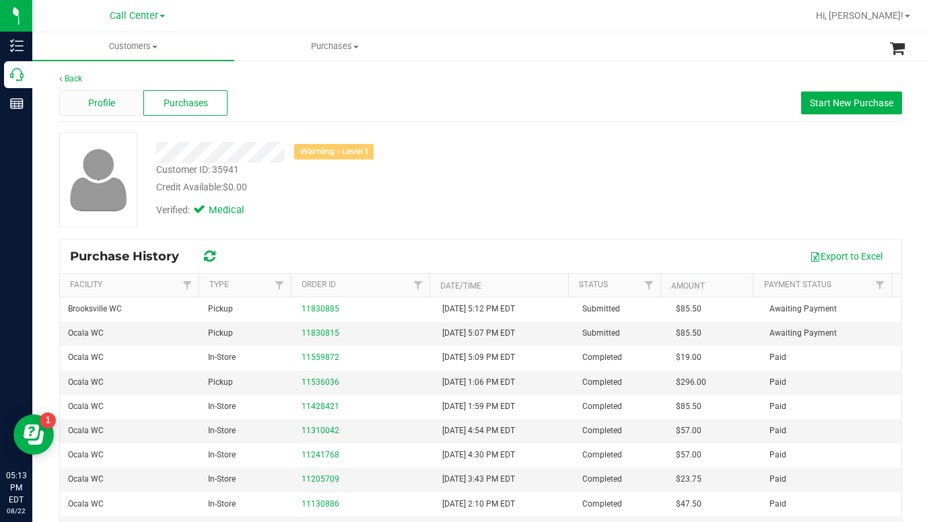
click at [115, 110] on div "Profile" at bounding box center [101, 103] width 84 height 26
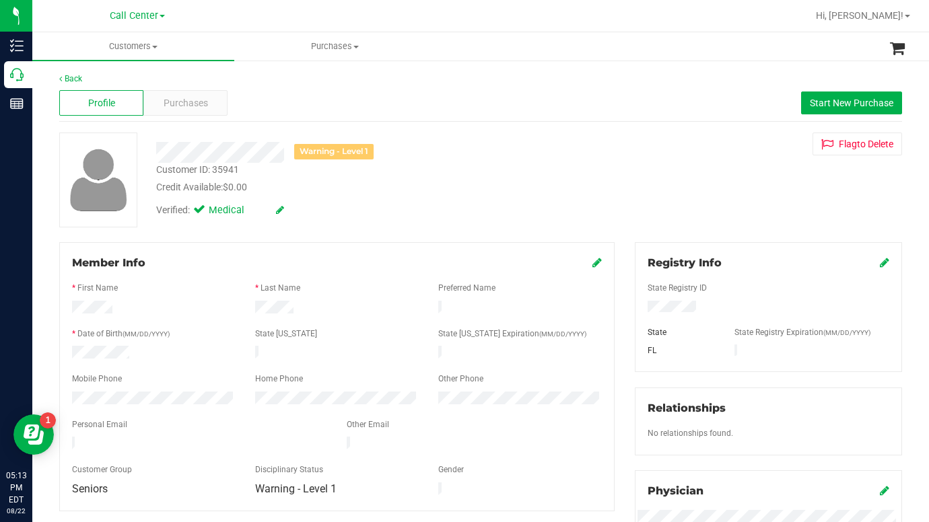
click at [393, 222] on div "Verified: Medical" at bounding box center [361, 209] width 431 height 30
click at [376, 219] on div "Verified: Medical" at bounding box center [361, 209] width 431 height 30
click at [375, 219] on div "Verified: Medical" at bounding box center [361, 209] width 431 height 30
click at [374, 214] on div "Verified: Medical" at bounding box center [361, 209] width 431 height 30
click at [471, 226] on div "Warning - Level 1 Customer ID: 35941 Credit Available: $0.00 Verified: Medical …" at bounding box center [480, 180] width 863 height 95
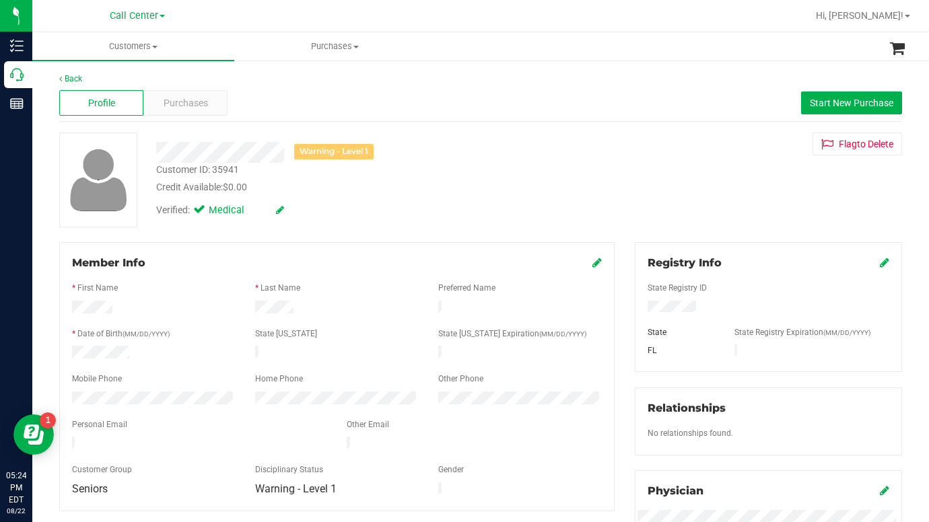
click at [459, 239] on div "Back Profile Purchases Start New Purchase Warning - Level 1 Customer ID: 35941 …" at bounding box center [480, 512] width 842 height 879
click at [183, 105] on span "Purchases" at bounding box center [186, 103] width 44 height 14
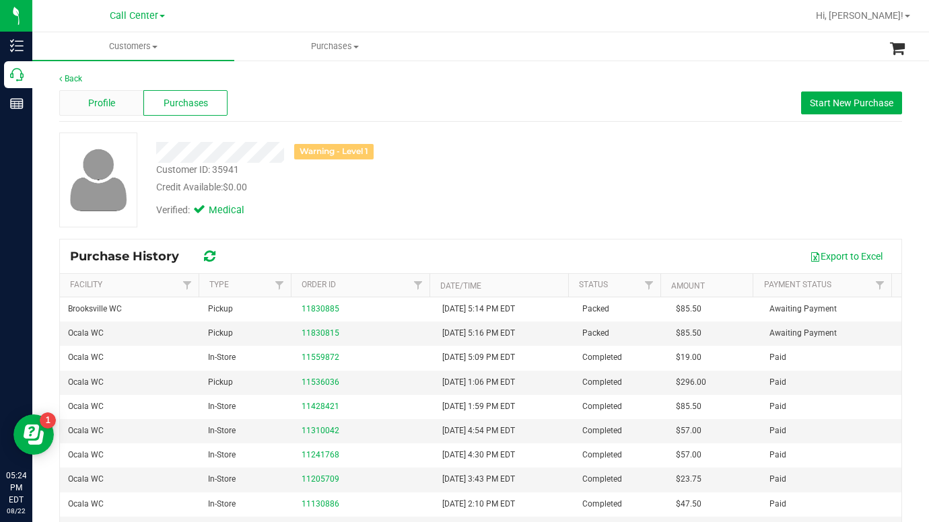
click at [118, 97] on div "Profile" at bounding box center [101, 103] width 84 height 26
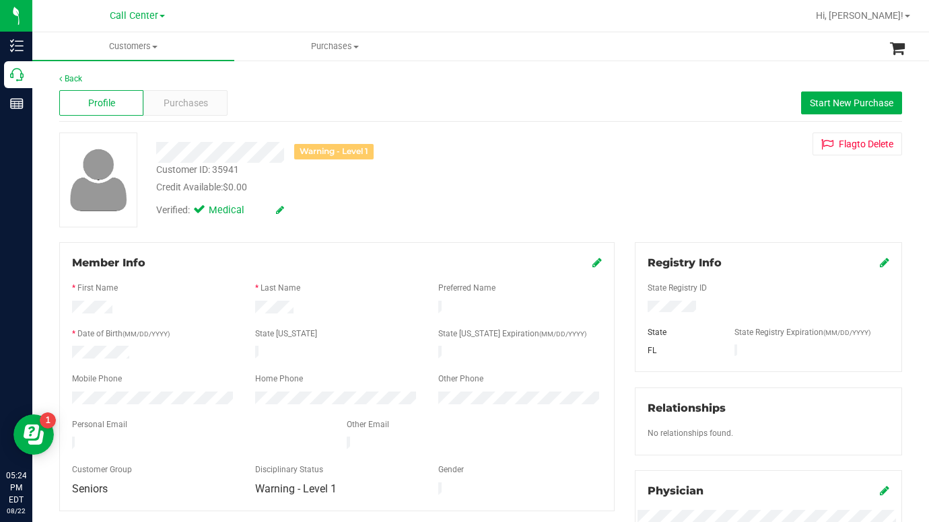
click at [447, 201] on div "Verified: Medical" at bounding box center [361, 209] width 431 height 30
click at [469, 202] on div "Verified: Medical" at bounding box center [361, 209] width 431 height 30
click at [419, 209] on div "Verified: Medical" at bounding box center [361, 209] width 431 height 30
click at [424, 211] on div "Verified: Medical" at bounding box center [361, 209] width 431 height 30
click at [454, 184] on div "Credit Available: $0.00" at bounding box center [361, 187] width 411 height 14
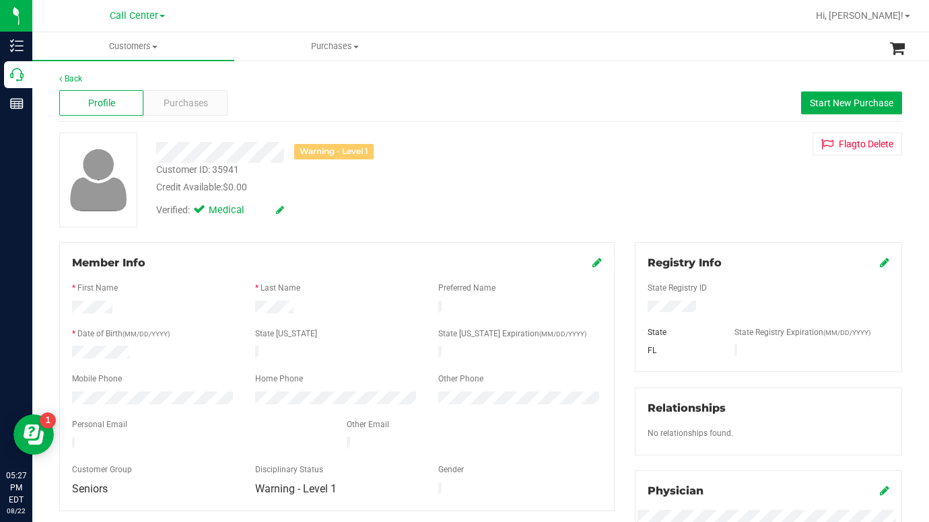
drag, startPoint x: 760, startPoint y: 235, endPoint x: 744, endPoint y: 232, distance: 15.7
click at [758, 235] on div "Back Profile Purchases Start New Purchase Warning - Level 1 Customer ID: 35941 …" at bounding box center [480, 512] width 842 height 879
click at [192, 100] on span "Purchases" at bounding box center [186, 103] width 44 height 14
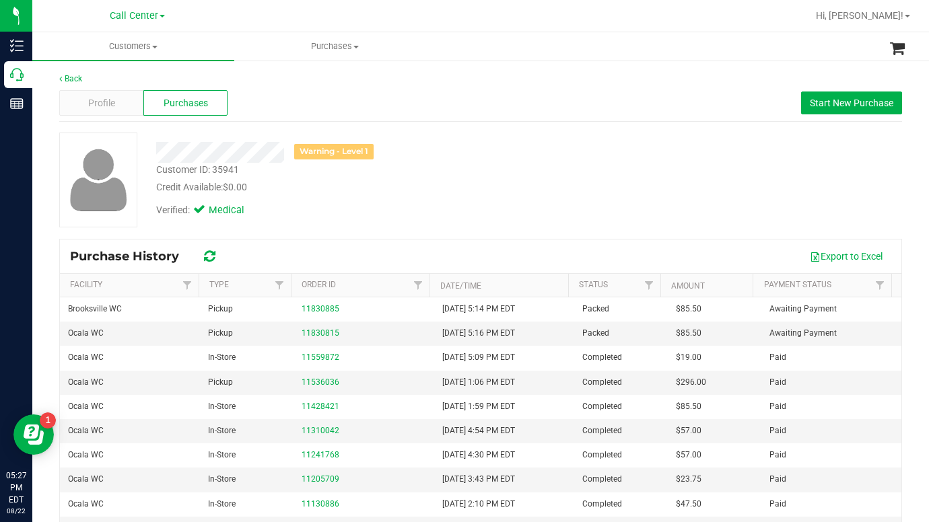
click at [713, 206] on div "Warning - Level 1 Customer ID: 35941 Credit Available: $0.00 Verified: Medical" at bounding box center [480, 180] width 863 height 95
click at [109, 102] on span "Profile" at bounding box center [101, 103] width 27 height 14
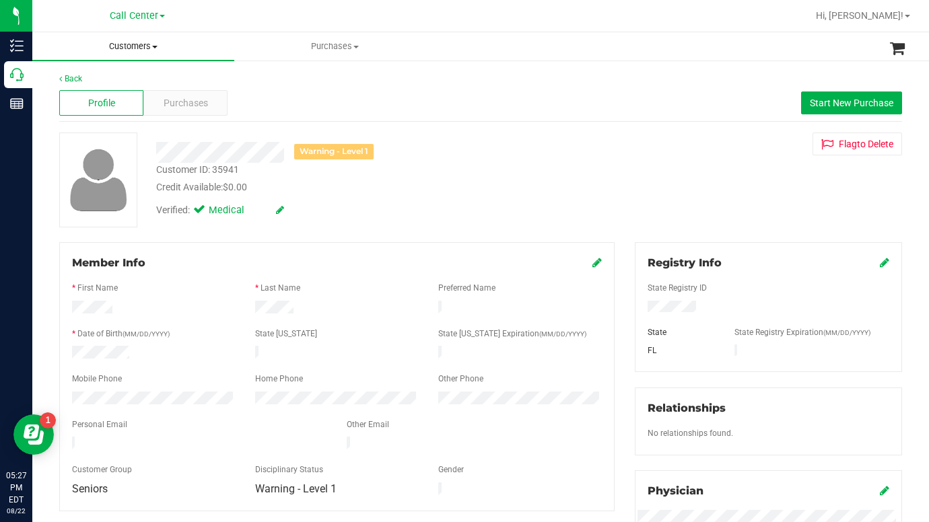
click at [153, 46] on span at bounding box center [154, 47] width 5 height 3
click at [114, 80] on span "All customers" at bounding box center [80, 80] width 97 height 11
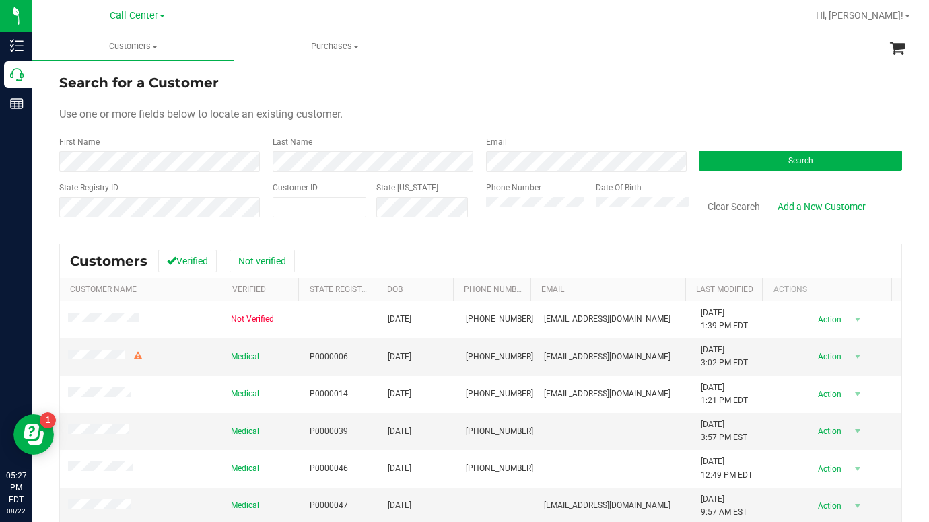
click at [764, 130] on form "Search for a Customer Use one or more fields below to locate an existing custom…" at bounding box center [480, 151] width 842 height 157
click at [711, 165] on button "Search" at bounding box center [799, 161] width 203 height 20
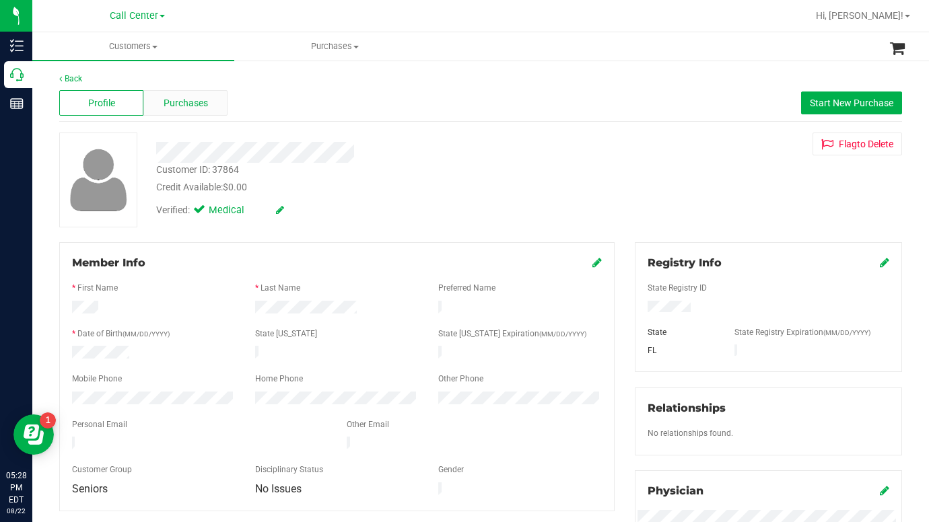
click at [174, 104] on span "Purchases" at bounding box center [186, 103] width 44 height 14
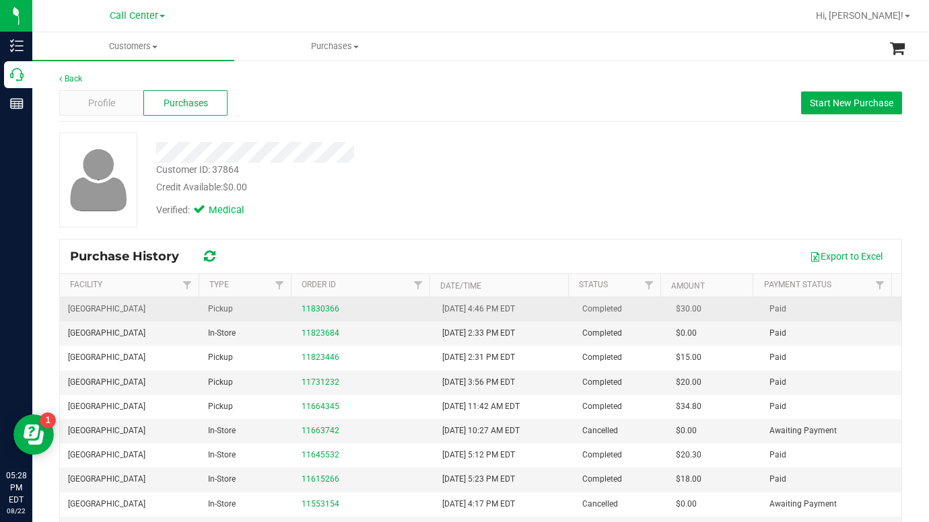
click at [322, 316] on td "11830366" at bounding box center [363, 309] width 140 height 24
click at [318, 312] on link "11830366" at bounding box center [320, 308] width 38 height 9
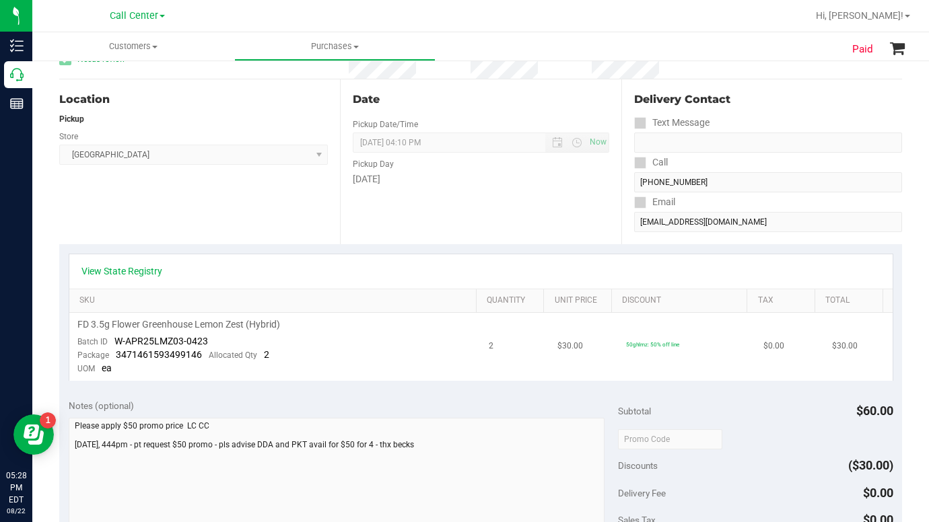
scroll to position [67, 0]
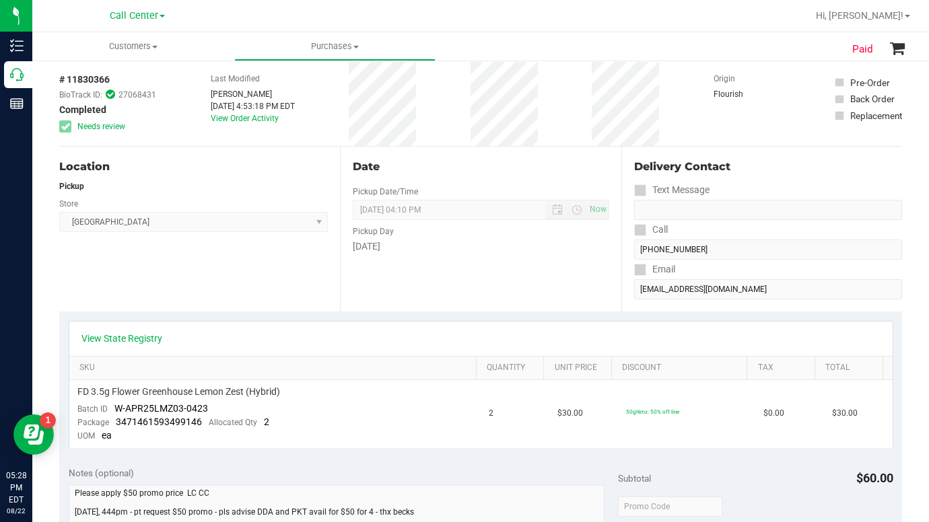
click at [200, 284] on div "Location Pickup Store Lakeland WC Select Store [PERSON_NAME][GEOGRAPHIC_DATA] […" at bounding box center [199, 229] width 281 height 165
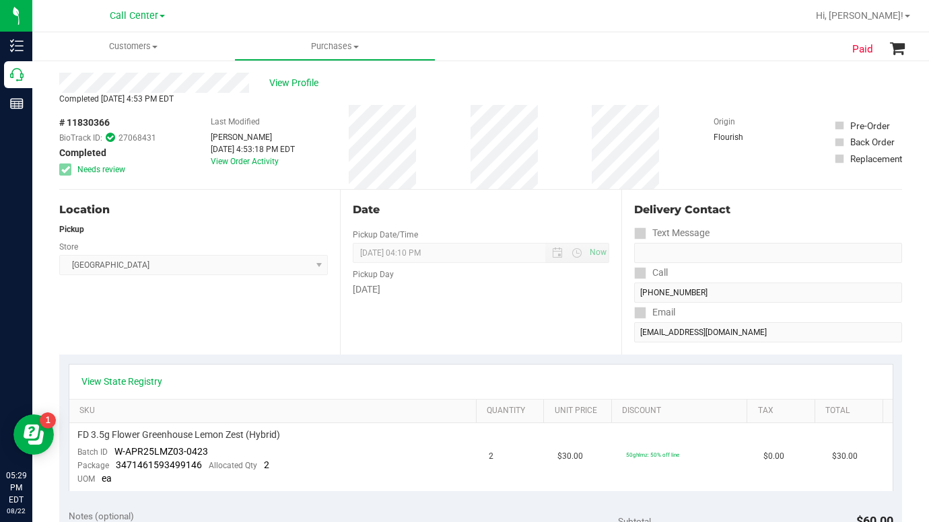
scroll to position [0, 0]
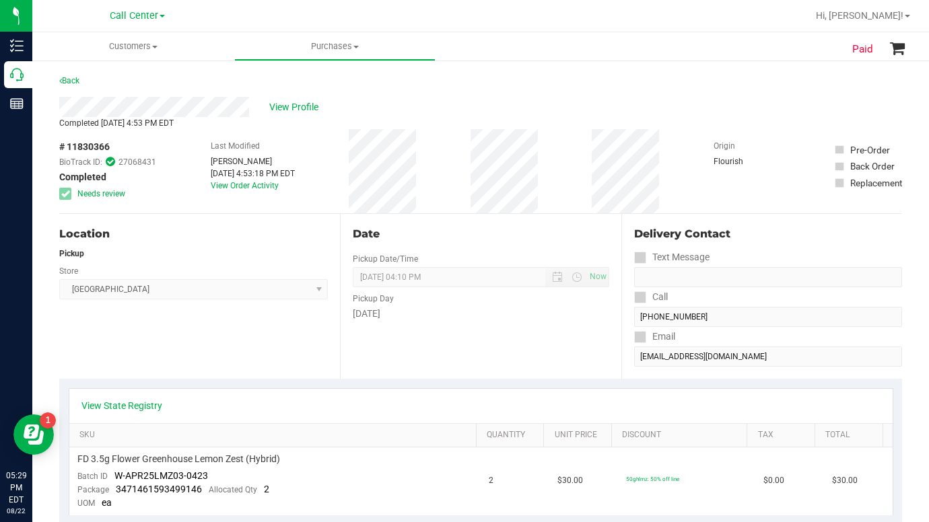
click at [731, 113] on div "View Profile" at bounding box center [480, 107] width 842 height 20
click at [184, 357] on div "Location Pickup Store Lakeland WC Select Store [PERSON_NAME][GEOGRAPHIC_DATA] […" at bounding box center [199, 296] width 281 height 165
click at [156, 46] on span at bounding box center [154, 47] width 5 height 3
click at [116, 81] on span "All customers" at bounding box center [80, 80] width 97 height 11
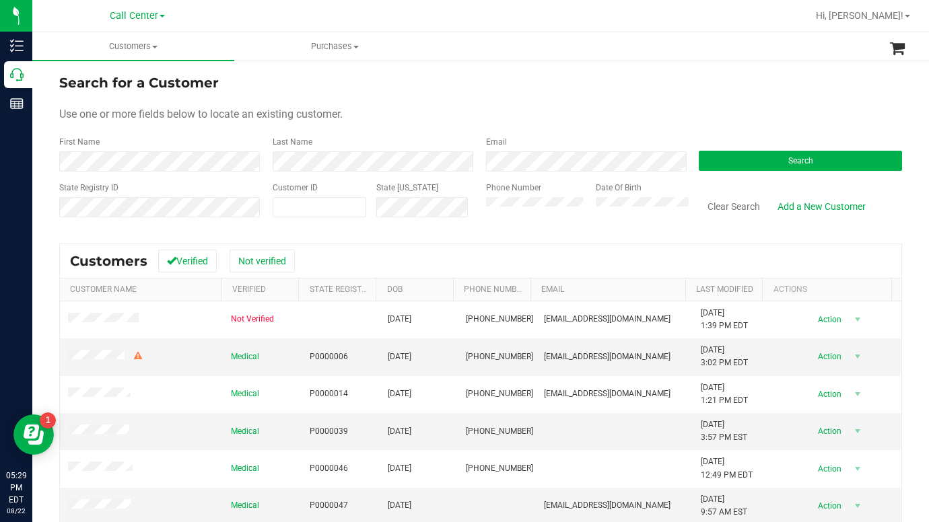
click at [353, 108] on div "Use one or more fields below to locate an existing customer." at bounding box center [480, 114] width 842 height 16
click at [745, 114] on div "Use one or more fields below to locate an existing customer." at bounding box center [480, 114] width 842 height 16
click at [676, 114] on div "Use one or more fields below to locate an existing customer." at bounding box center [480, 114] width 842 height 16
click at [760, 169] on button "Search" at bounding box center [799, 161] width 203 height 20
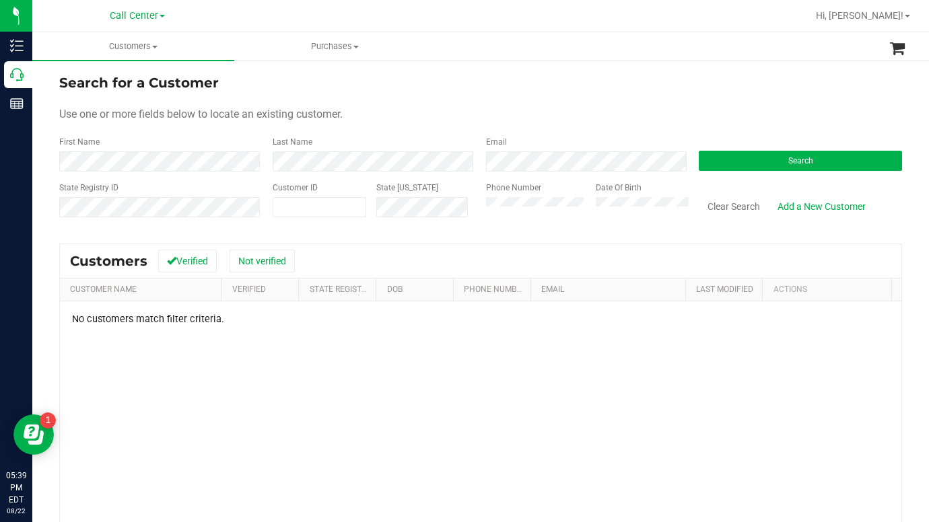
click at [413, 114] on div "Use one or more fields below to locate an existing customer." at bounding box center [480, 114] width 842 height 16
click at [711, 149] on div "Search" at bounding box center [794, 154] width 213 height 36
click at [763, 131] on form "Search for a Customer Use one or more fields below to locate an existing custom…" at bounding box center [480, 151] width 842 height 157
click at [396, 133] on form "Search for a Customer Use one or more fields below to locate an existing custom…" at bounding box center [480, 151] width 842 height 157
click at [756, 106] on form "Search for a Customer Use one or more fields below to locate an existing custom…" at bounding box center [480, 151] width 842 height 157
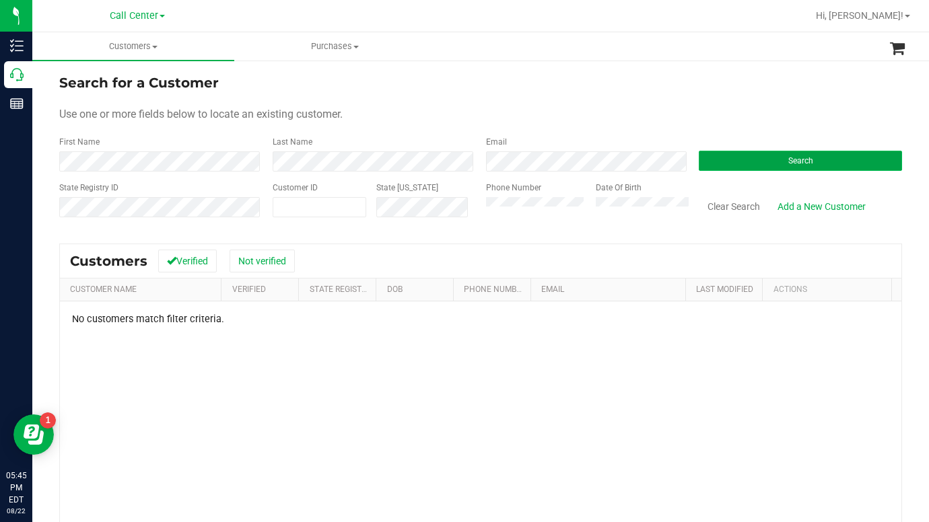
click at [746, 163] on button "Search" at bounding box center [799, 161] width 203 height 20
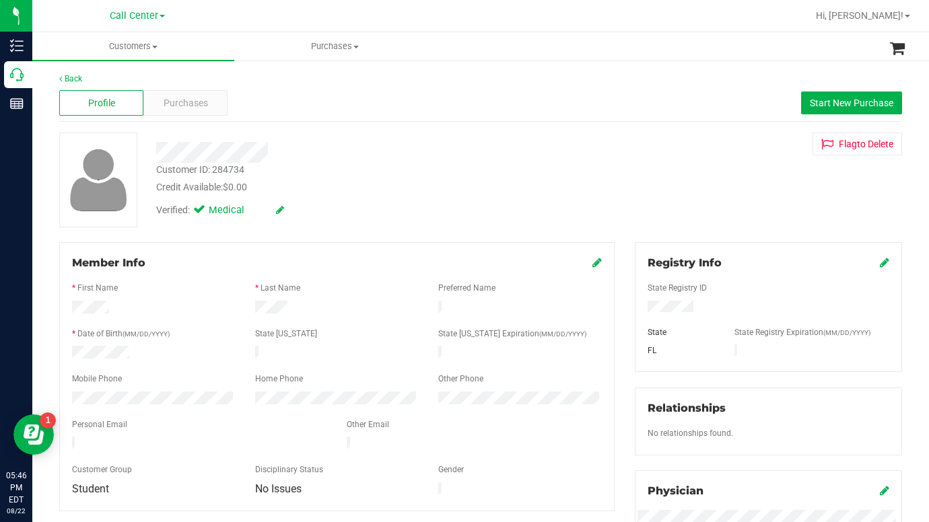
click at [155, 46] on span at bounding box center [154, 47] width 5 height 3
click at [104, 83] on span "All customers" at bounding box center [80, 80] width 97 height 11
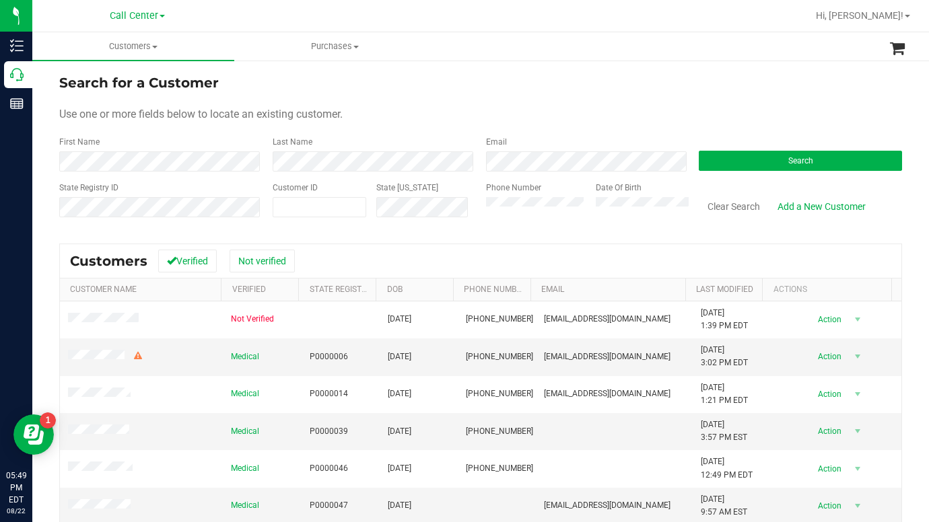
click at [732, 92] on div "Search for a Customer" at bounding box center [480, 83] width 842 height 20
click at [286, 214] on span at bounding box center [320, 207] width 94 height 20
type input "578934"
click at [774, 159] on button "Search" at bounding box center [799, 161] width 203 height 20
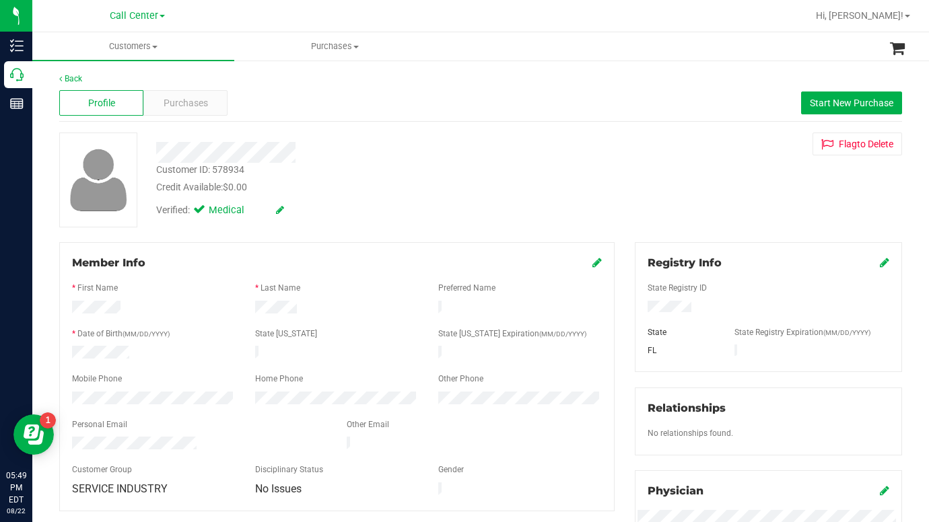
click at [115, 399] on div at bounding box center [153, 400] width 183 height 16
click at [723, 180] on div "Customer ID: 578934 Credit Available: $0.00 Verified: Medical Flag to [GEOGRAPH…" at bounding box center [480, 180] width 863 height 95
drag, startPoint x: 735, startPoint y: 198, endPoint x: 727, endPoint y: 210, distance: 14.6
click at [735, 198] on div "Customer ID: 578934 Credit Available: $0.00 Verified: Medical Flag to [GEOGRAPH…" at bounding box center [480, 180] width 863 height 95
click at [648, 298] on div at bounding box center [768, 298] width 242 height 3
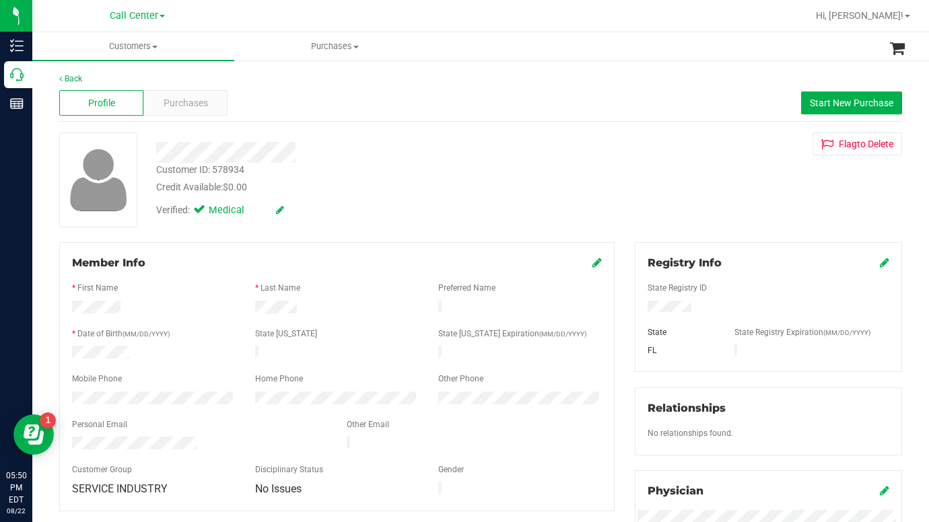
click at [751, 217] on div "Customer ID: 578934 Credit Available: $0.00 Verified: Medical Flag to [GEOGRAPH…" at bounding box center [480, 180] width 863 height 95
click at [761, 207] on div "Customer ID: 578934 Credit Available: $0.00 Verified: Medical Flag to [GEOGRAPH…" at bounding box center [480, 180] width 863 height 95
drag, startPoint x: 715, startPoint y: 117, endPoint x: 705, endPoint y: 116, distance: 10.1
click at [715, 117] on div "Profile Purchases Start New Purchase" at bounding box center [480, 103] width 842 height 37
click at [157, 46] on span at bounding box center [154, 47] width 5 height 3
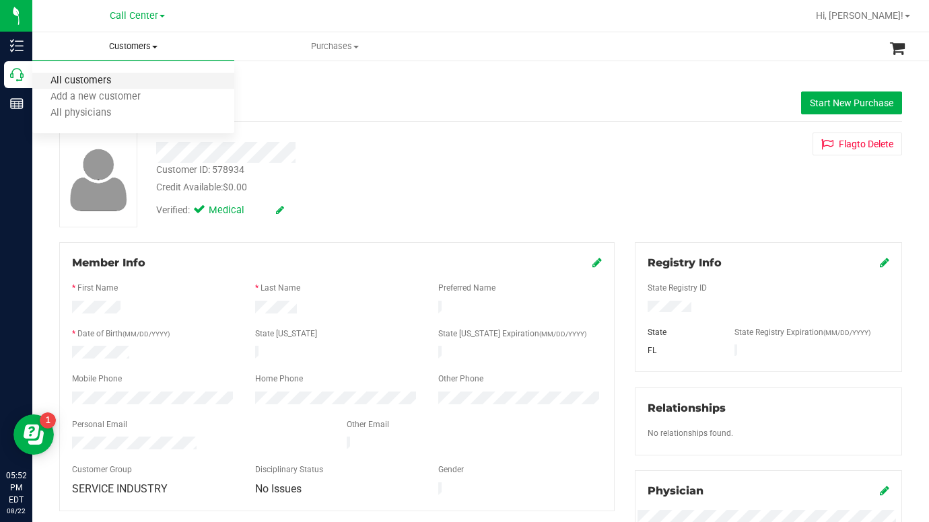
click at [100, 78] on span "All customers" at bounding box center [80, 80] width 97 height 11
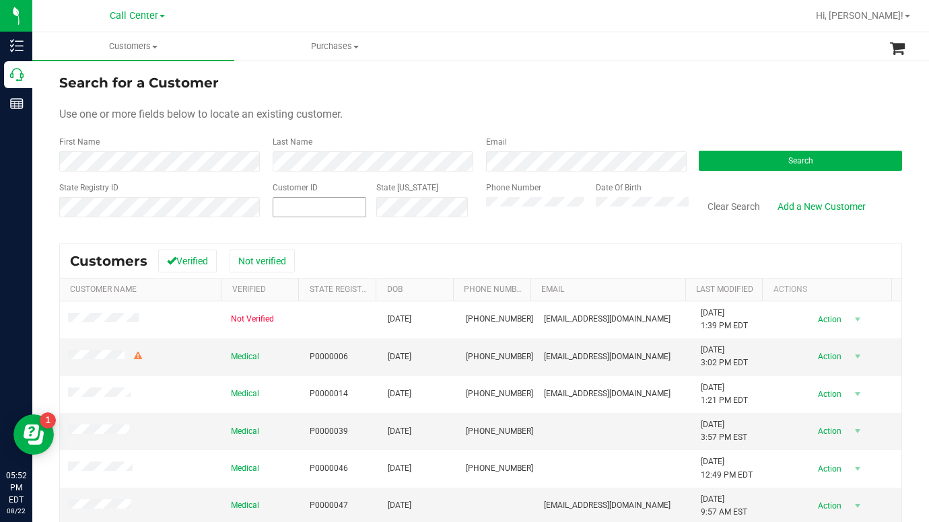
click at [300, 209] on span at bounding box center [320, 207] width 94 height 20
type input "203973"
click at [737, 152] on button "Search" at bounding box center [799, 161] width 203 height 20
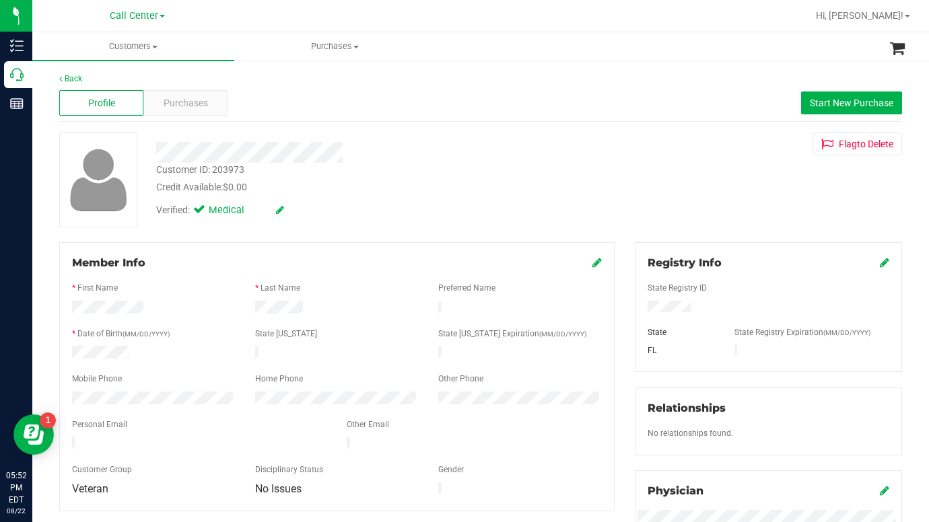
click at [713, 212] on div "Customer ID: 203973 Credit Available: $0.00 Verified: Medical Flag to [GEOGRAPH…" at bounding box center [480, 180] width 863 height 95
click at [180, 106] on span "Purchases" at bounding box center [186, 103] width 44 height 14
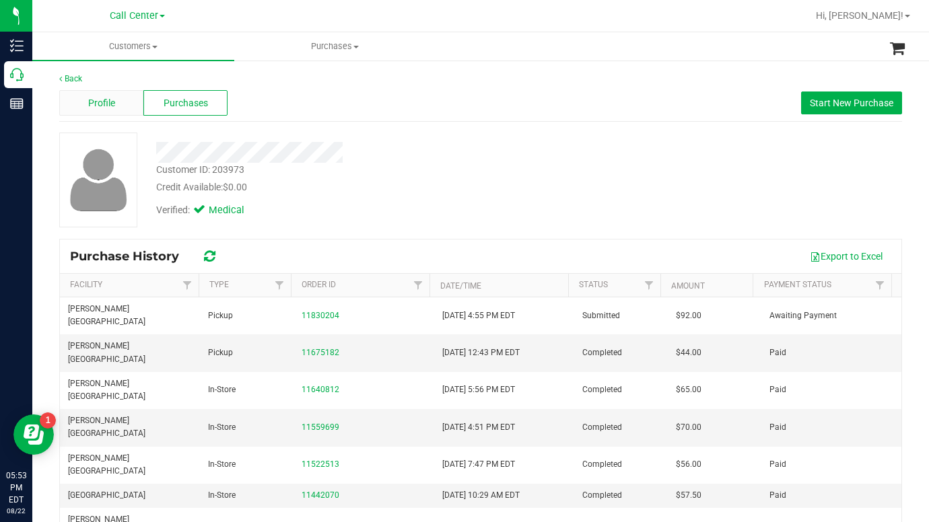
click at [96, 99] on span "Profile" at bounding box center [101, 103] width 27 height 14
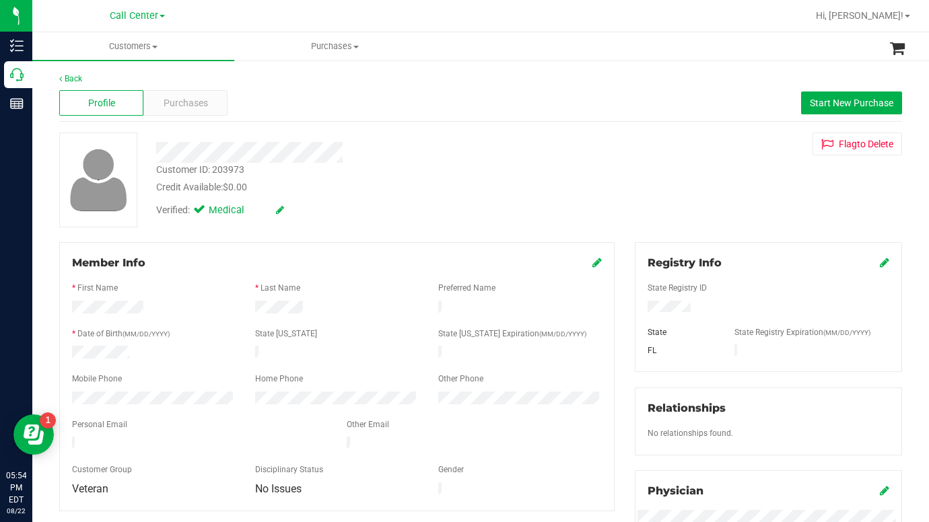
click at [709, 194] on div "Customer ID: 203973 Credit Available: $0.00 Verified: Medical Flag to [GEOGRAPH…" at bounding box center [480, 180] width 863 height 95
click at [189, 106] on span "Purchases" at bounding box center [186, 103] width 44 height 14
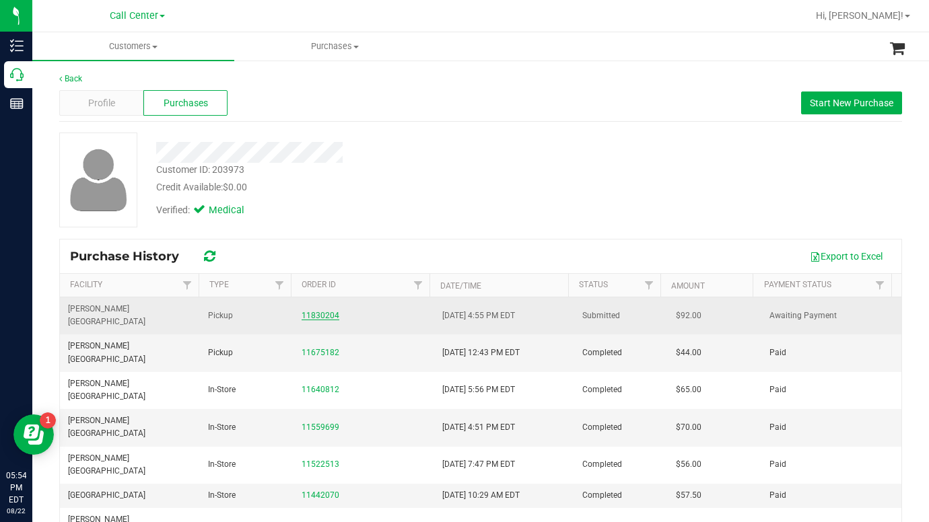
click at [316, 311] on link "11830204" at bounding box center [320, 315] width 38 height 9
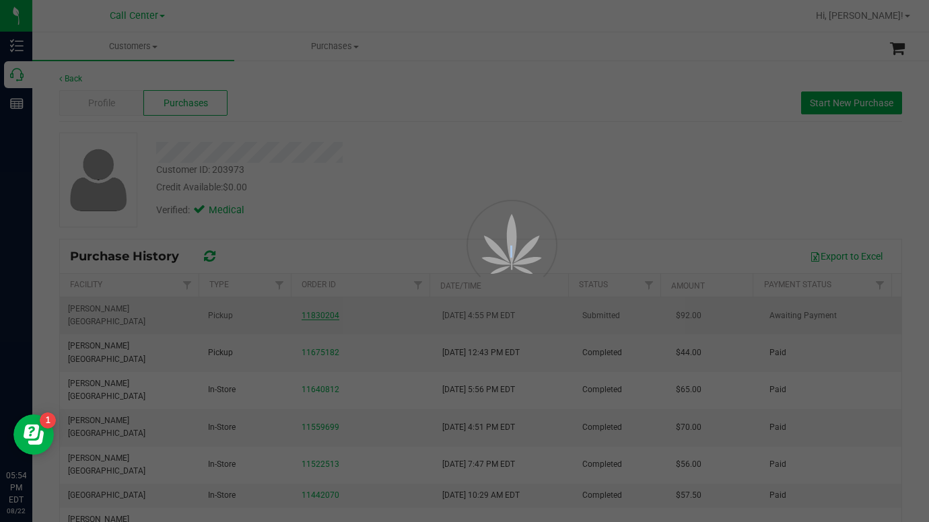
click at [316, 309] on div at bounding box center [464, 261] width 929 height 522
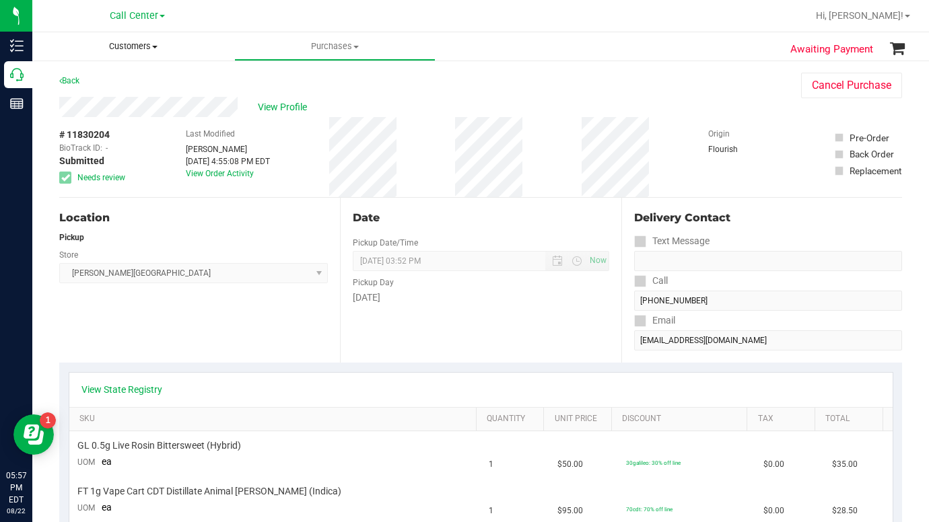
click at [154, 49] on span "Customers" at bounding box center [133, 46] width 202 height 12
click at [118, 83] on span "All customers" at bounding box center [80, 80] width 97 height 11
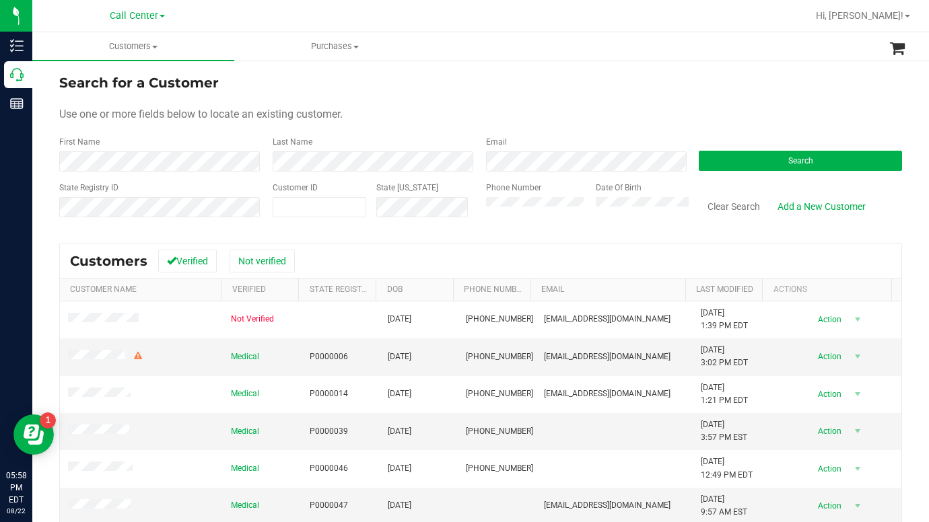
click at [693, 111] on div "Use one or more fields below to locate an existing customer." at bounding box center [480, 114] width 842 height 16
click at [683, 115] on div "Use one or more fields below to locate an existing customer." at bounding box center [480, 114] width 842 height 16
click at [733, 136] on div "Search" at bounding box center [794, 154] width 213 height 36
click at [709, 99] on form "Search for a Customer Use one or more fields below to locate an existing custom…" at bounding box center [480, 151] width 842 height 157
click at [621, 102] on form "Search for a Customer Use one or more fields below to locate an existing custom…" at bounding box center [480, 151] width 842 height 157
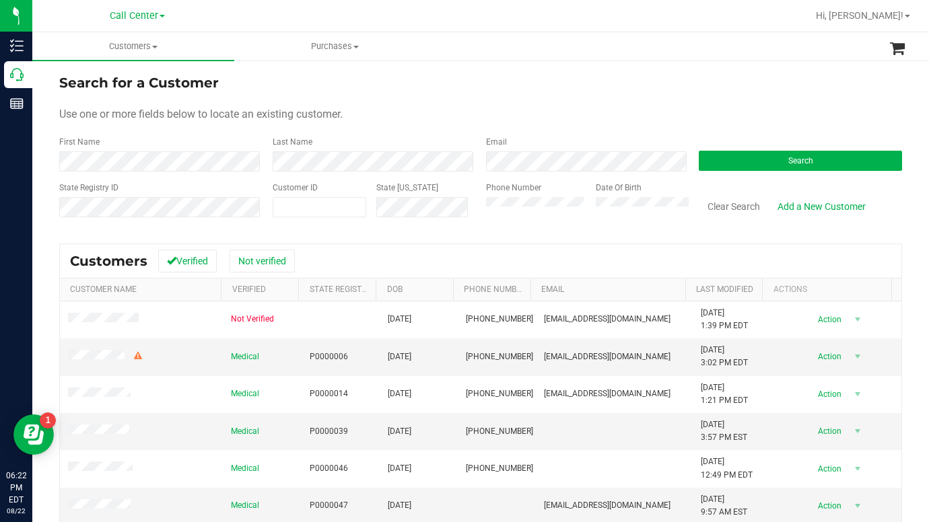
click at [530, 110] on div "Use one or more fields below to locate an existing customer." at bounding box center [480, 114] width 842 height 16
click at [559, 110] on div "Use one or more fields below to locate an existing customer." at bounding box center [480, 114] width 842 height 16
click at [565, 109] on div "Use one or more fields below to locate an existing customer." at bounding box center [480, 114] width 842 height 16
click at [739, 110] on div "Use one or more fields below to locate an existing customer." at bounding box center [480, 114] width 842 height 16
click at [809, 155] on button "Search" at bounding box center [799, 161] width 203 height 20
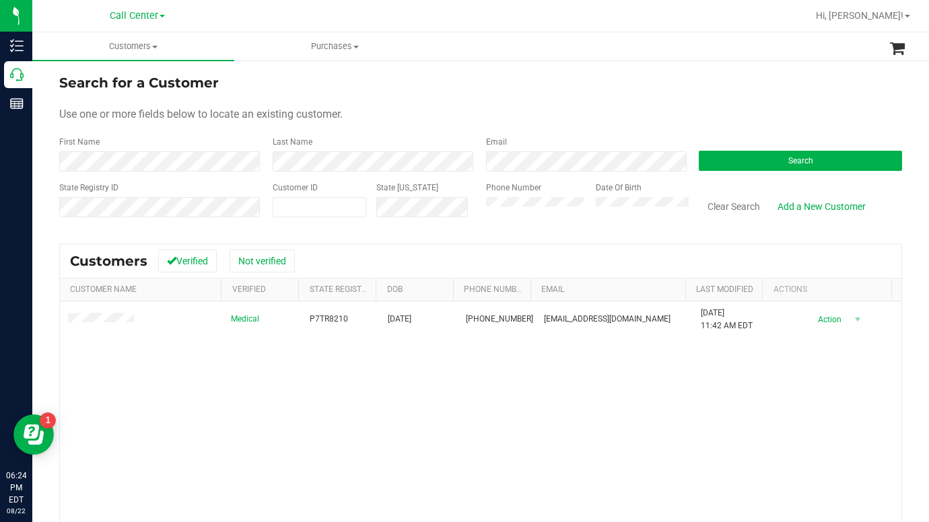
click at [772, 110] on div "Use one or more fields below to locate an existing customer." at bounding box center [480, 114] width 842 height 16
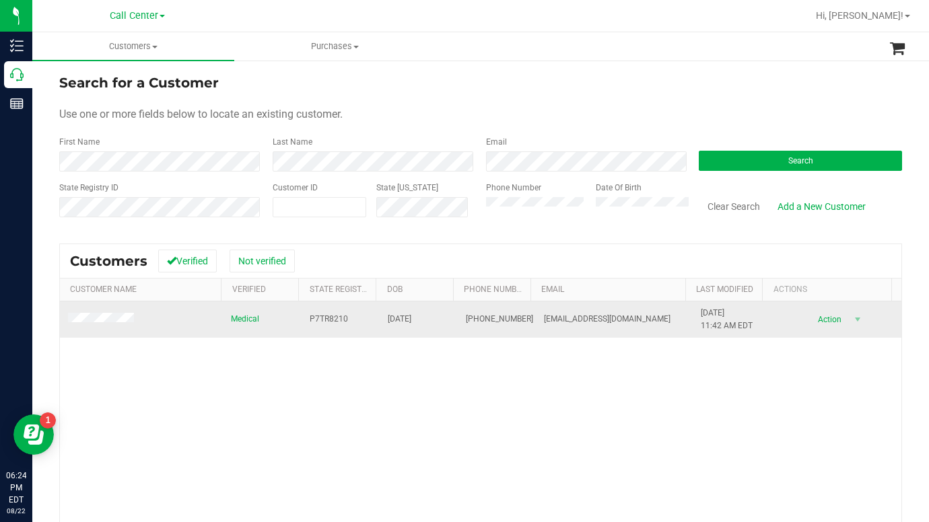
click at [320, 321] on span "P7TR8210" at bounding box center [329, 319] width 38 height 13
copy span "P7TR8210"
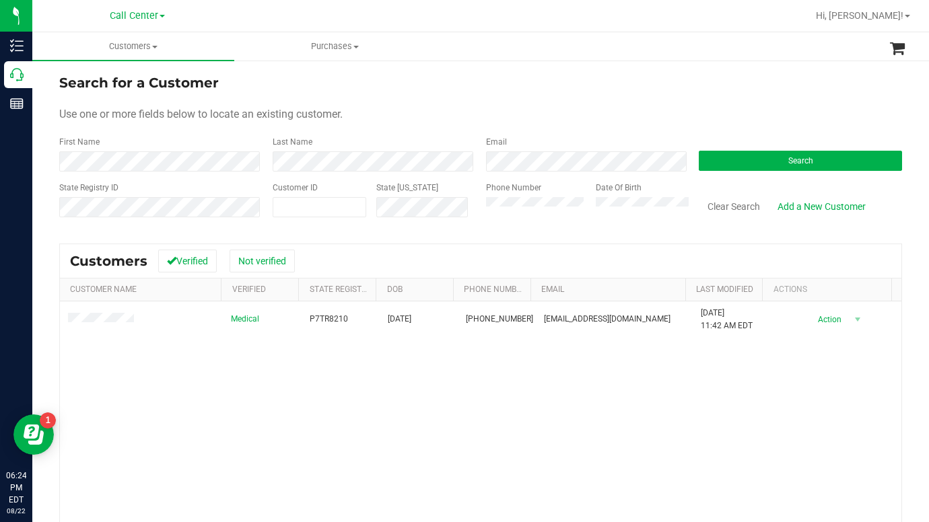
click at [787, 81] on div "Search for a Customer" at bounding box center [480, 83] width 842 height 20
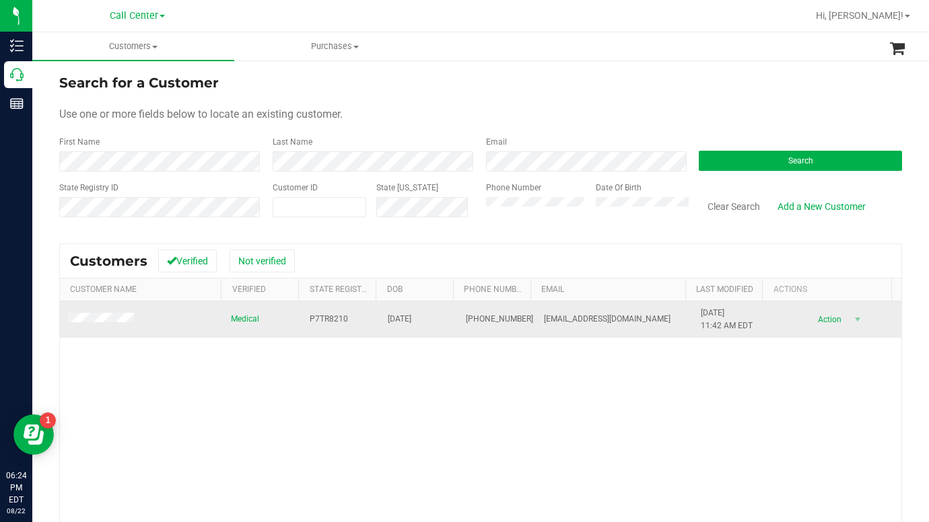
click at [394, 317] on span "[DATE]" at bounding box center [400, 319] width 24 height 13
copy span "[DATE]"
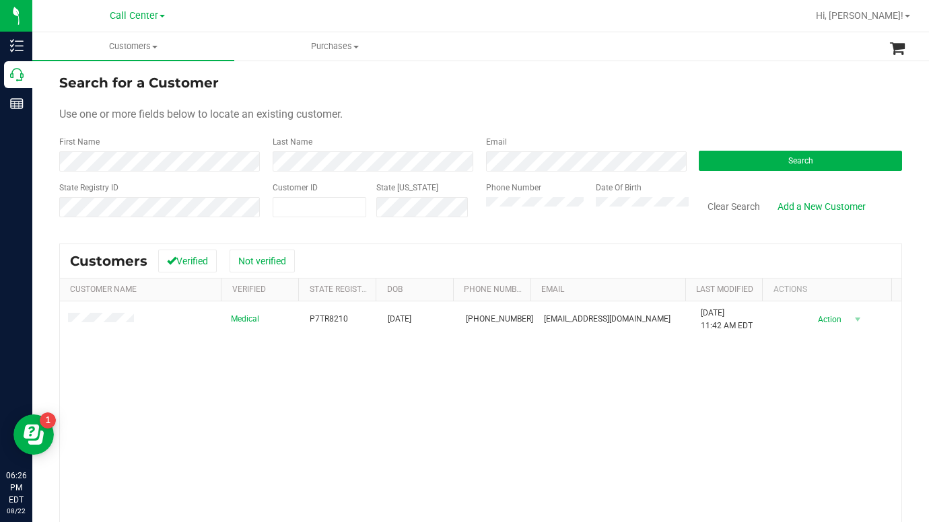
click at [721, 131] on form "Search for a Customer Use one or more fields below to locate an existing custom…" at bounding box center [480, 151] width 842 height 157
click at [713, 102] on form "Search for a Customer Use one or more fields below to locate an existing custom…" at bounding box center [480, 151] width 842 height 157
click at [752, 152] on button "Search" at bounding box center [799, 161] width 203 height 20
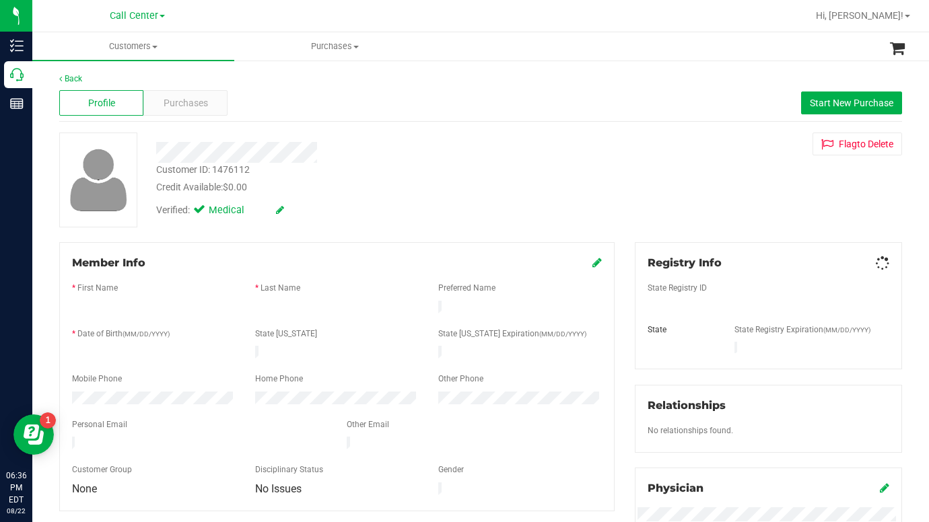
click at [420, 129] on div "Back Profile Purchases Start New Purchase Customer ID: 1476112 Credit Available…" at bounding box center [480, 500] width 842 height 855
click at [172, 99] on span "Purchases" at bounding box center [186, 103] width 44 height 14
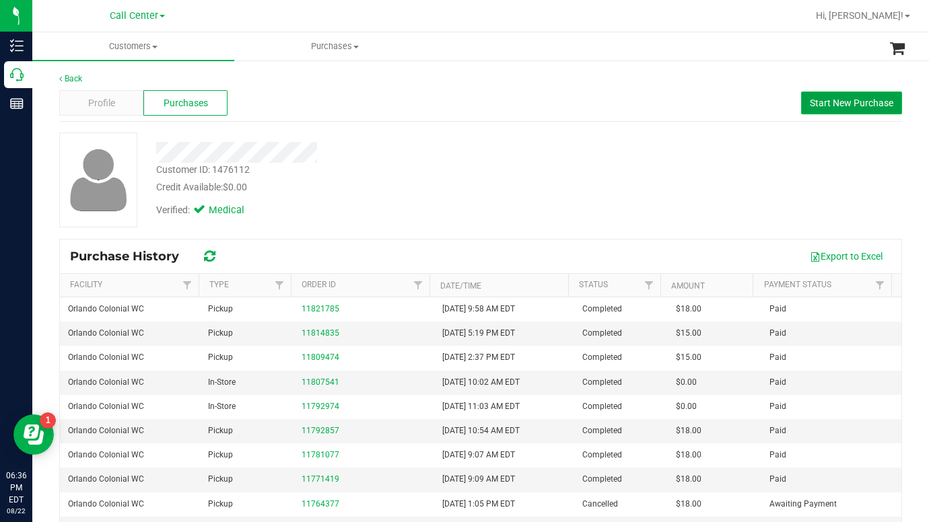
click at [815, 106] on span "Start New Purchase" at bounding box center [850, 103] width 83 height 11
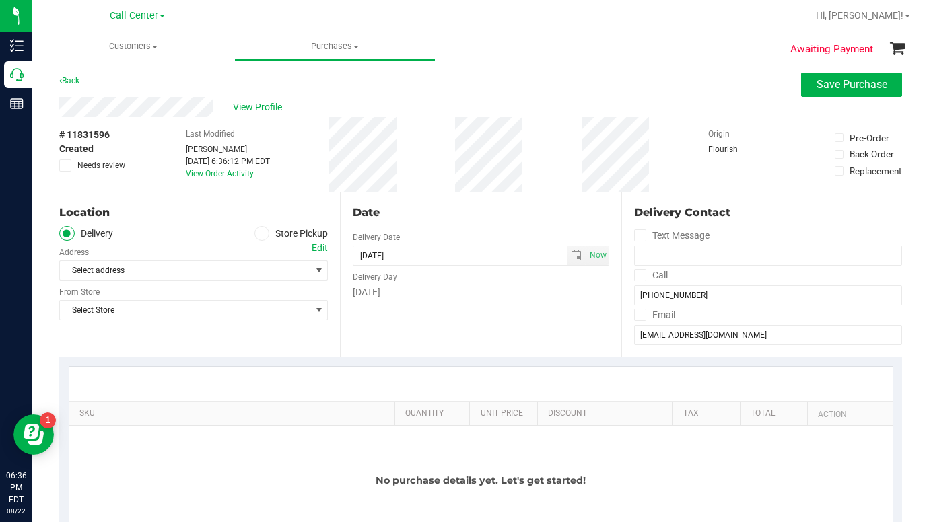
click at [258, 233] on icon at bounding box center [262, 233] width 8 height 0
click at [0, 0] on input "Store Pickup" at bounding box center [0, 0] width 0 height 0
click at [266, 110] on span "View Profile" at bounding box center [260, 107] width 54 height 14
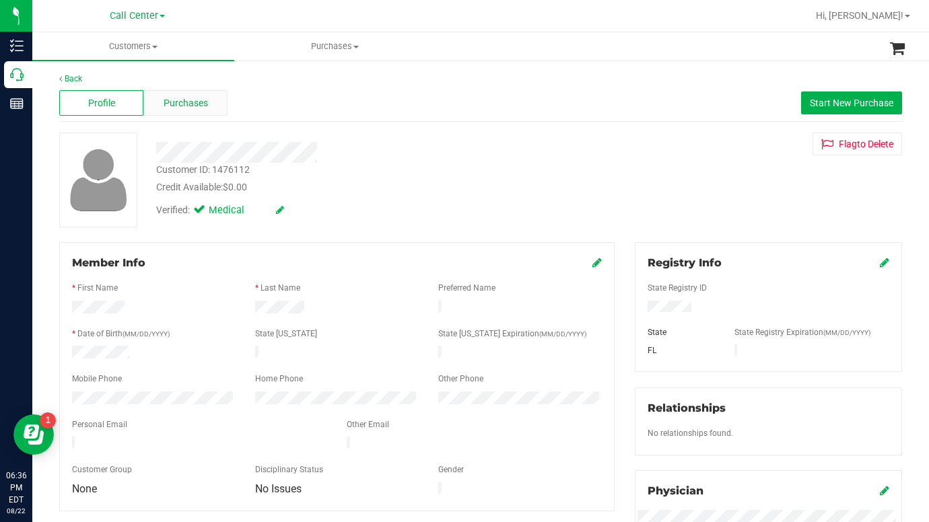
click at [185, 106] on span "Purchases" at bounding box center [186, 103] width 44 height 14
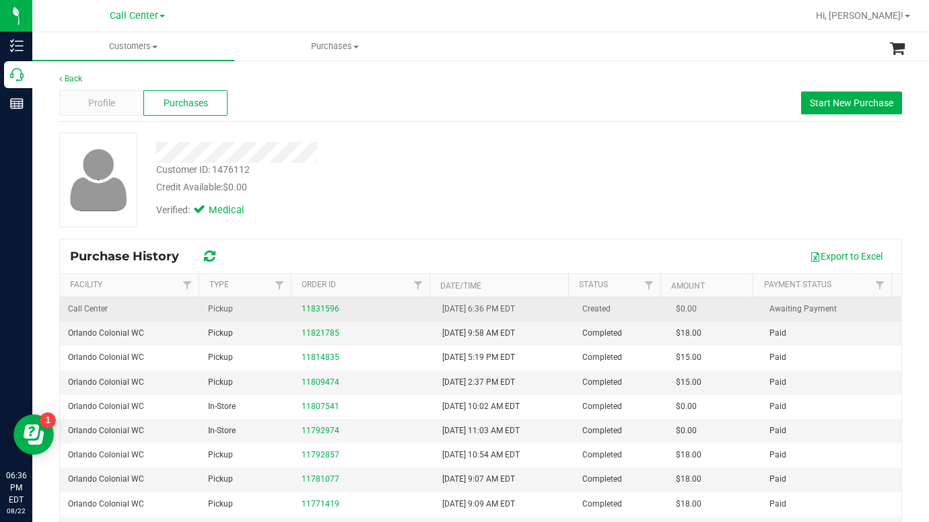
click at [318, 314] on div "11831596" at bounding box center [363, 309] width 124 height 13
click at [314, 305] on link "11831596" at bounding box center [320, 308] width 38 height 9
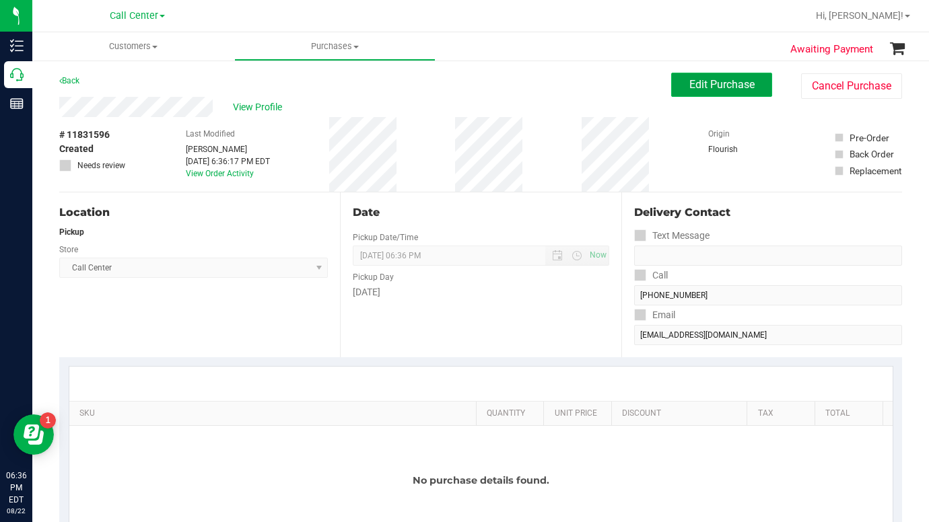
click at [730, 91] on button "Edit Purchase" at bounding box center [721, 85] width 101 height 24
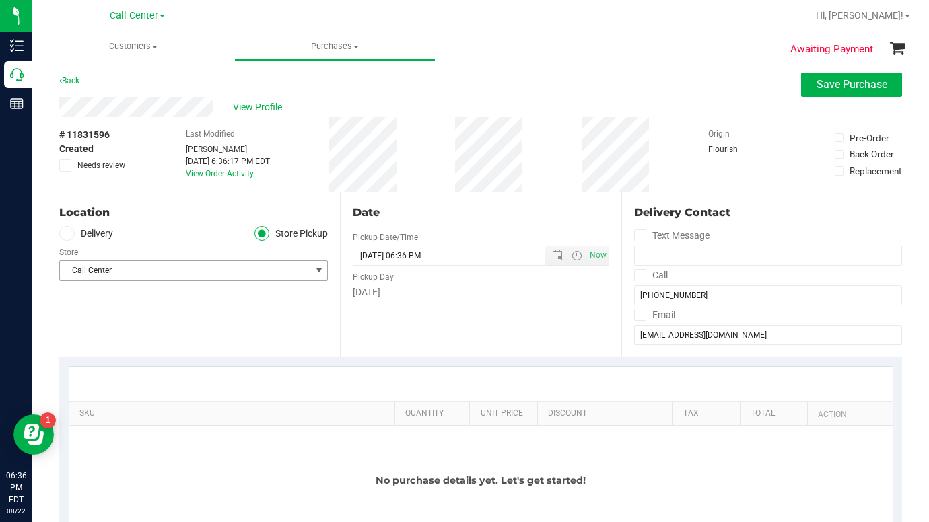
click at [314, 266] on span "select" at bounding box center [319, 270] width 11 height 11
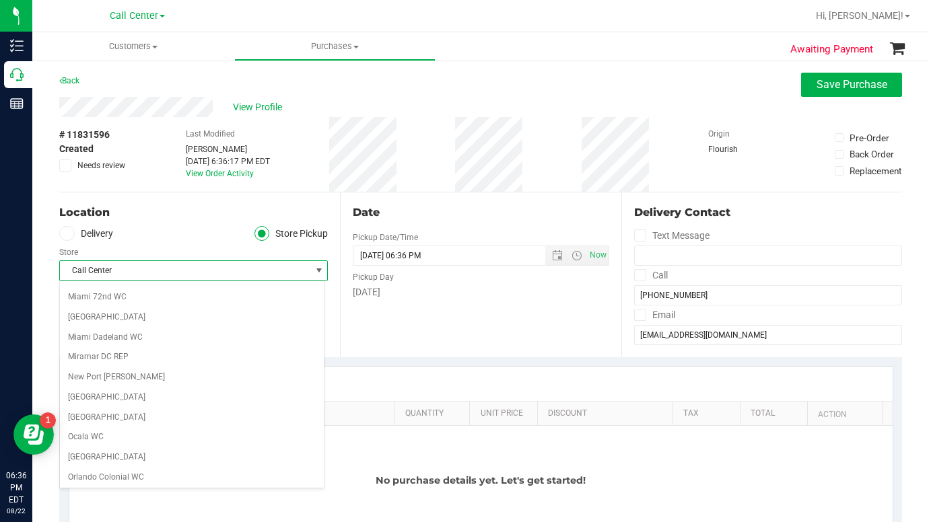
scroll to position [471, 0]
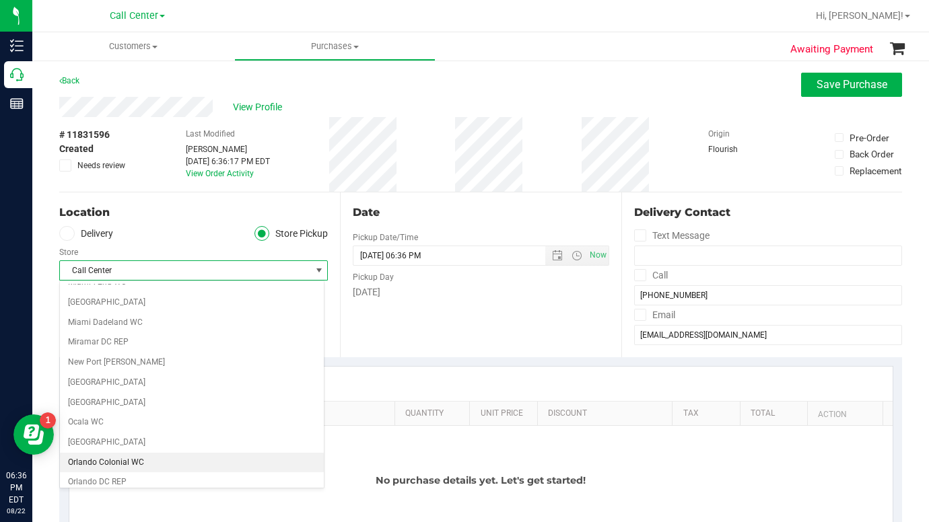
click at [112, 462] on li "Orlando Colonial WC" at bounding box center [192, 463] width 264 height 20
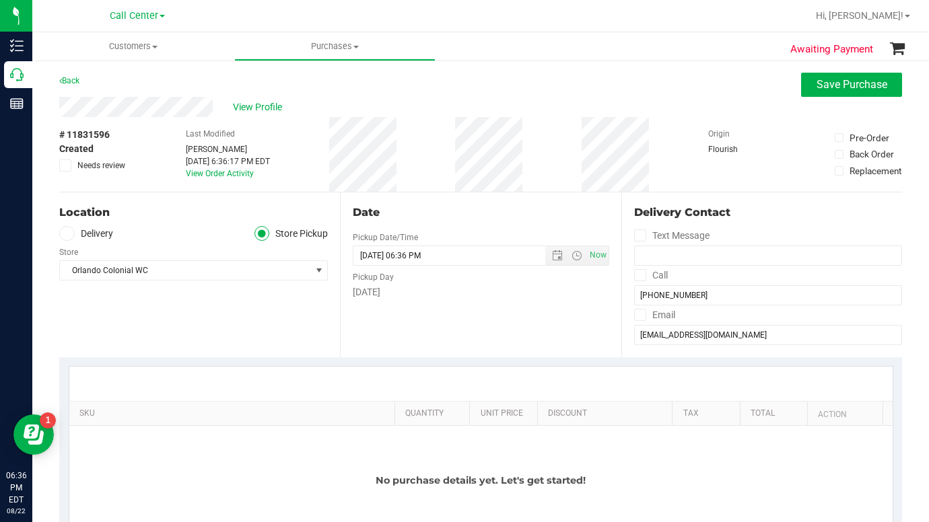
click at [219, 329] on div "Location Delivery Store Pickup Store [GEOGRAPHIC_DATA] Colonial WC Select Store…" at bounding box center [199, 274] width 281 height 165
click at [204, 331] on div "Location Delivery Store Pickup Store [GEOGRAPHIC_DATA] Colonial WC Select Store…" at bounding box center [199, 274] width 281 height 165
click at [186, 342] on div "Location Delivery Store Pickup Store [GEOGRAPHIC_DATA] Colonial WC Select Store…" at bounding box center [199, 274] width 281 height 165
click at [201, 321] on div "Location Delivery Store Pickup Store [GEOGRAPHIC_DATA] Colonial WC Select Store…" at bounding box center [199, 274] width 281 height 165
click at [834, 84] on span "Save Purchase" at bounding box center [851, 84] width 71 height 13
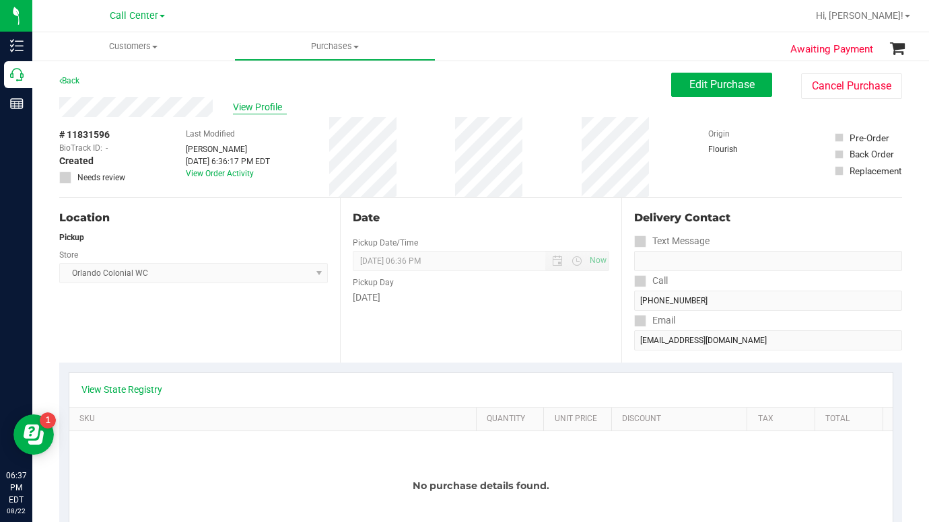
click at [274, 108] on span "View Profile" at bounding box center [260, 107] width 54 height 14
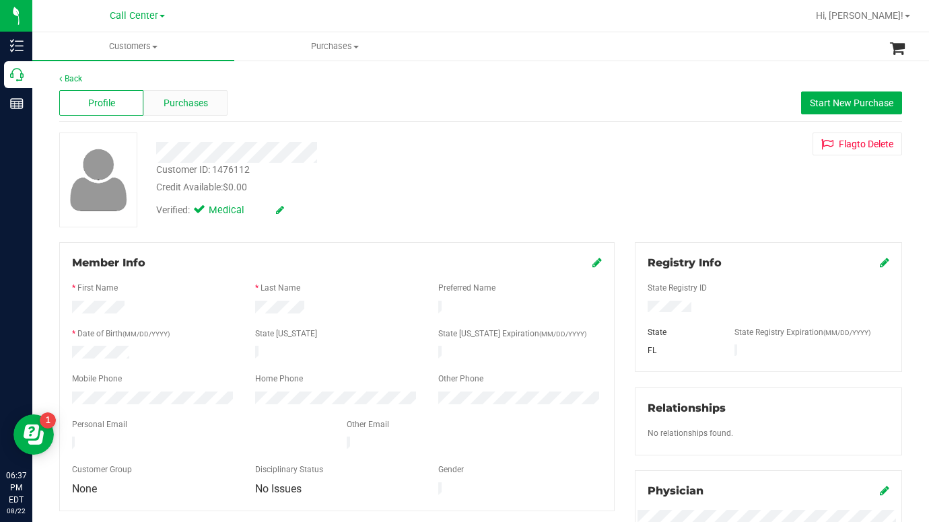
click at [181, 106] on span "Purchases" at bounding box center [186, 103] width 44 height 14
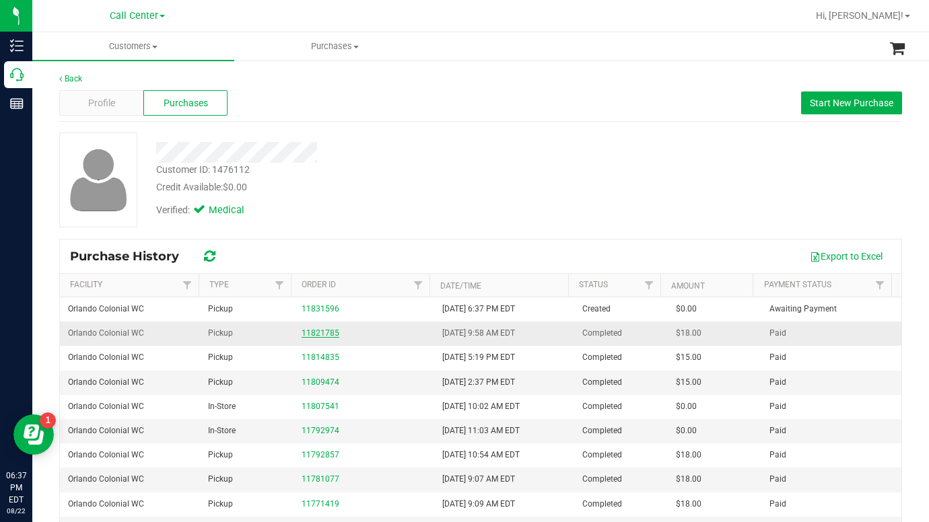
click at [323, 335] on link "11821785" at bounding box center [320, 332] width 38 height 9
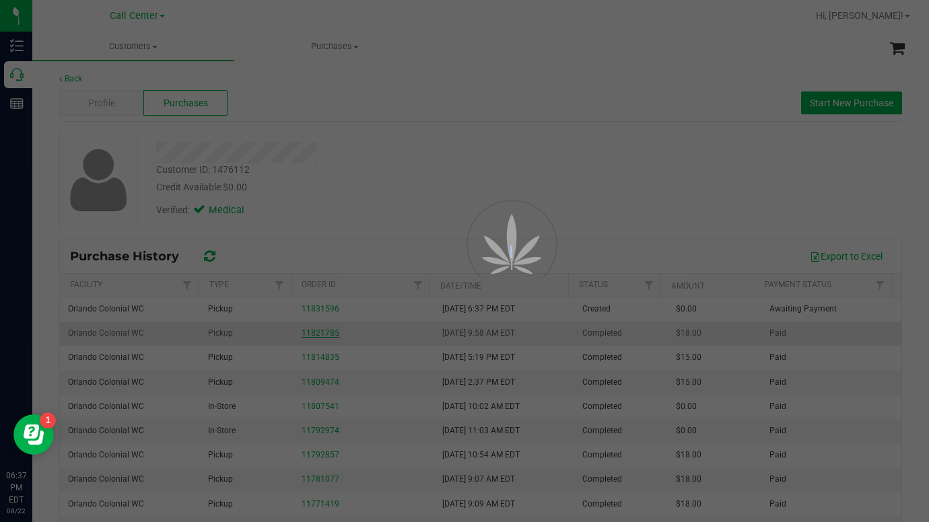
click at [322, 335] on div at bounding box center [464, 261] width 929 height 522
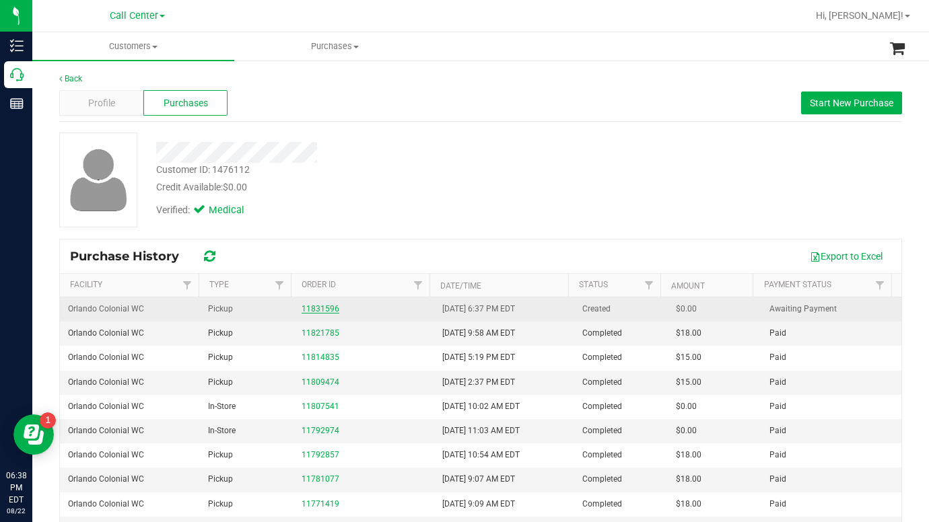
click at [310, 311] on link "11831596" at bounding box center [320, 308] width 38 height 9
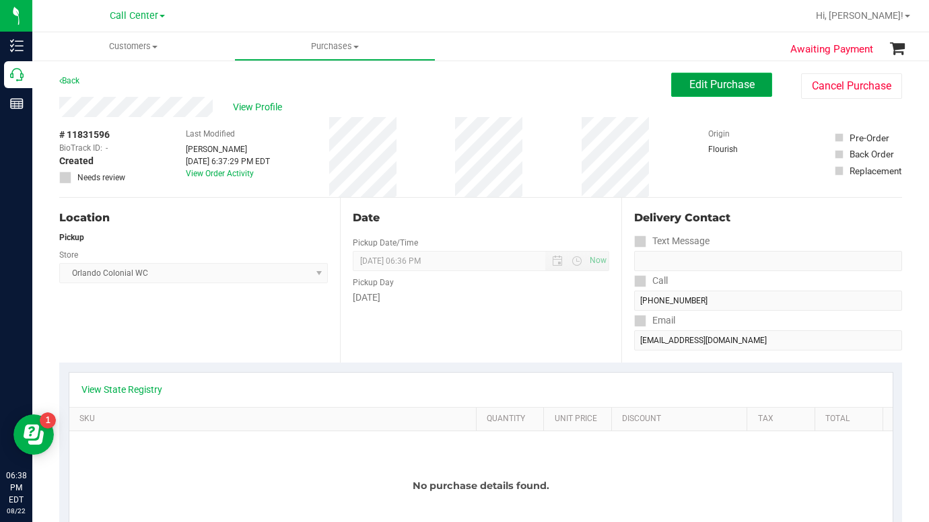
click at [689, 84] on span "Edit Purchase" at bounding box center [721, 84] width 65 height 13
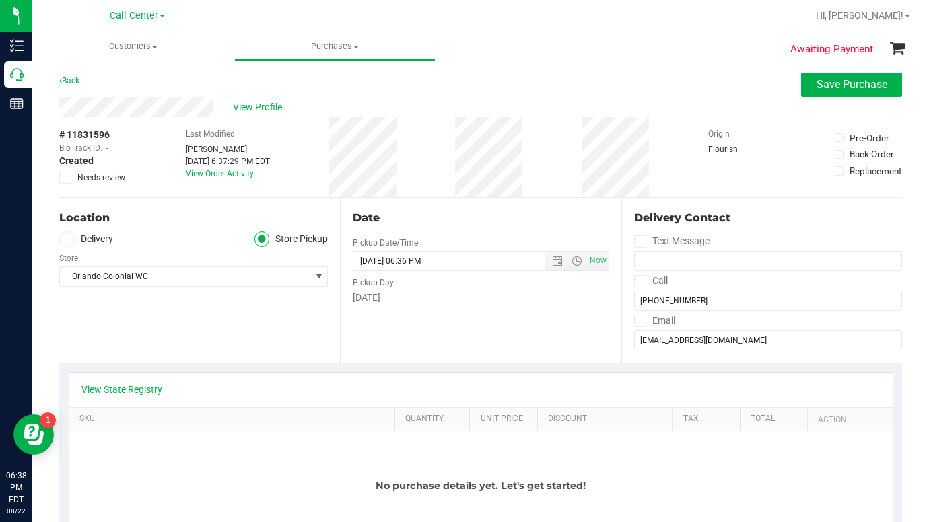
click at [125, 395] on link "View State Registry" at bounding box center [121, 389] width 81 height 13
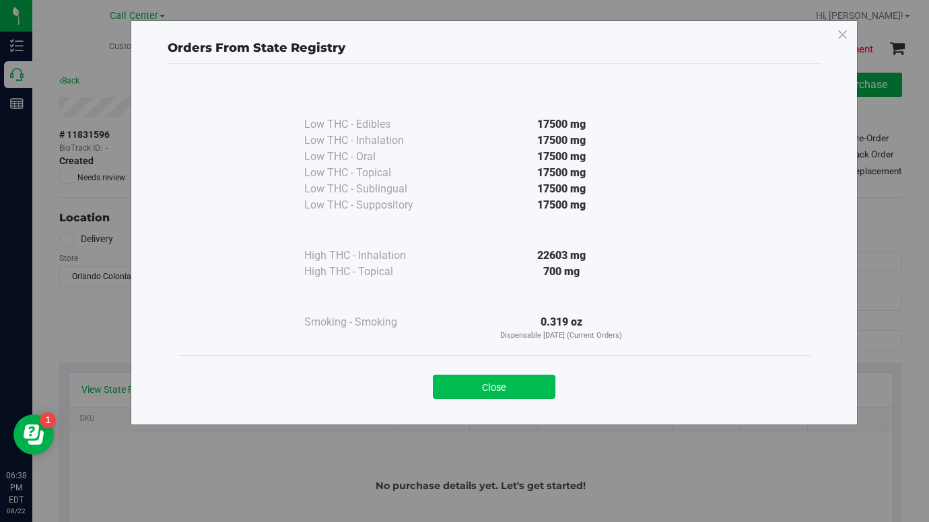
click at [464, 384] on button "Close" at bounding box center [494, 387] width 122 height 24
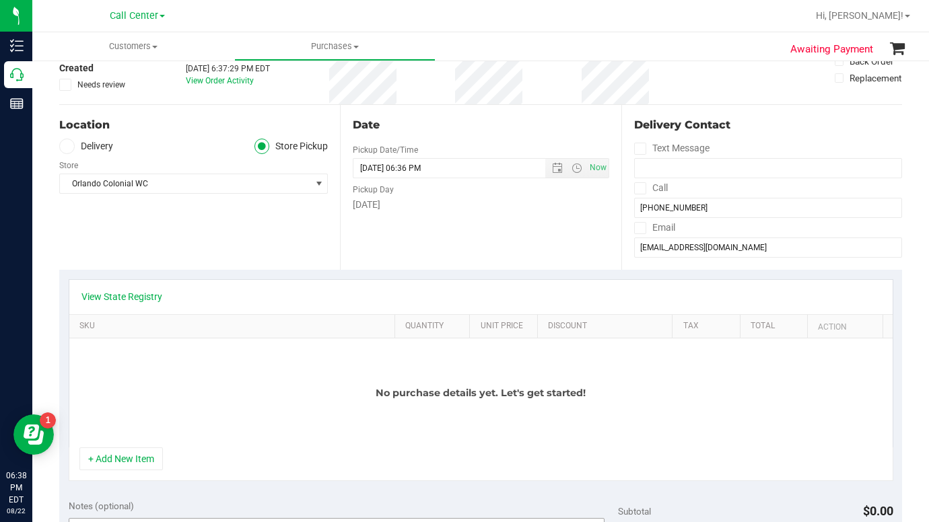
scroll to position [202, 0]
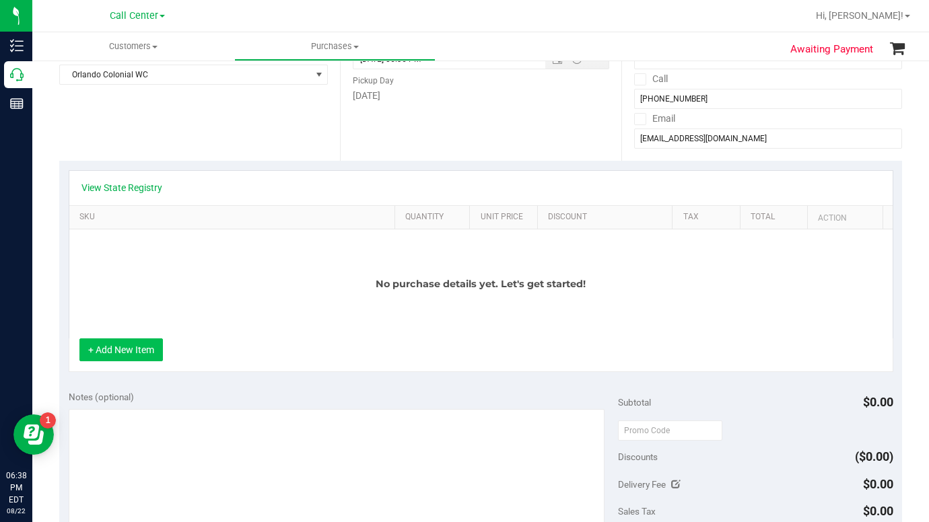
click at [131, 349] on button "+ Add New Item" at bounding box center [120, 349] width 83 height 23
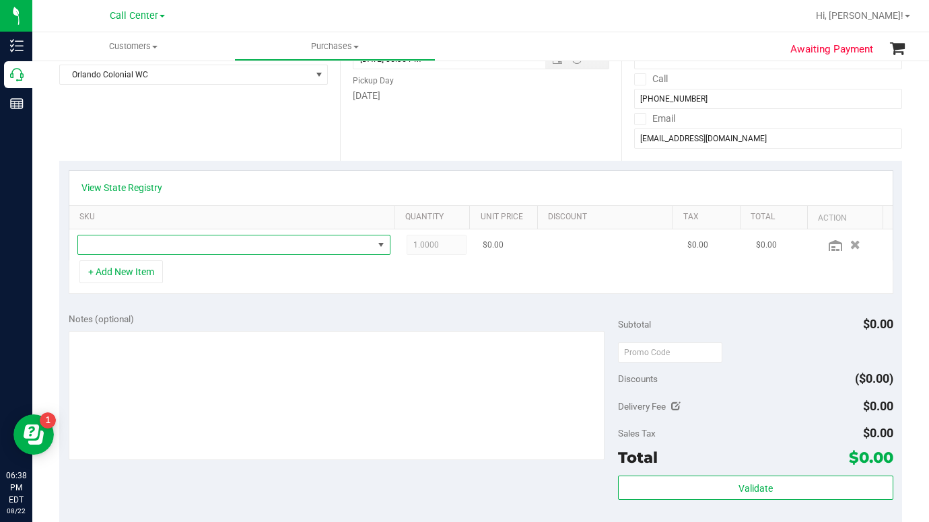
click at [107, 246] on span "NO DATA FOUND" at bounding box center [225, 244] width 295 height 19
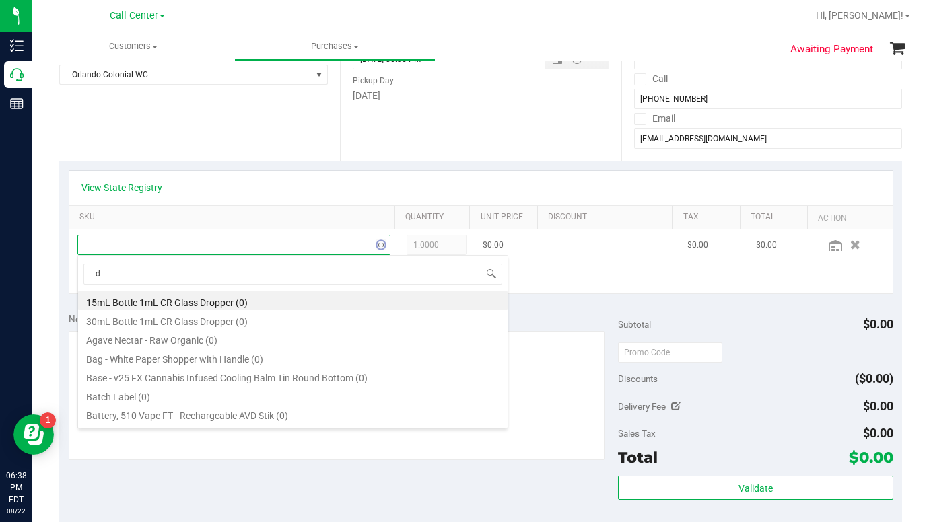
scroll to position [20, 301]
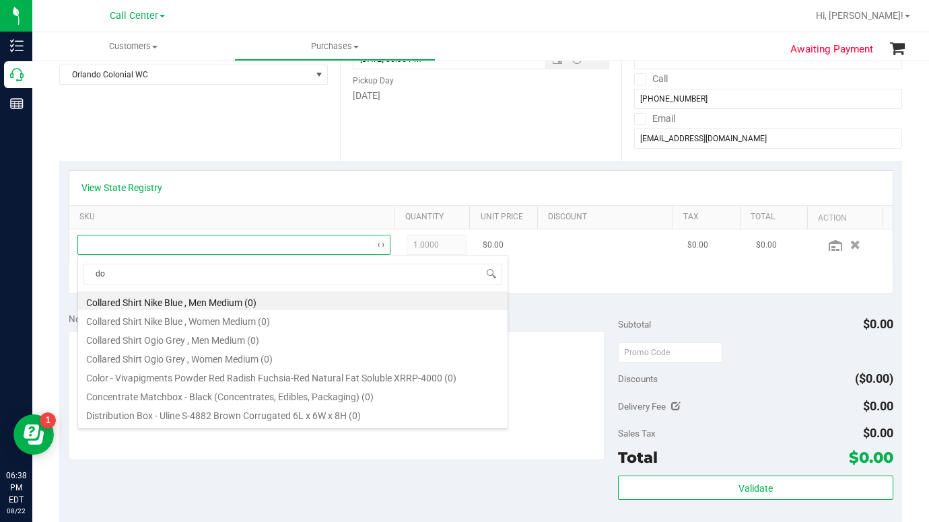
type input "don"
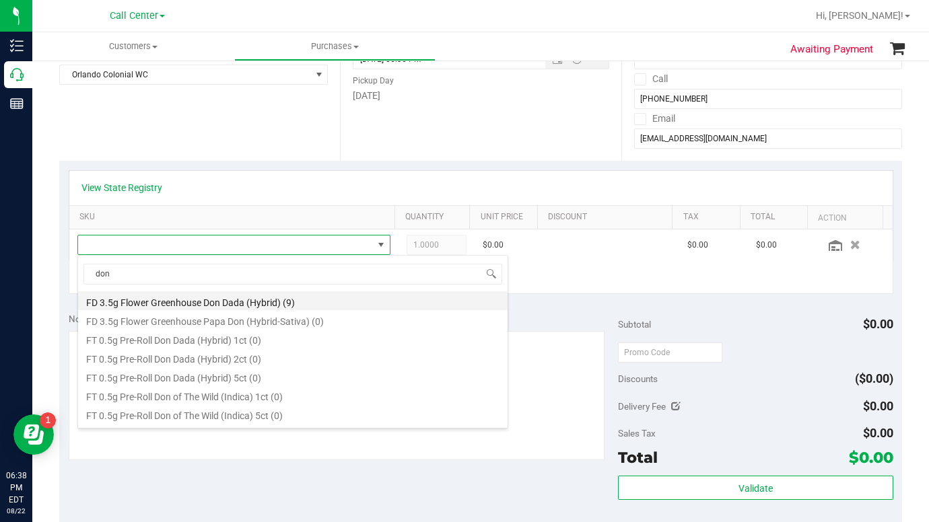
click at [143, 301] on li "FD 3.5g Flower Greenhouse Don Dada (Hybrid) (9)" at bounding box center [292, 300] width 429 height 19
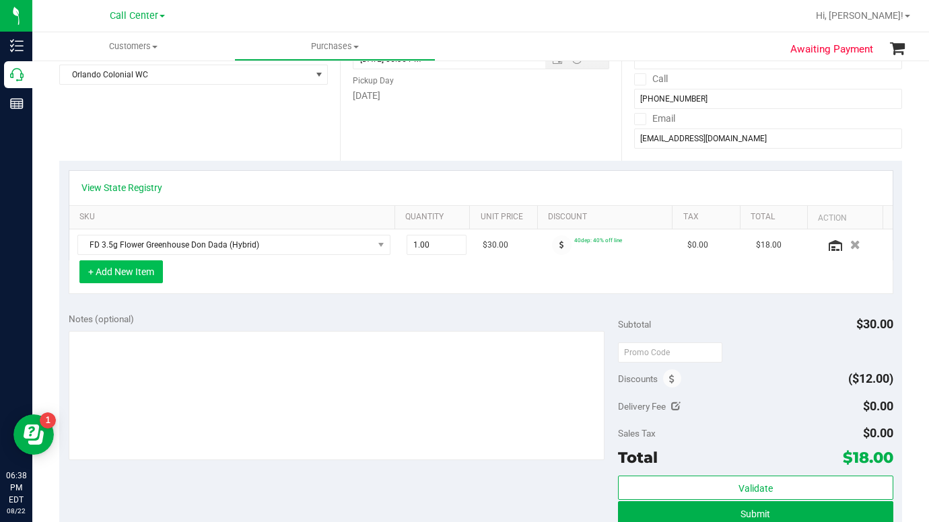
click at [104, 276] on button "+ Add New Item" at bounding box center [120, 271] width 83 height 23
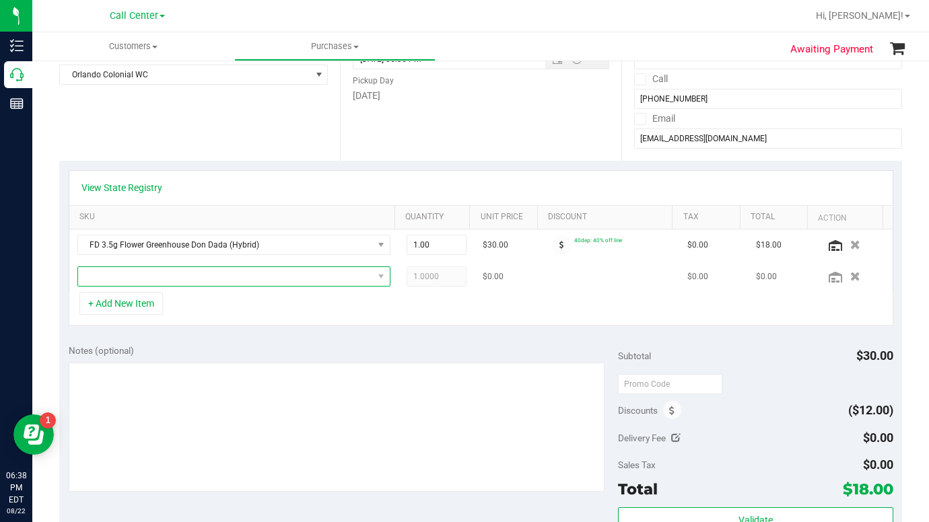
click at [105, 283] on span "NO DATA FOUND" at bounding box center [225, 276] width 295 height 19
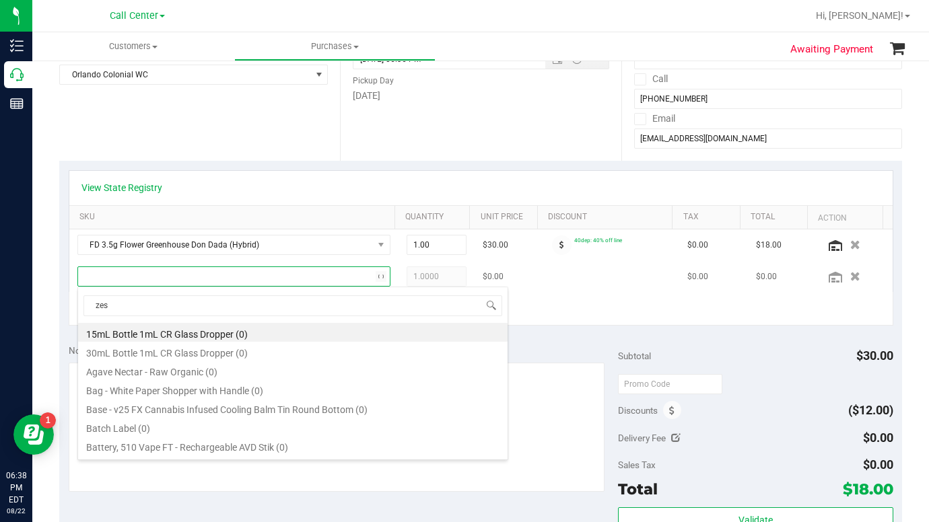
type input "zest"
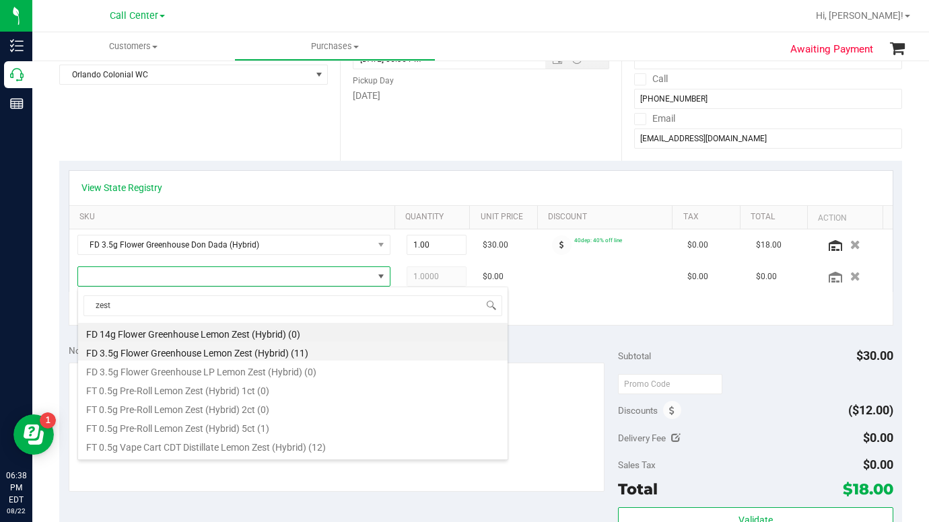
click at [116, 354] on li "FD 3.5g Flower Greenhouse Lemon Zest (Hybrid) (11)" at bounding box center [292, 351] width 429 height 19
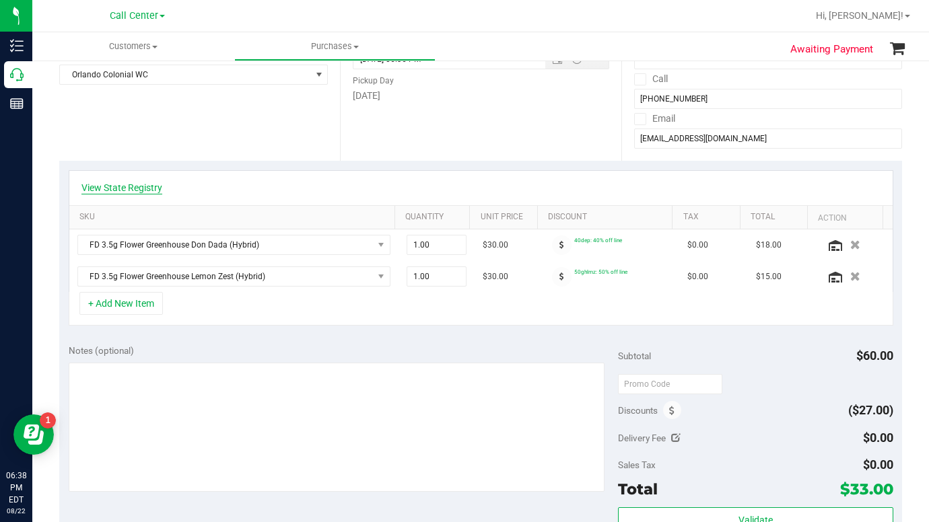
click at [126, 186] on link "View State Registry" at bounding box center [121, 187] width 81 height 13
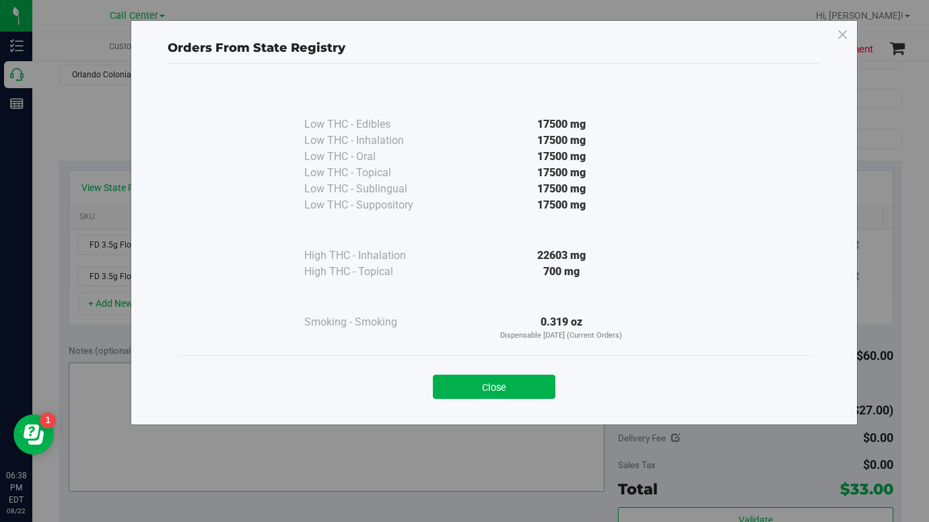
drag, startPoint x: 479, startPoint y: 382, endPoint x: 464, endPoint y: 378, distance: 15.3
click at [479, 383] on button "Close" at bounding box center [494, 387] width 122 height 24
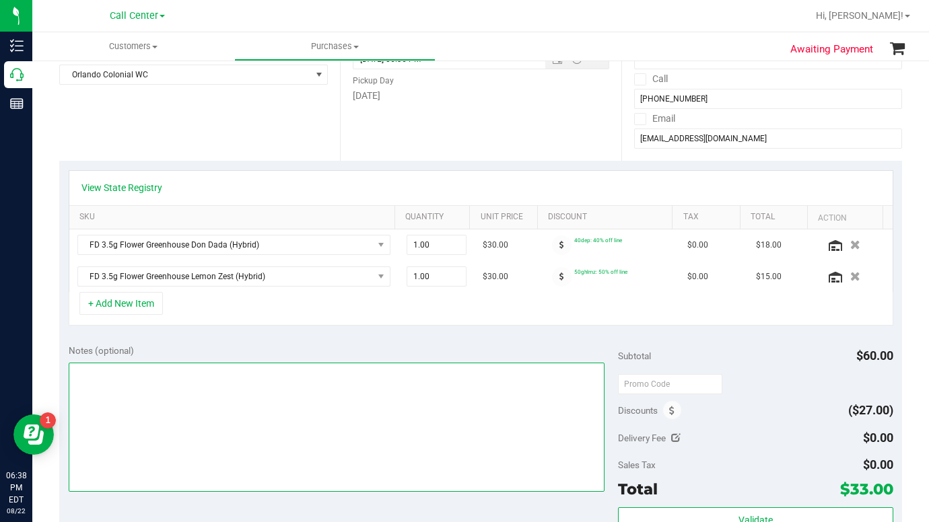
click at [194, 399] on textarea at bounding box center [337, 427] width 536 height 129
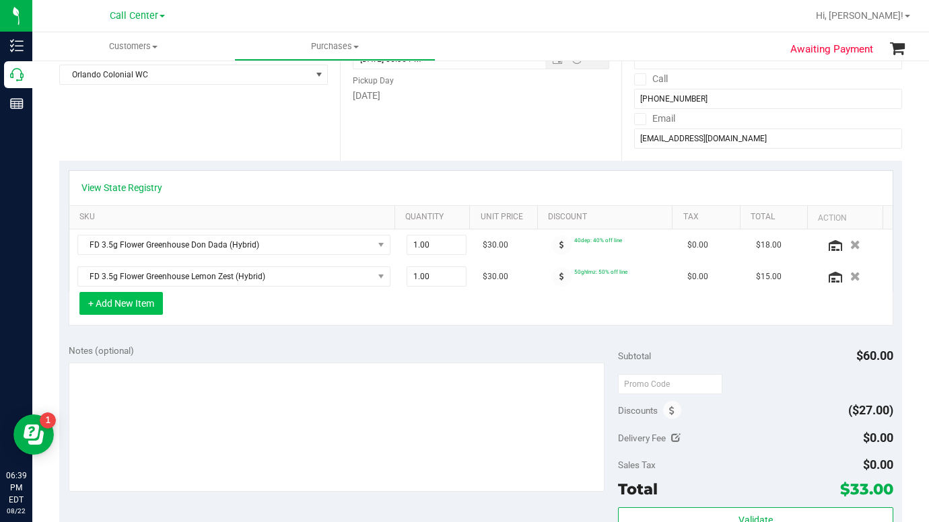
click at [131, 306] on button "+ Add New Item" at bounding box center [120, 303] width 83 height 23
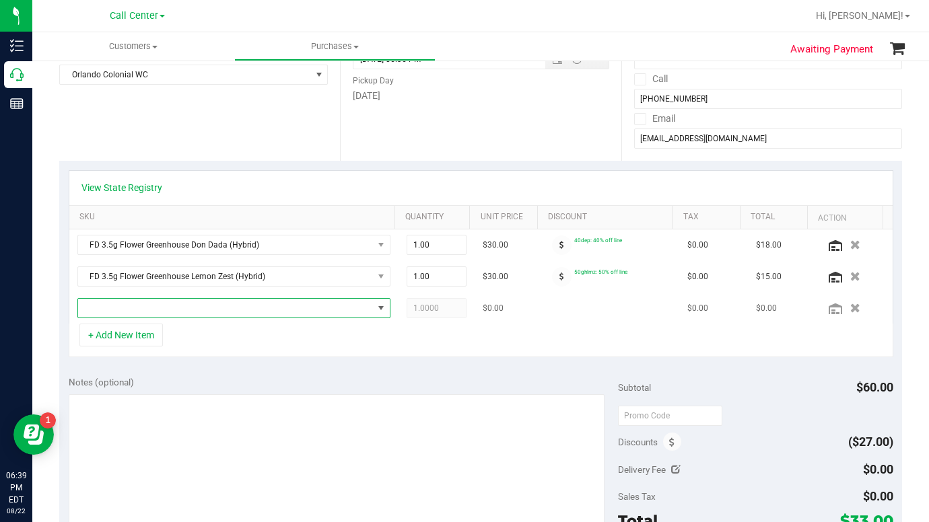
click at [128, 311] on span "NO DATA FOUND" at bounding box center [225, 308] width 295 height 19
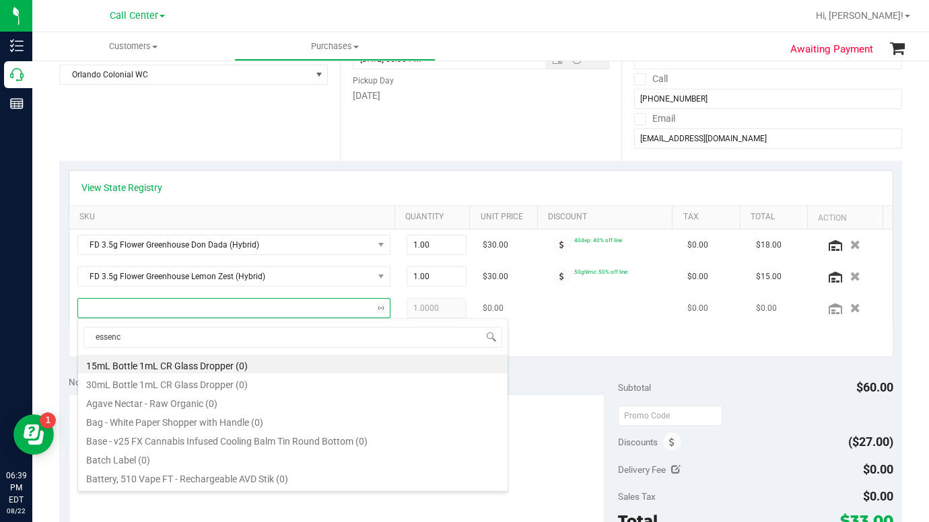
type input "essence"
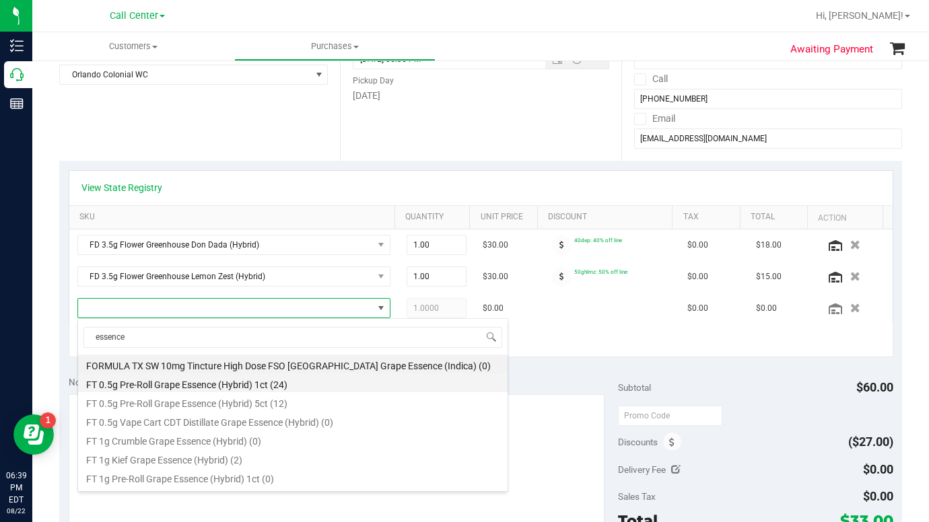
click at [152, 383] on li "FT 0.5g Pre-Roll Grape Essence (Hybrid) 1ct (24)" at bounding box center [292, 382] width 429 height 19
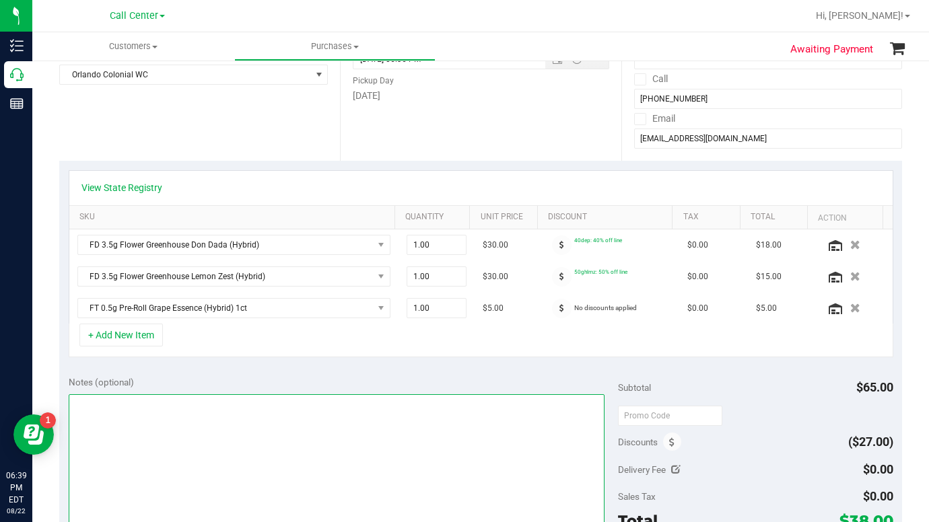
click at [109, 427] on textarea at bounding box center [337, 458] width 536 height 129
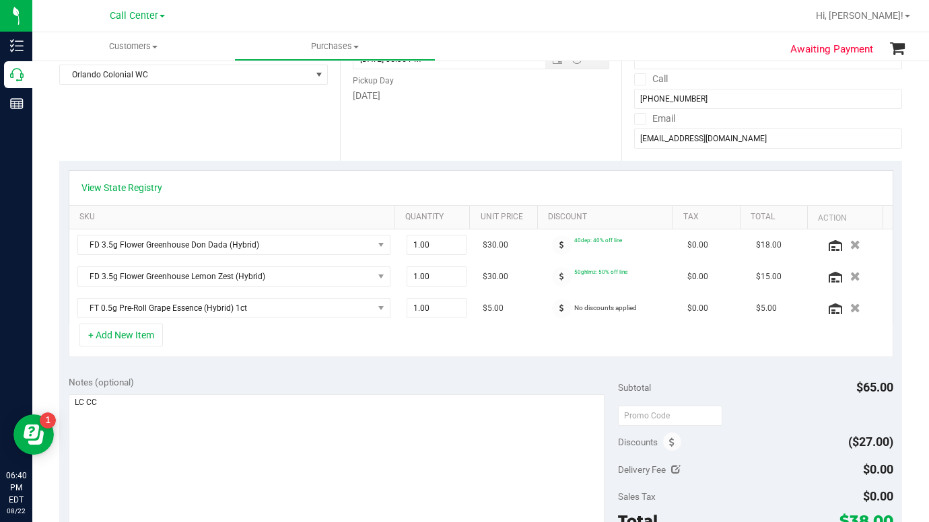
click at [210, 107] on div "Location Delivery Store Pickup Store [GEOGRAPHIC_DATA] Colonial WC Select Store…" at bounding box center [199, 78] width 281 height 165
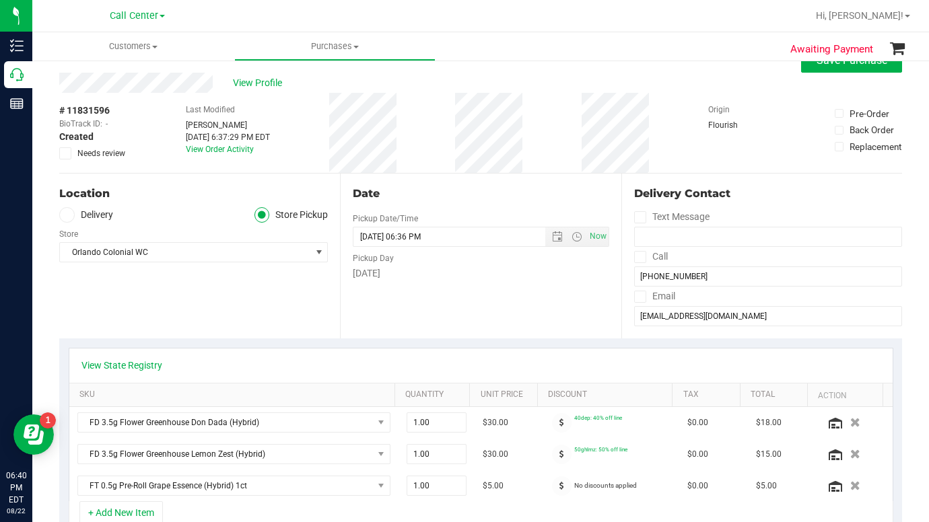
scroll to position [0, 0]
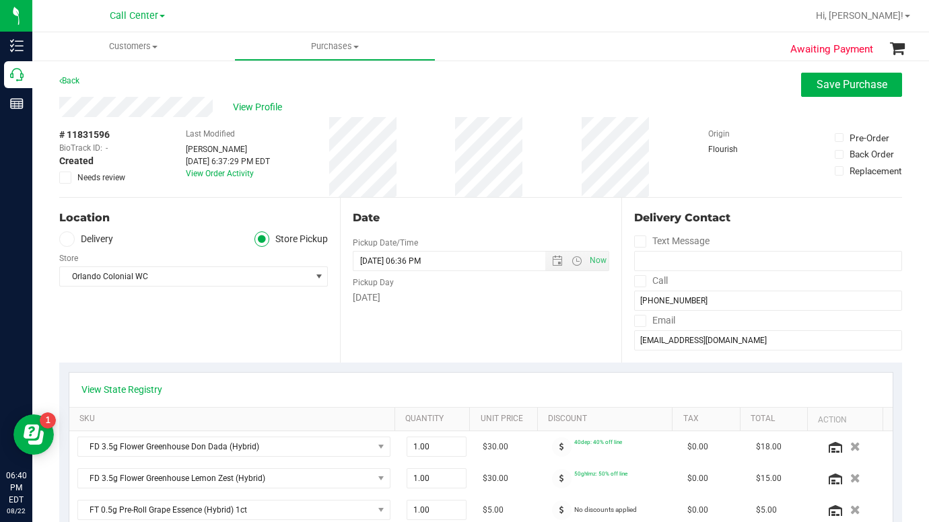
click at [677, 158] on div "# 11831596 BioTrack ID: - Created Needs review Last Modified [PERSON_NAME] [DAT…" at bounding box center [480, 157] width 842 height 80
click at [646, 347] on input "[EMAIL_ADDRESS][DOMAIN_NAME]" at bounding box center [768, 340] width 268 height 20
click at [646, 346] on input "[EMAIL_ADDRESS][DOMAIN_NAME]" at bounding box center [768, 340] width 268 height 20
click at [708, 104] on div "View Profile" at bounding box center [480, 107] width 842 height 20
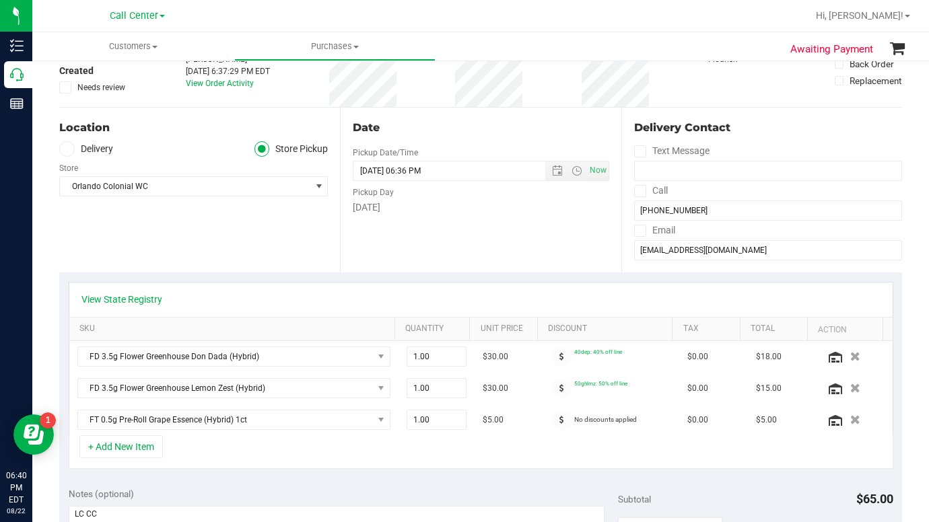
scroll to position [202, 0]
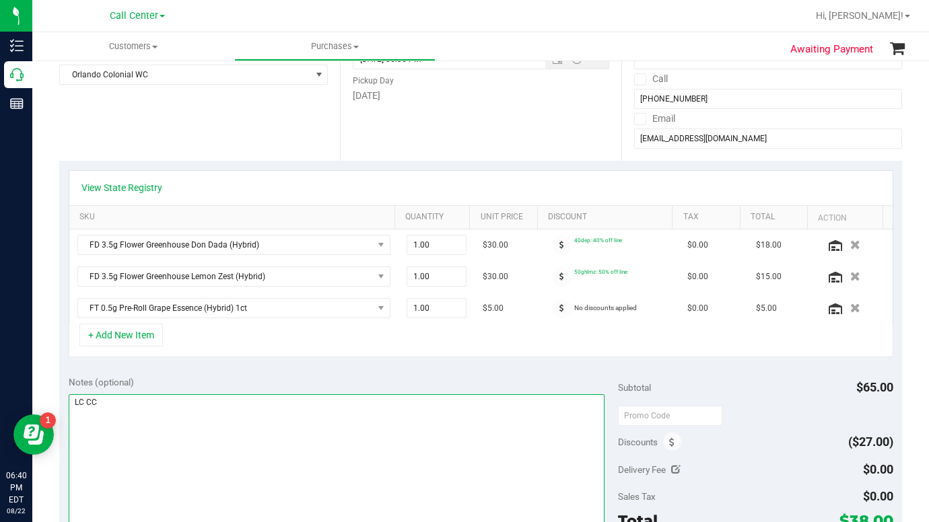
click at [201, 408] on textarea at bounding box center [337, 458] width 536 height 129
drag, startPoint x: 299, startPoint y: 445, endPoint x: 291, endPoint y: 449, distance: 9.0
click at [299, 445] on textarea at bounding box center [337, 458] width 536 height 129
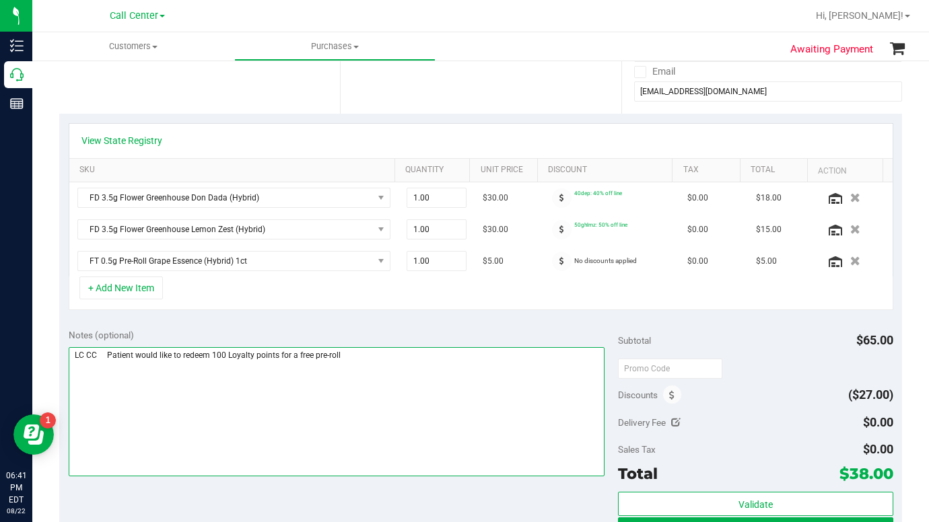
scroll to position [269, 0]
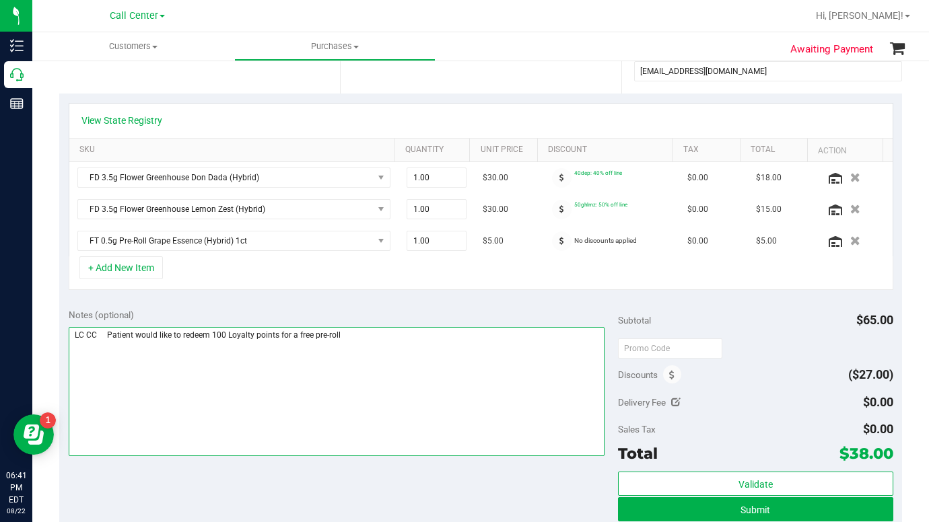
type textarea "LC CC Patient would like to redeem 100 Loyalty points for a free pre-roll"
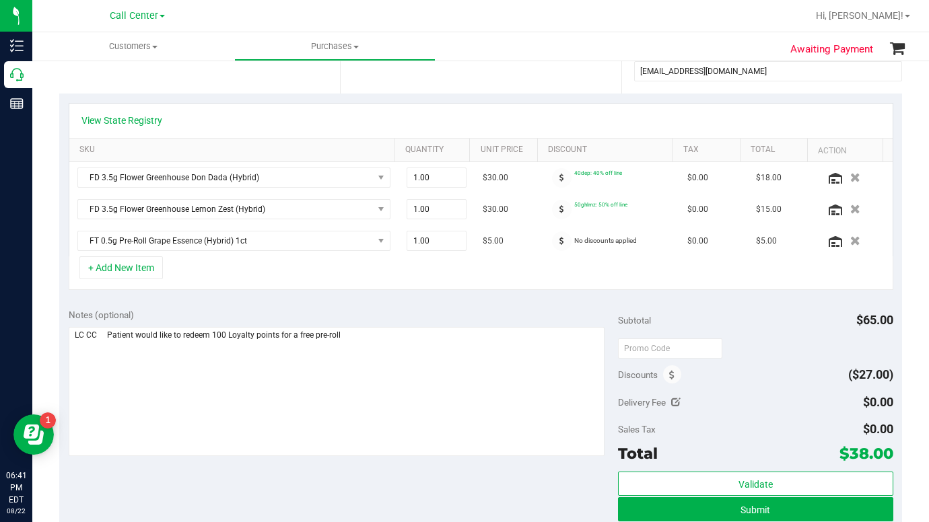
click at [480, 494] on div "Notes (optional) Subtotal $65.00 Discounts ($27.00) Delivery Fee $0.00 Sales Ta…" at bounding box center [480, 420] width 842 height 242
click at [658, 513] on button "Submit" at bounding box center [755, 509] width 275 height 24
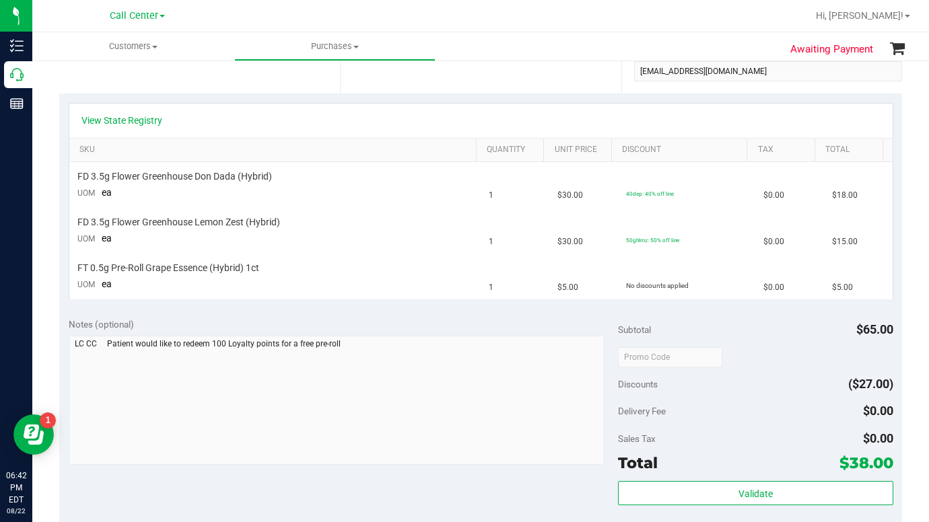
click at [822, 369] on div "Subtotal $65.00 Discounts ($27.00) Delivery Fee $0.00 Sales Tax $0.00 Total $38…" at bounding box center [755, 430] width 275 height 224
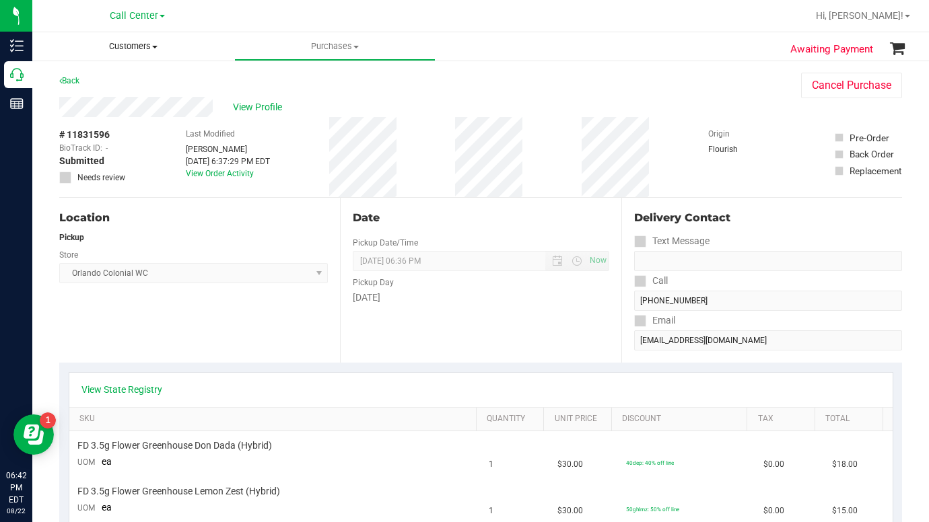
click at [154, 48] on span at bounding box center [154, 47] width 5 height 3
click at [94, 81] on span "All customers" at bounding box center [80, 80] width 97 height 11
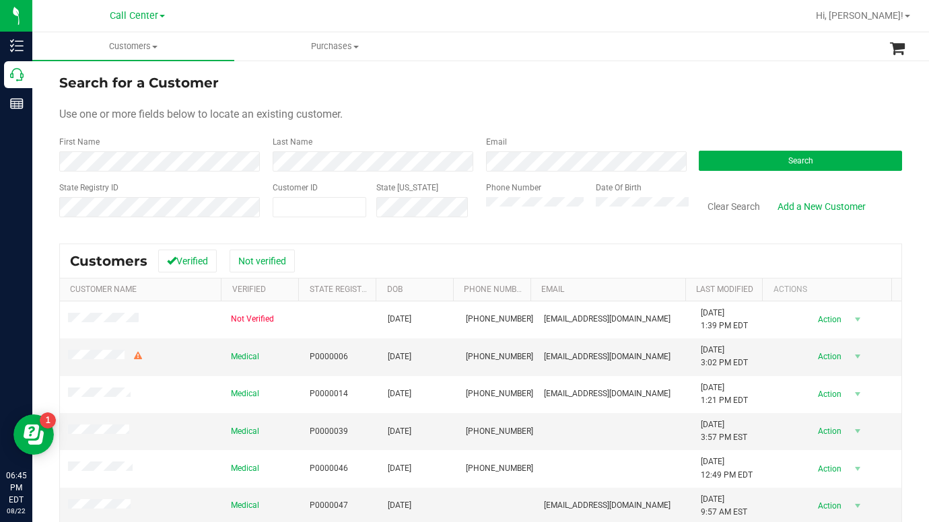
drag, startPoint x: 711, startPoint y: 101, endPoint x: 698, endPoint y: 100, distance: 13.5
click at [711, 100] on form "Search for a Customer Use one or more fields below to locate an existing custom…" at bounding box center [480, 151] width 842 height 157
click at [301, 209] on span at bounding box center [320, 207] width 94 height 20
type input "760728"
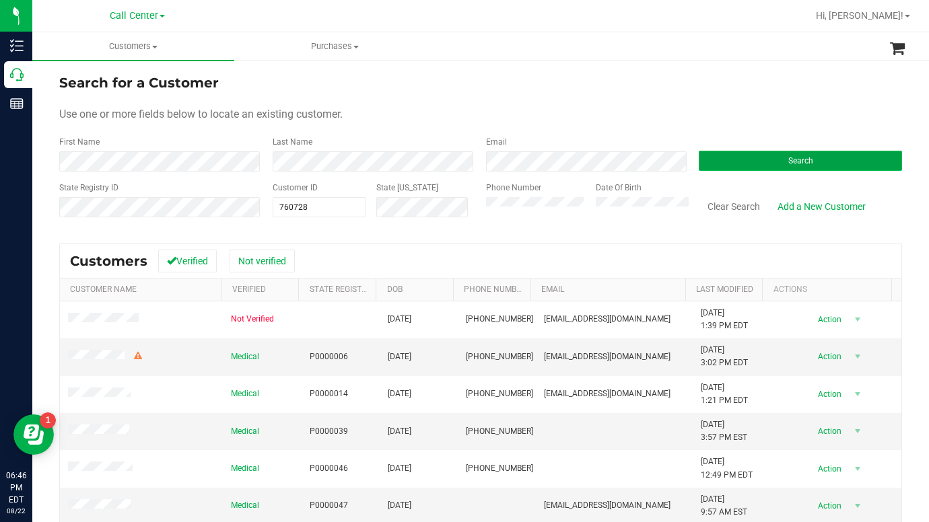
click at [719, 160] on button "Search" at bounding box center [799, 161] width 203 height 20
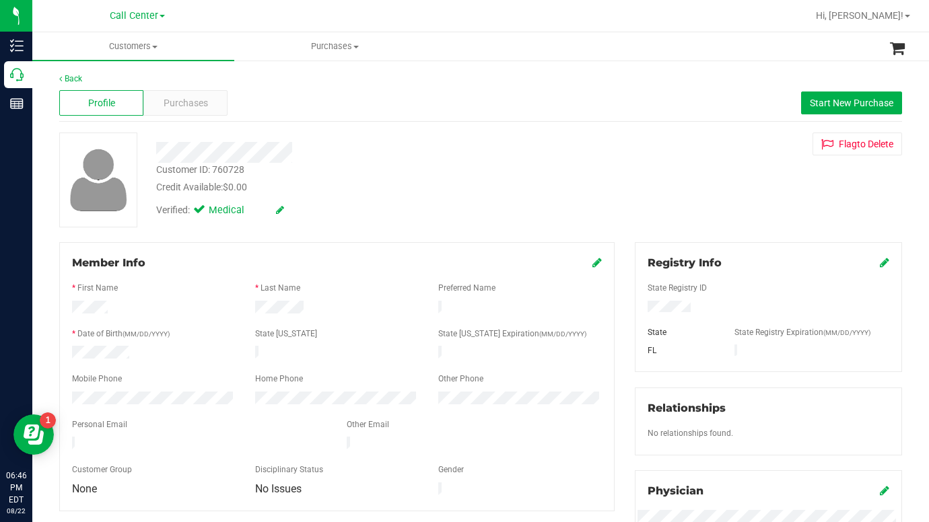
drag, startPoint x: 732, startPoint y: 199, endPoint x: 502, endPoint y: 161, distance: 233.2
click at [732, 199] on div "Customer ID: 760728 Credit Available: $0.00 Verified: Medical Flag to [GEOGRAPH…" at bounding box center [480, 180] width 863 height 95
click at [183, 106] on span "Purchases" at bounding box center [186, 103] width 44 height 14
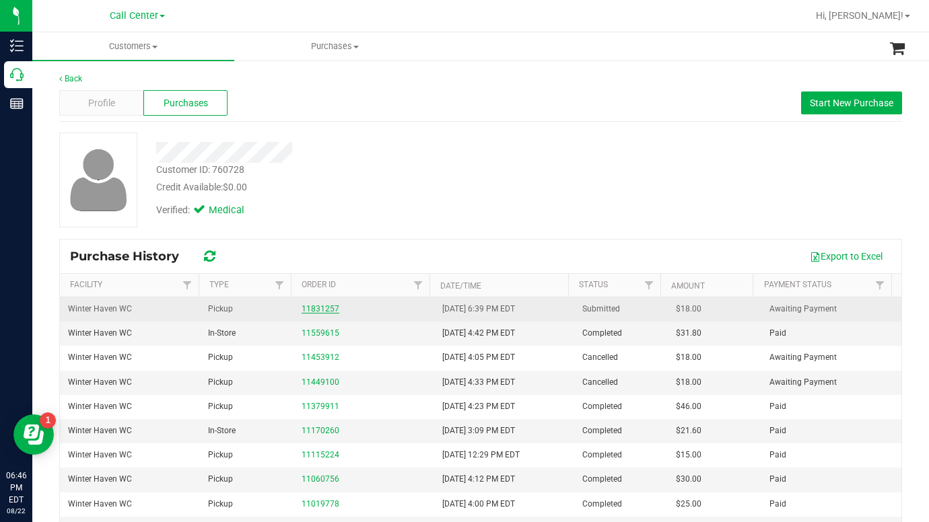
click at [314, 311] on link "11831257" at bounding box center [320, 308] width 38 height 9
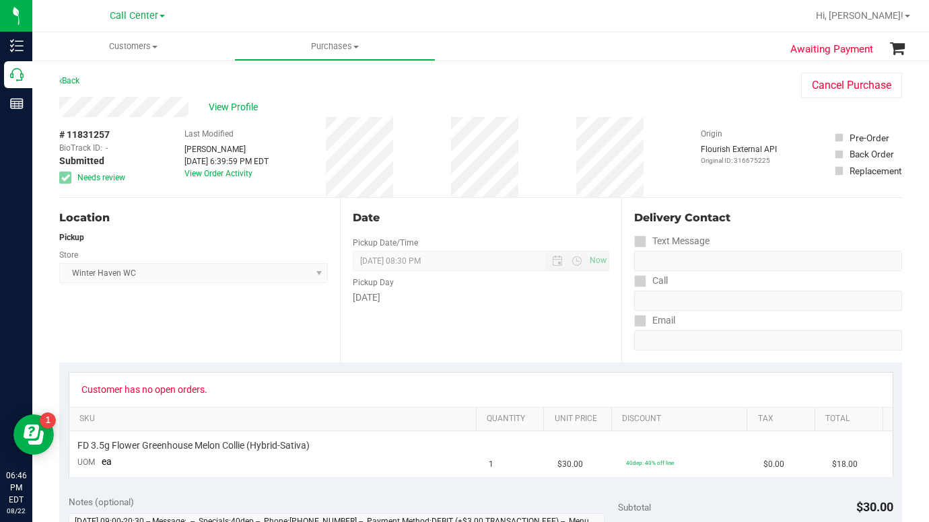
click at [723, 99] on div "View Profile" at bounding box center [416, 107] width 715 height 20
click at [731, 104] on div "View Profile" at bounding box center [416, 107] width 715 height 20
click at [222, 108] on span "View Profile" at bounding box center [236, 107] width 54 height 14
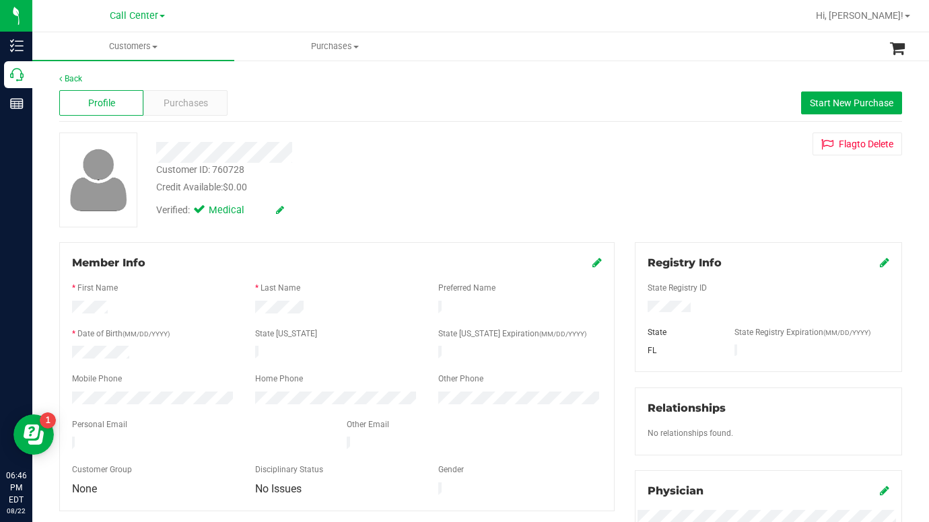
drag, startPoint x: 730, startPoint y: 211, endPoint x: 697, endPoint y: 221, distance: 34.5
click at [728, 211] on div "Customer ID: 760728 Credit Available: $0.00 Verified: Medical Flag to [GEOGRAPH…" at bounding box center [480, 180] width 863 height 95
click at [724, 198] on div "Customer ID: 760728 Credit Available: $0.00 Verified: Medical Flag to [GEOGRAPH…" at bounding box center [480, 180] width 863 height 95
click at [154, 48] on span "Customers" at bounding box center [133, 46] width 202 height 12
click at [118, 83] on span "All customers" at bounding box center [80, 80] width 97 height 11
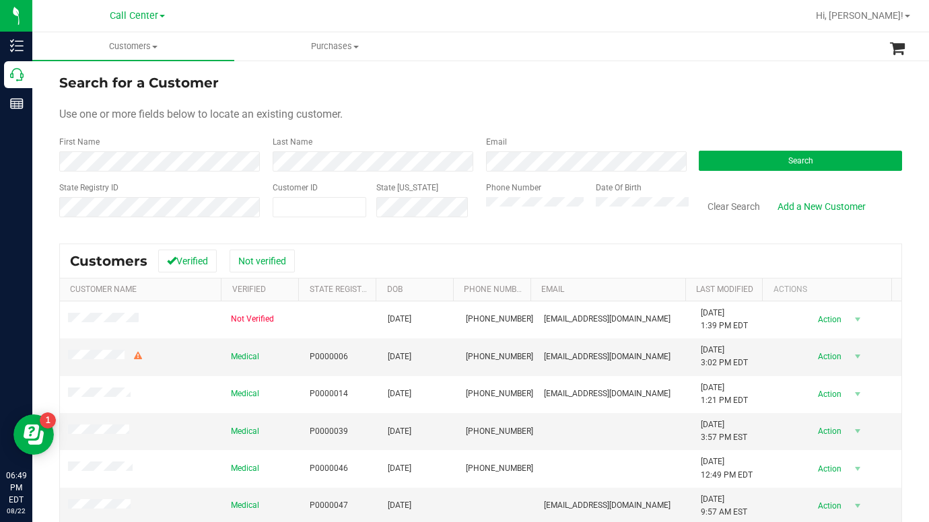
click at [407, 104] on form "Search for a Customer Use one or more fields below to locate an existing custom…" at bounding box center [480, 151] width 842 height 157
click at [495, 83] on div "Search for a Customer" at bounding box center [480, 83] width 842 height 20
click at [733, 110] on div "Use one or more fields below to locate an existing customer." at bounding box center [480, 114] width 842 height 16
click at [714, 102] on form "Search for a Customer Use one or more fields below to locate an existing custom…" at bounding box center [480, 151] width 842 height 157
click at [709, 166] on button "Search" at bounding box center [799, 161] width 203 height 20
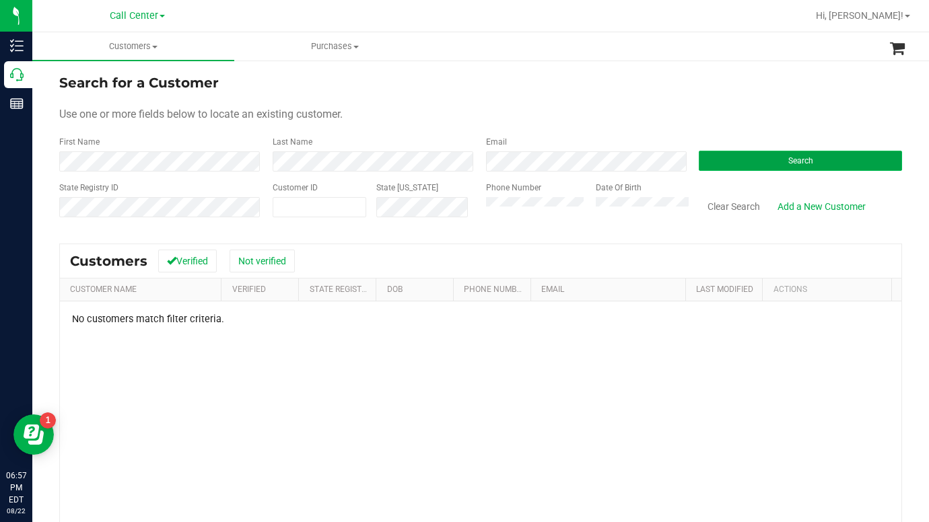
click at [716, 162] on button "Search" at bounding box center [799, 161] width 203 height 20
click at [409, 132] on form "Search for a Customer Use one or more fields below to locate an existing custom…" at bounding box center [480, 151] width 842 height 157
click at [718, 127] on form "Search for a Customer Use one or more fields below to locate an existing custom…" at bounding box center [480, 151] width 842 height 157
click at [678, 109] on div "Use one or more fields below to locate an existing customer." at bounding box center [480, 114] width 842 height 16
click at [910, 20] on link "Hi, [PERSON_NAME]!" at bounding box center [862, 16] width 105 height 14
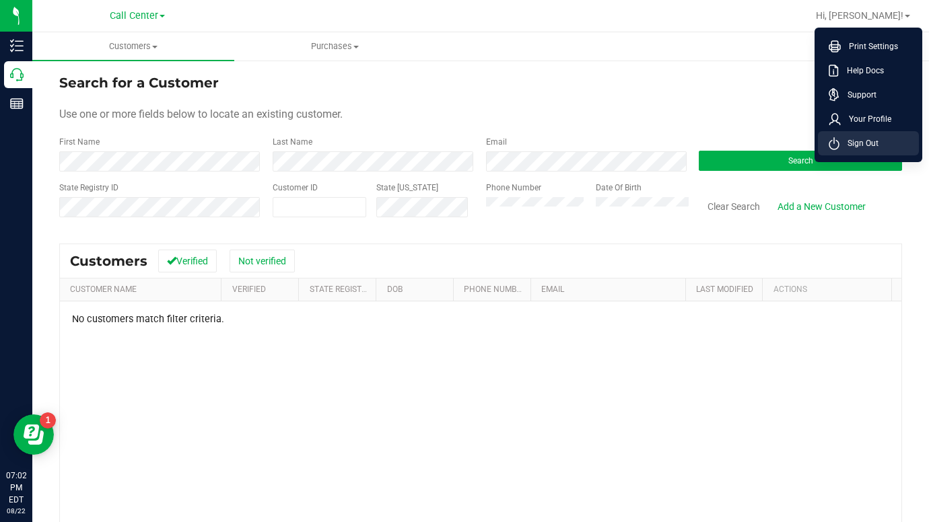
click at [857, 143] on span "Sign Out" at bounding box center [858, 143] width 39 height 13
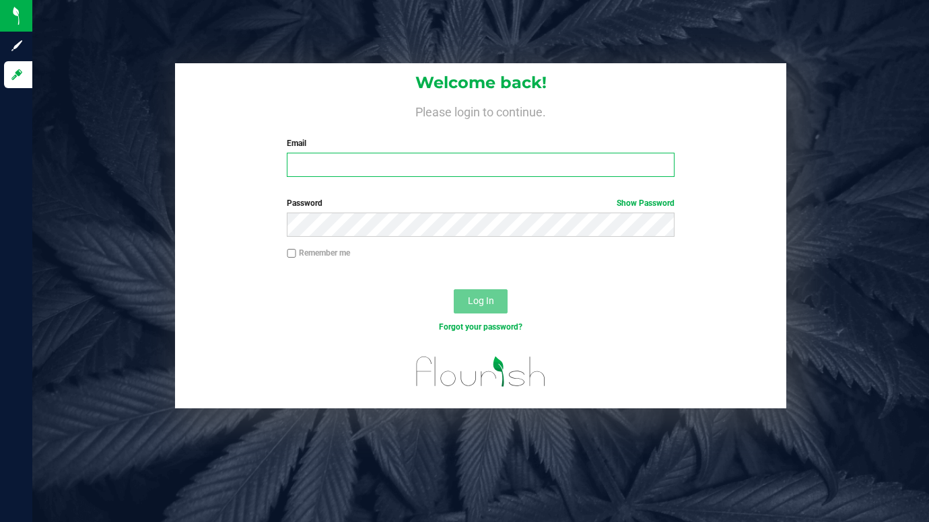
type input "[EMAIL_ADDRESS][DOMAIN_NAME]"
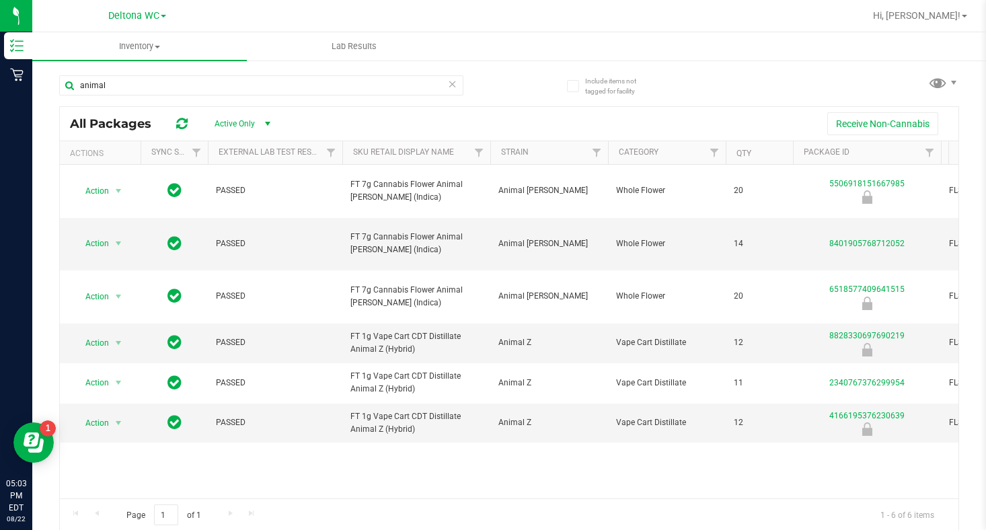
click at [168, 18] on div "Deltona WC Bonita Springs WC Boynton Beach WC Bradenton WC Brandon WC Brooksvil…" at bounding box center [137, 15] width 196 height 21
click at [166, 14] on div "Deltona WC Bonita Springs WC Boynton Beach WC Bradenton WC Brandon WC Brooksvil…" at bounding box center [137, 15] width 58 height 16
click at [163, 18] on link "Deltona WC" at bounding box center [137, 15] width 58 height 13
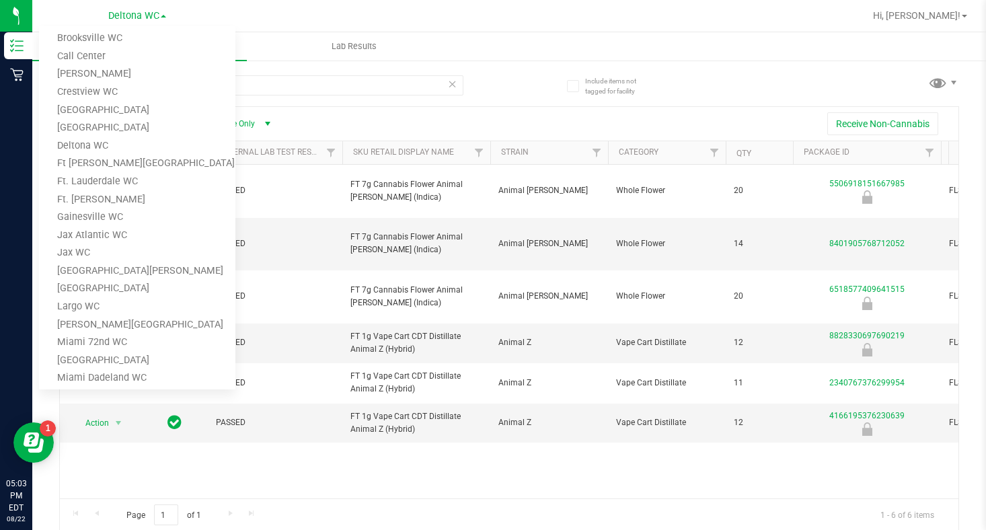
scroll to position [202, 0]
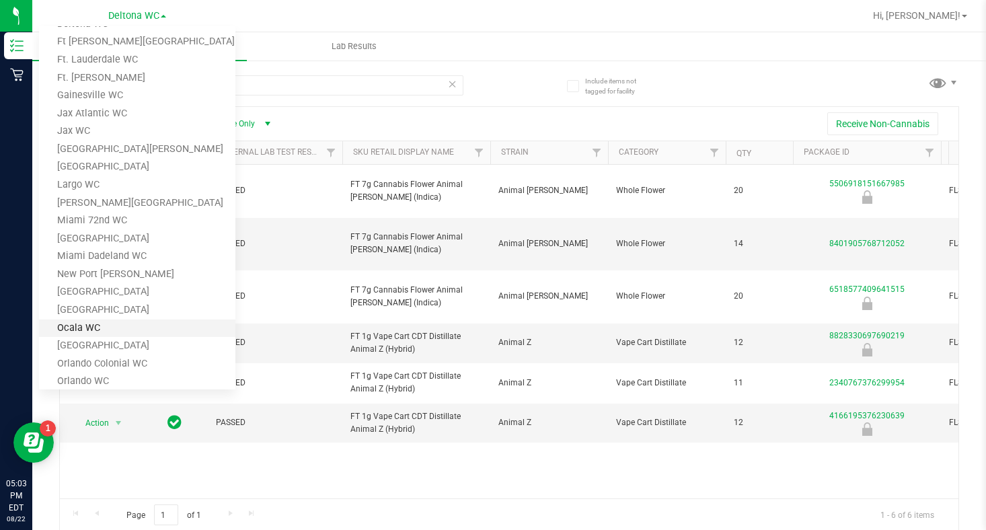
click at [80, 325] on link "Ocala WC" at bounding box center [137, 329] width 196 height 18
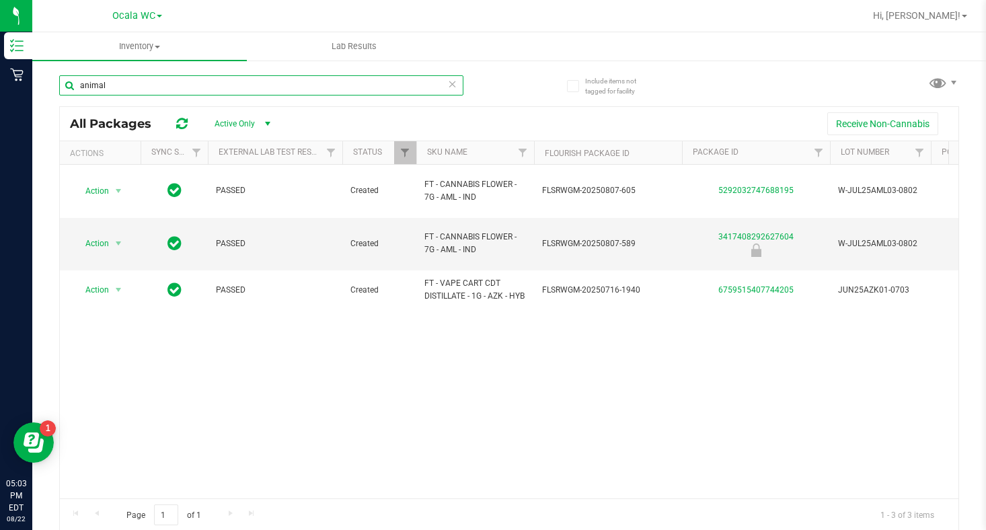
click at [134, 81] on input "animal" at bounding box center [261, 85] width 404 height 20
type input "a"
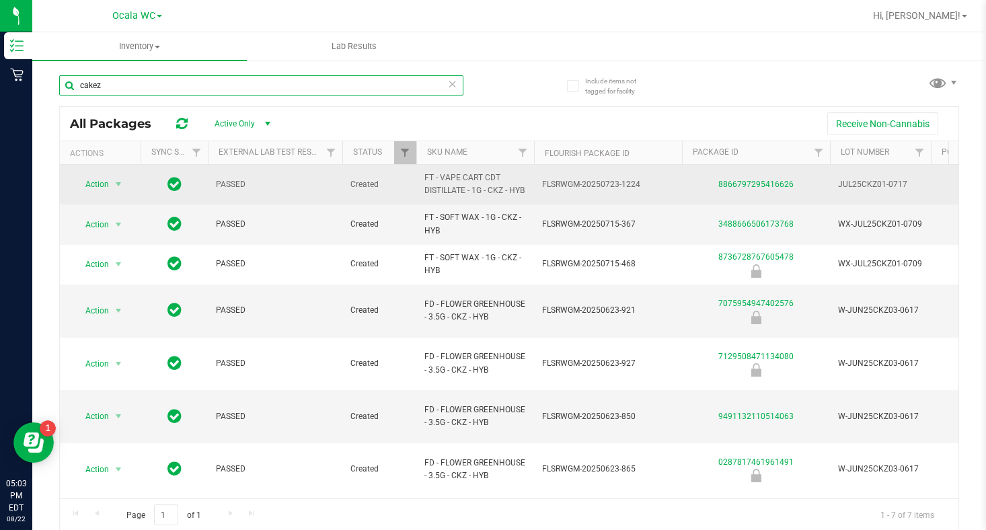
type input "cakez"
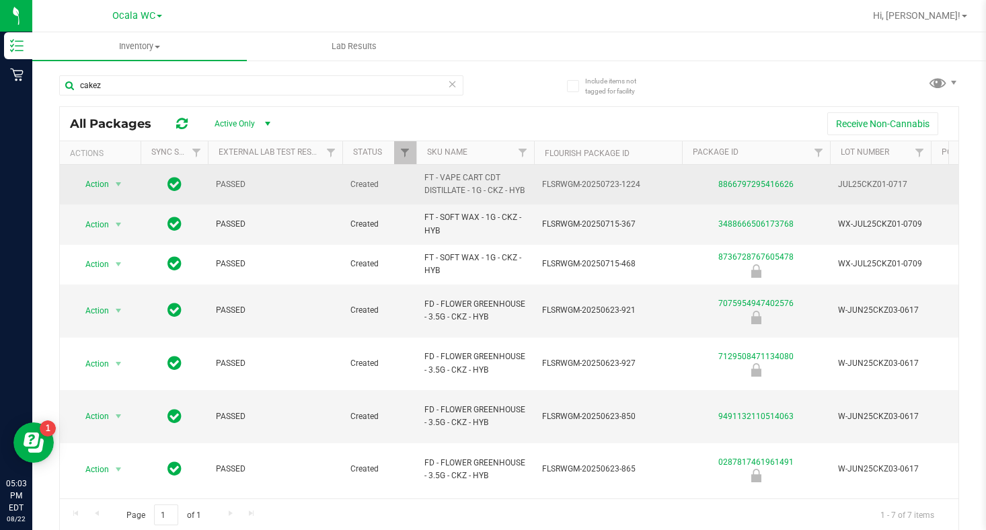
click at [751, 191] on div "8866797295416626" at bounding box center [756, 184] width 152 height 13
click at [752, 189] on link "8866797295416626" at bounding box center [756, 184] width 75 height 9
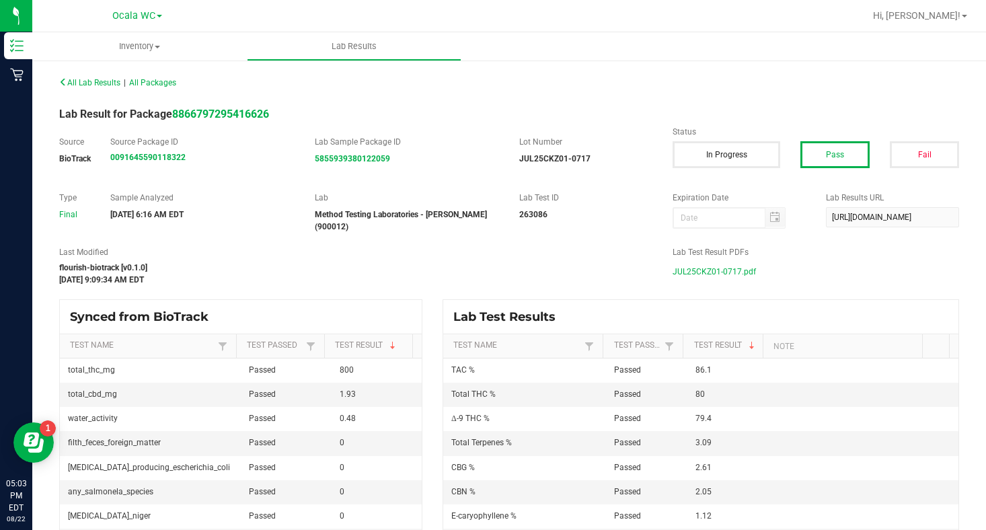
click at [711, 269] on span "JUL25CKZ01-0717.pdf" at bounding box center [714, 272] width 83 height 20
